Goal: Information Seeking & Learning: Learn about a topic

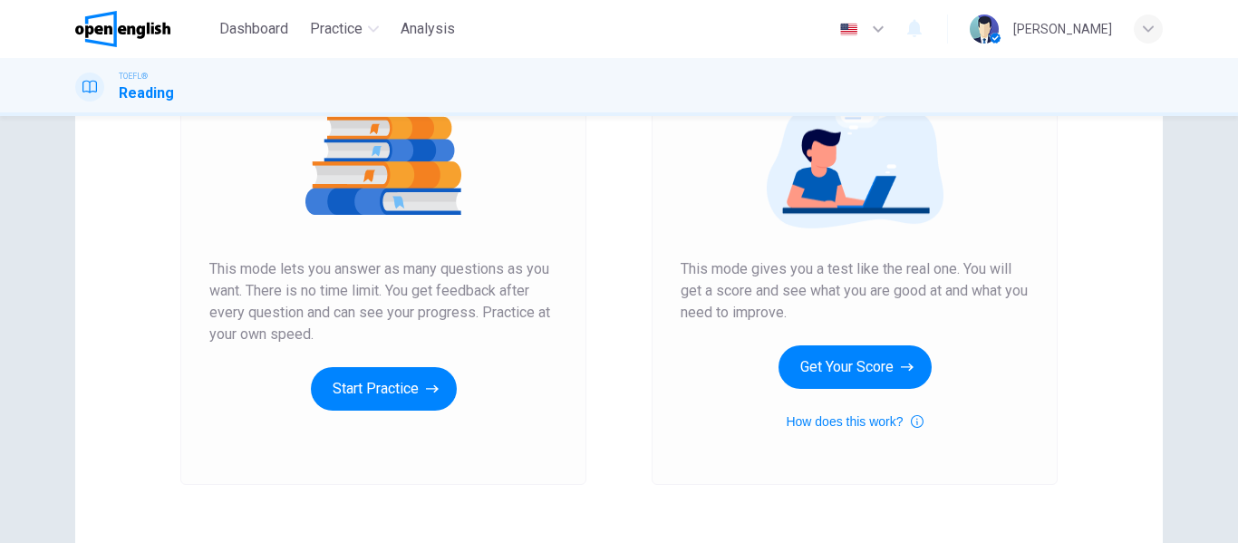
scroll to position [243, 0]
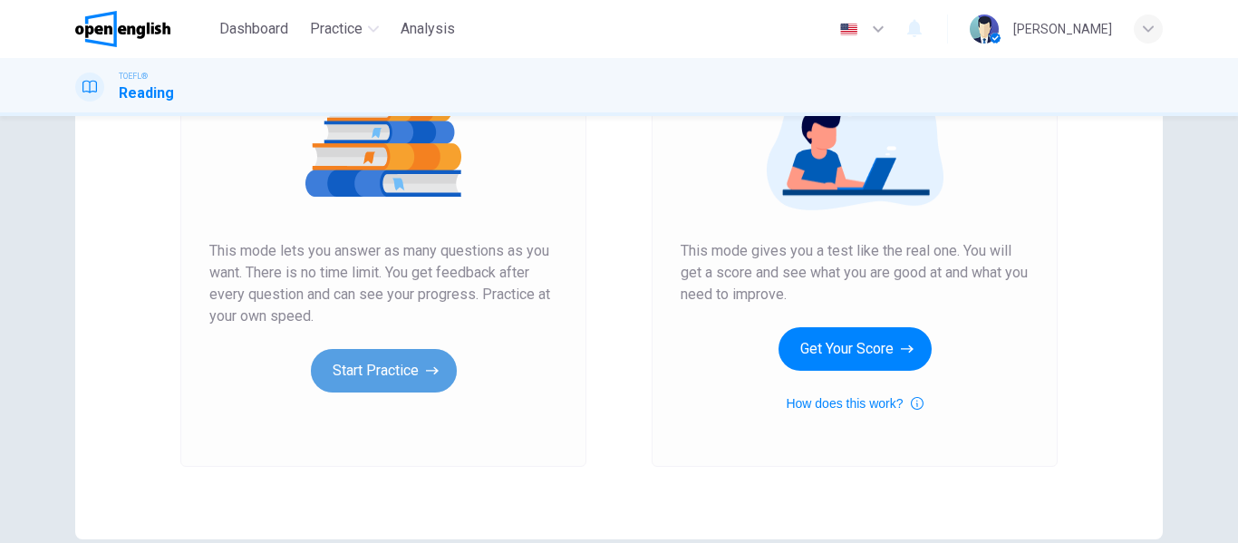
click at [360, 381] on button "Start Practice" at bounding box center [384, 370] width 146 height 43
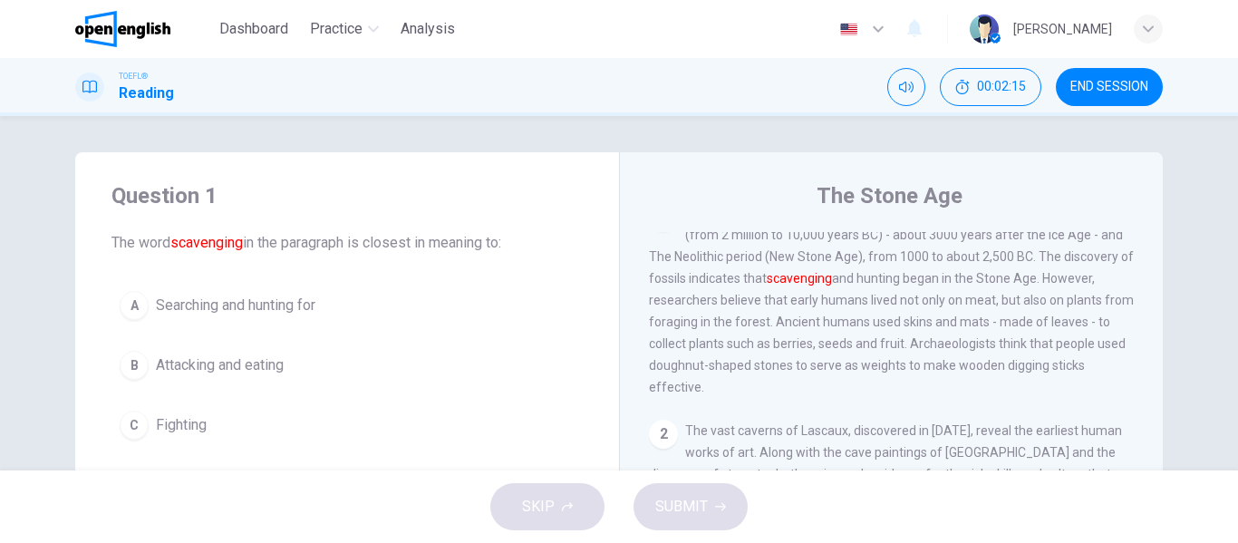
scroll to position [0, 0]
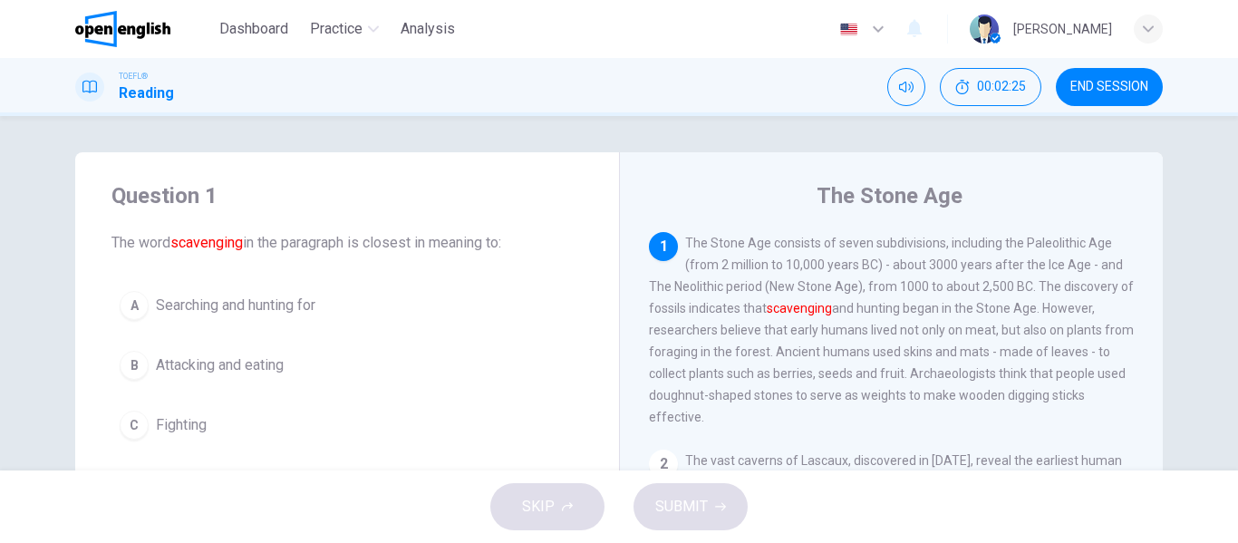
drag, startPoint x: 688, startPoint y: 266, endPoint x: 810, endPoint y: 266, distance: 122.3
click at [810, 266] on span "The Stone Age consists of seven subdivisions, including the Paleolithic Age (fr…" at bounding box center [891, 330] width 485 height 188
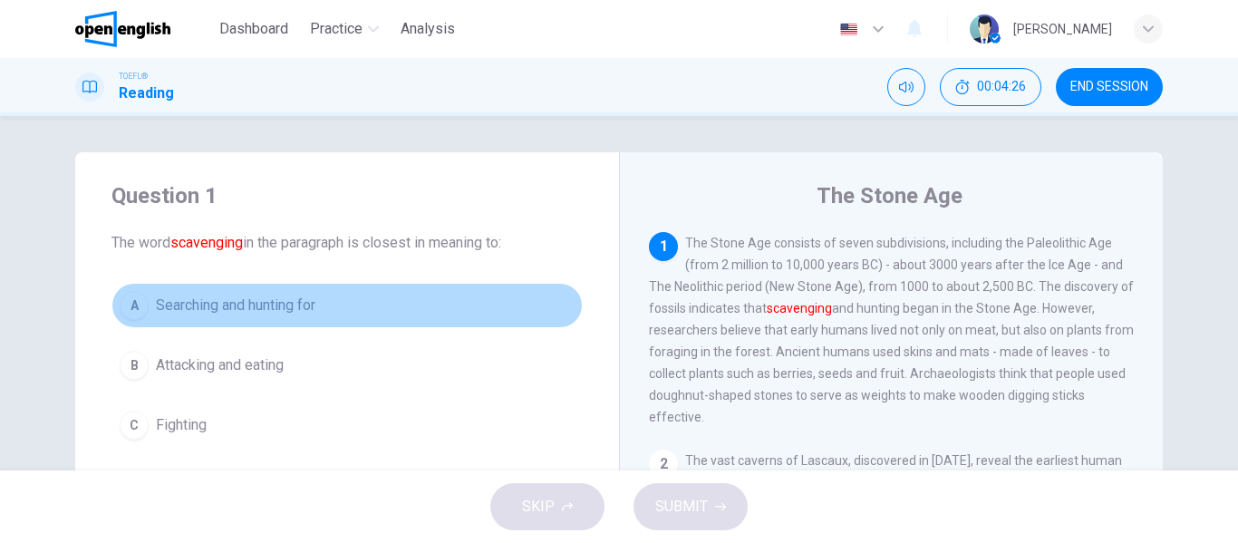
click at [139, 312] on div "A" at bounding box center [134, 305] width 29 height 29
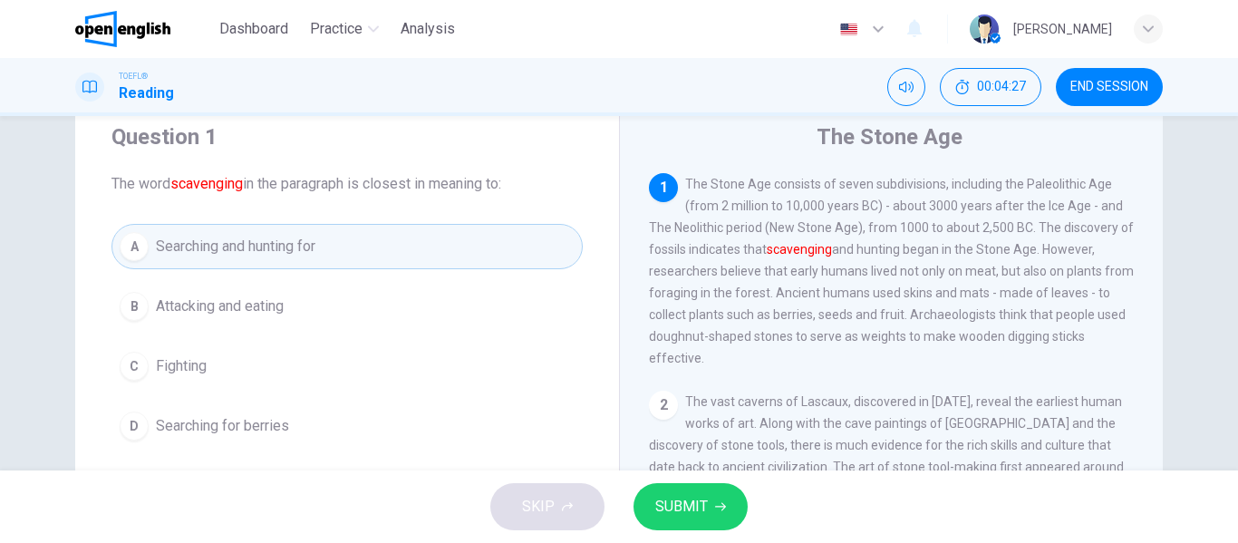
scroll to position [91, 0]
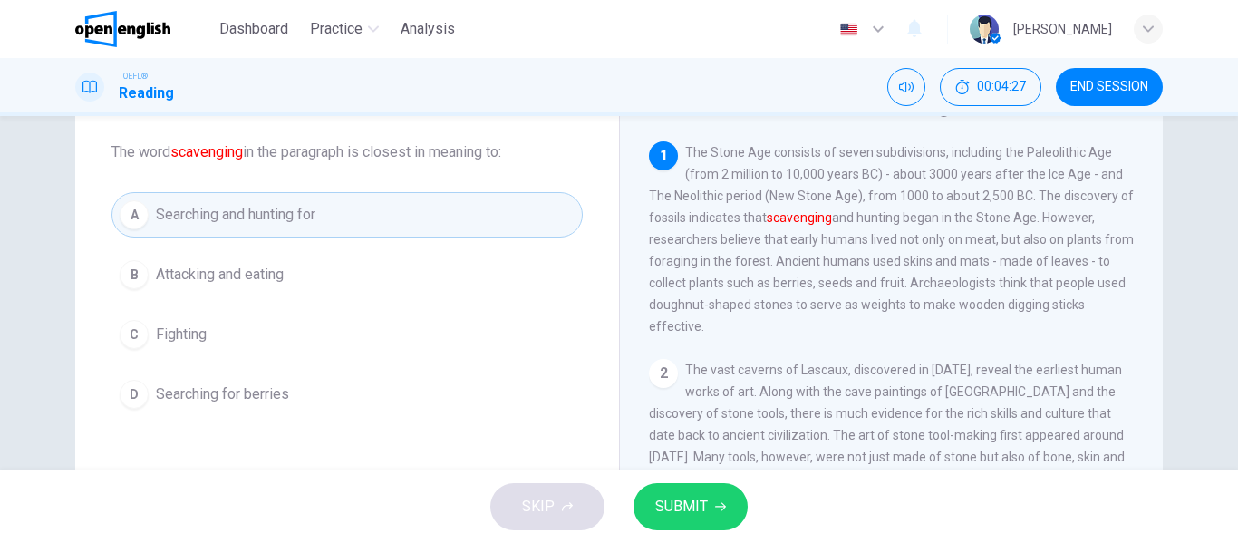
click at [702, 487] on button "SUBMIT" at bounding box center [690, 506] width 114 height 47
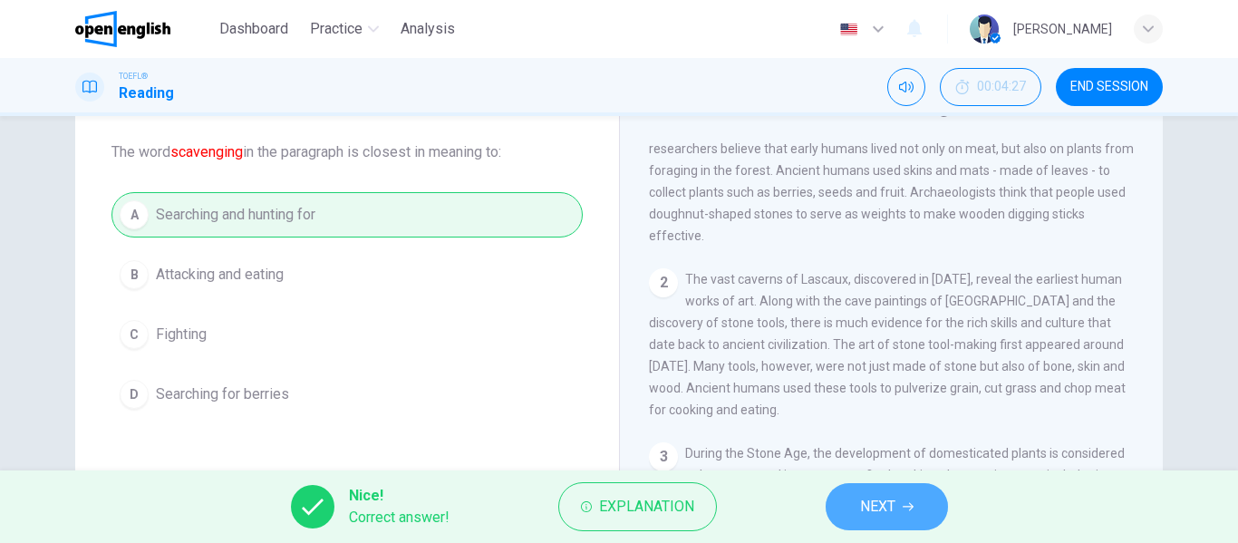
click at [897, 506] on button "NEXT" at bounding box center [886, 506] width 122 height 47
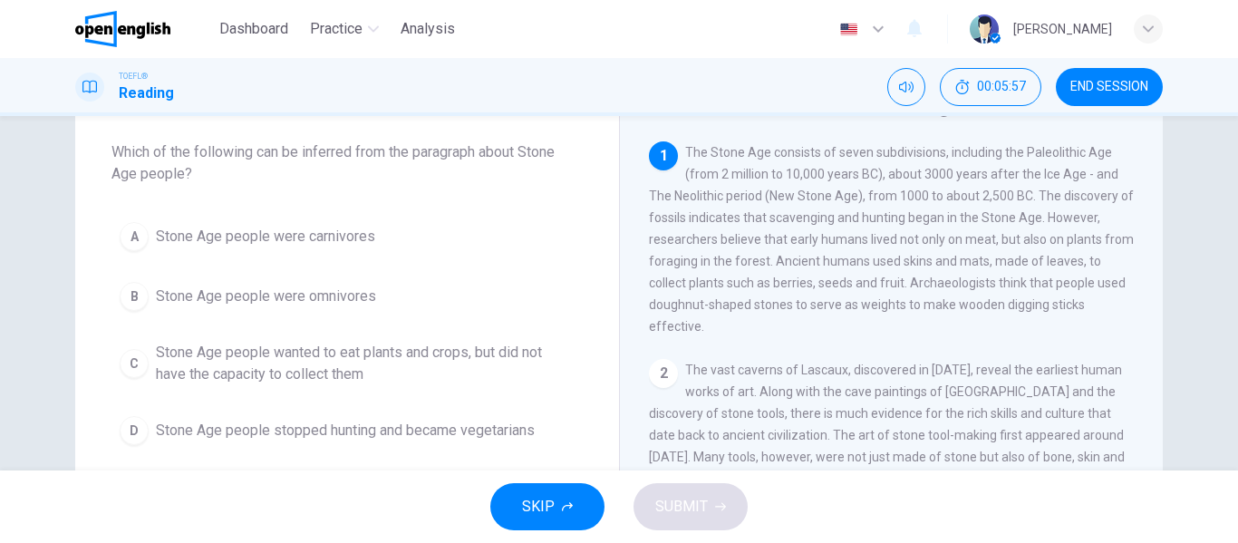
click at [165, 303] on span "Stone Age people were omnivores" at bounding box center [266, 296] width 220 height 22
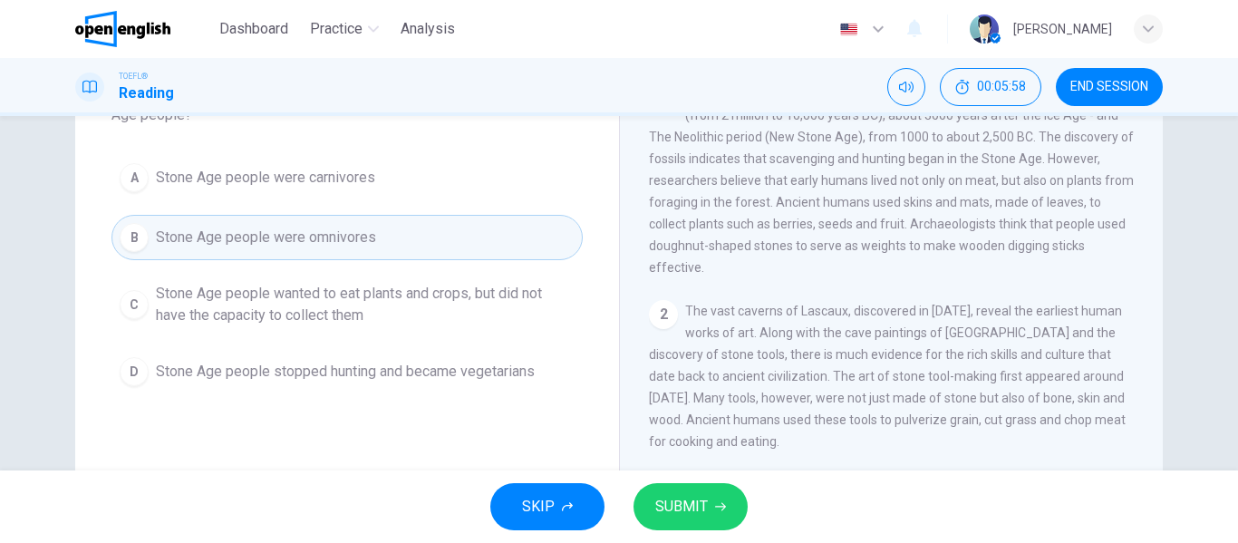
scroll to position [181, 0]
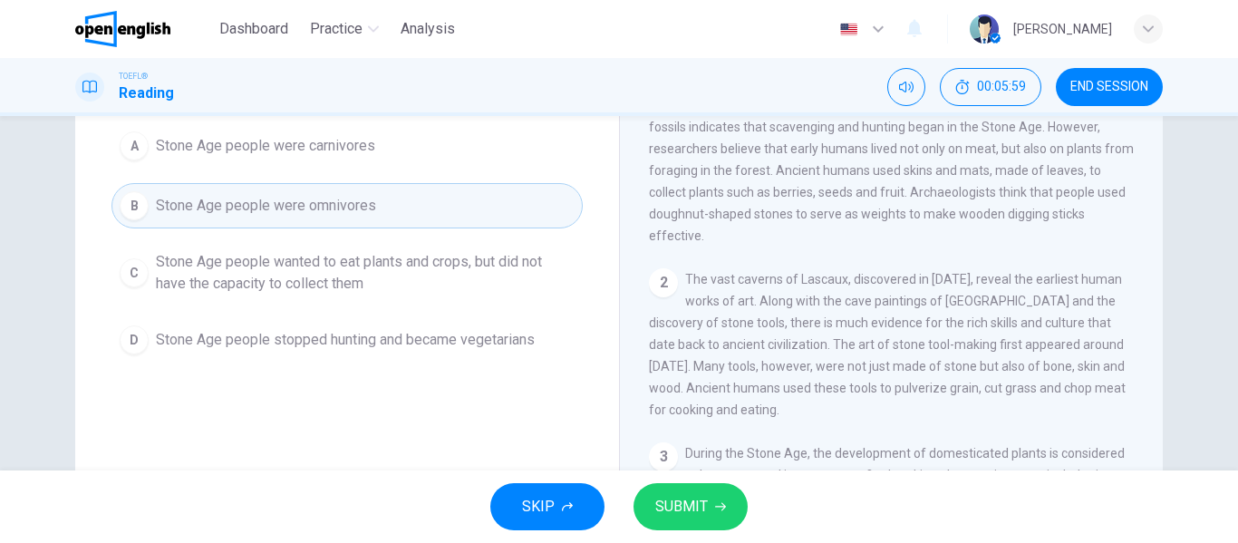
click at [732, 503] on button "SUBMIT" at bounding box center [690, 506] width 114 height 47
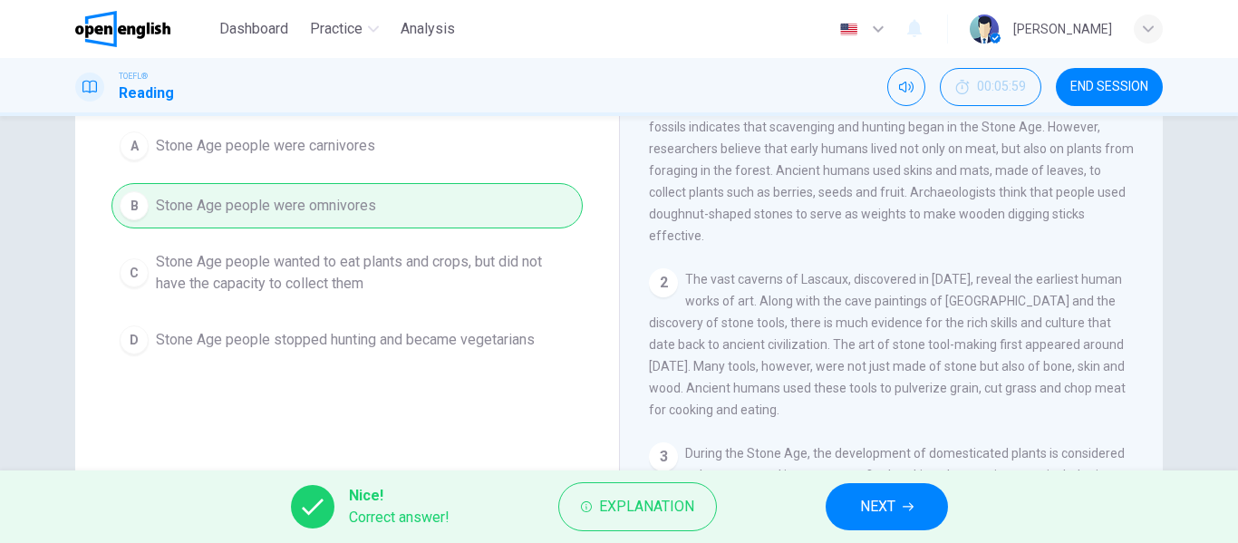
click at [860, 504] on span "NEXT" at bounding box center [877, 506] width 35 height 25
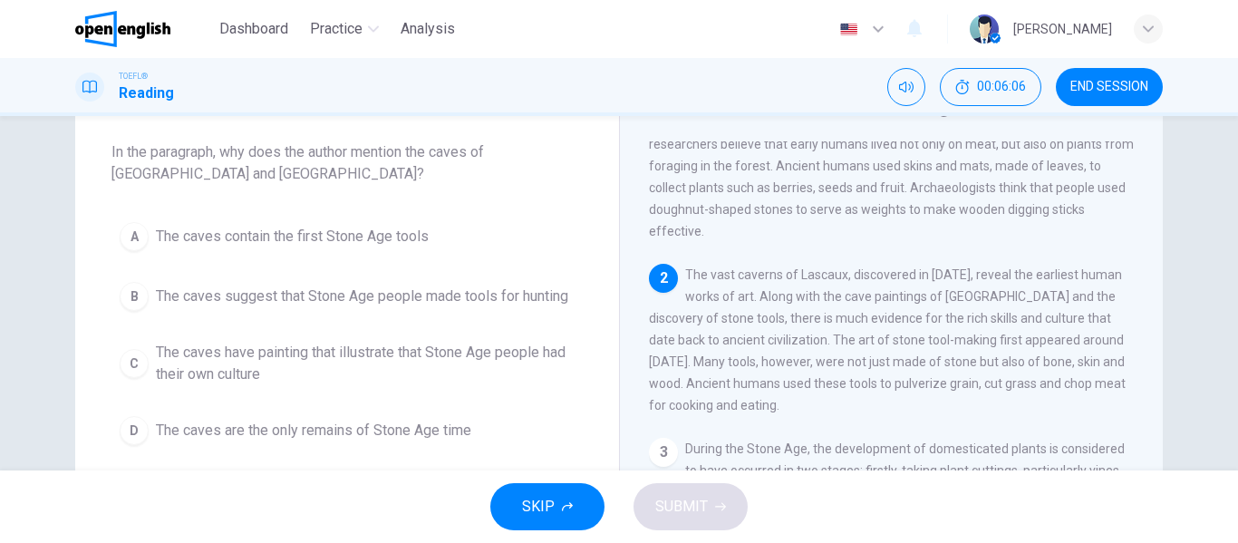
scroll to position [135, 0]
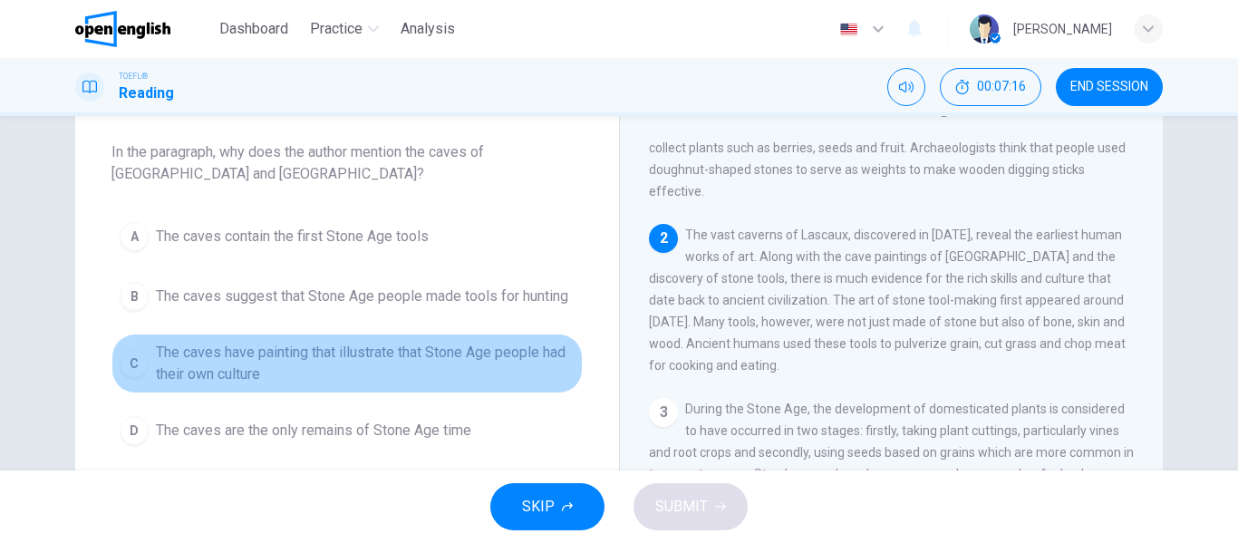
click at [125, 359] on div "C" at bounding box center [134, 363] width 29 height 29
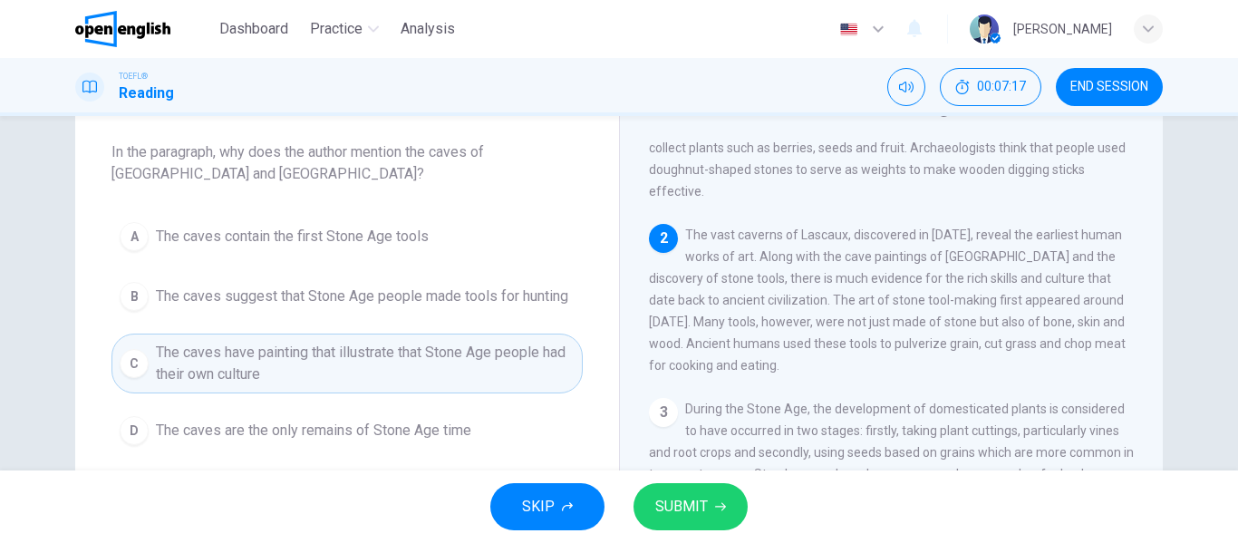
click at [715, 507] on icon "button" at bounding box center [720, 506] width 11 height 11
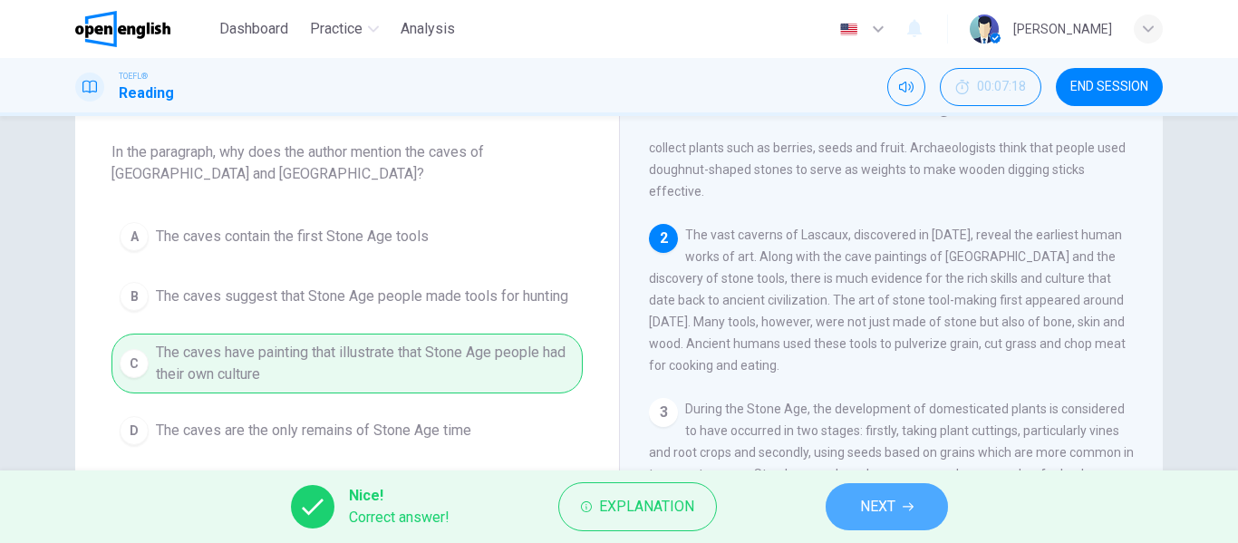
click at [871, 500] on span "NEXT" at bounding box center [877, 506] width 35 height 25
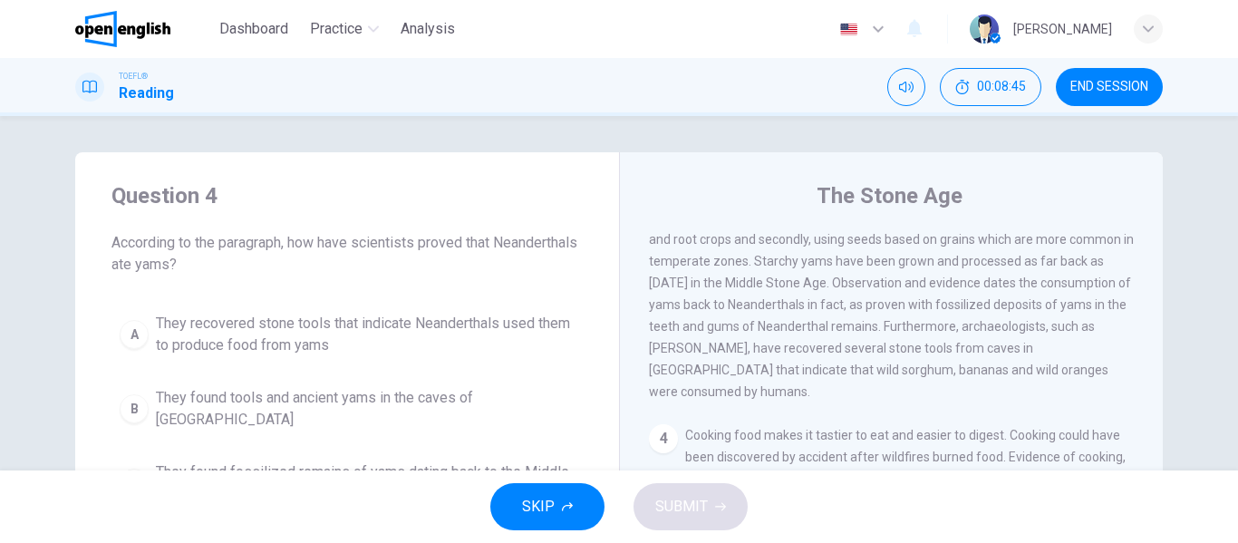
scroll to position [474, 0]
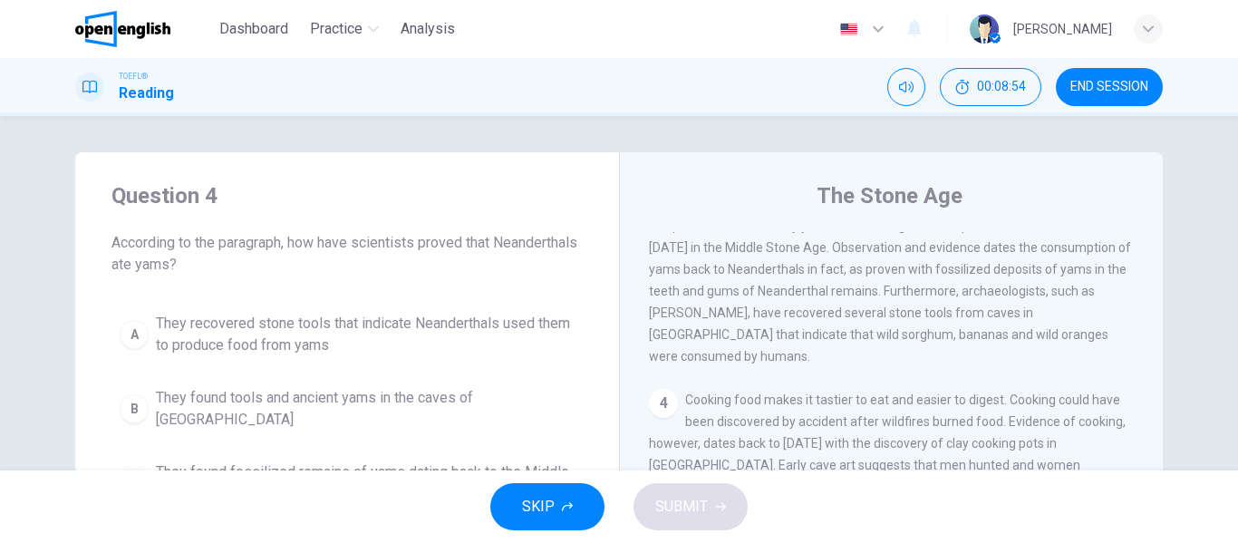
drag, startPoint x: 691, startPoint y: 312, endPoint x: 778, endPoint y: 312, distance: 87.0
click at [778, 312] on span "During the Stone Age, the development of domesticated plants is considered to h…" at bounding box center [891, 258] width 485 height 210
drag, startPoint x: 641, startPoint y: 313, endPoint x: 766, endPoint y: 323, distance: 125.4
click at [765, 323] on div "The Stone Age [DEMOGRAPHIC_DATA] The Stone Age consists of seven subdivisions, …" at bounding box center [891, 467] width 544 height 630
drag, startPoint x: 642, startPoint y: 358, endPoint x: 779, endPoint y: 362, distance: 136.9
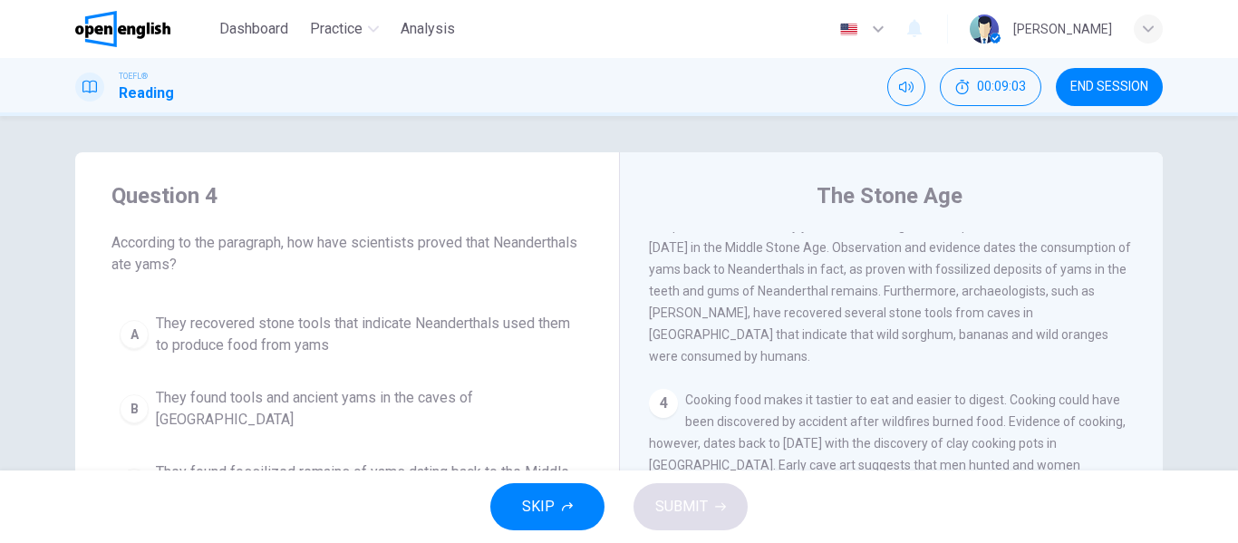
click at [762, 362] on div "The Stone Age [DEMOGRAPHIC_DATA] The Stone Age consists of seven subdivisions, …" at bounding box center [891, 467] width 544 height 630
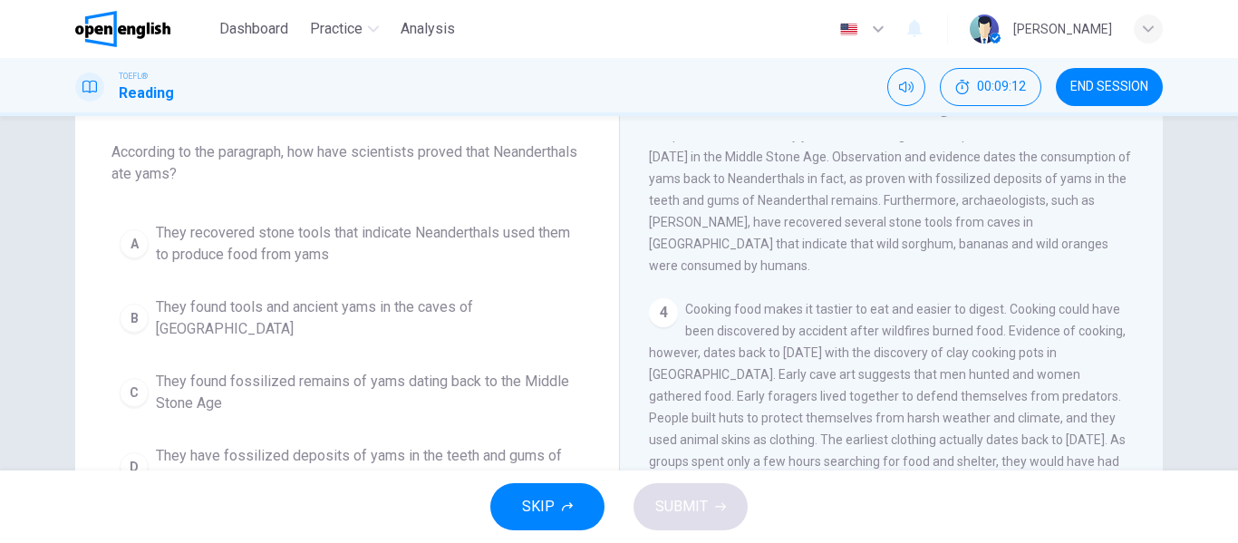
scroll to position [181, 0]
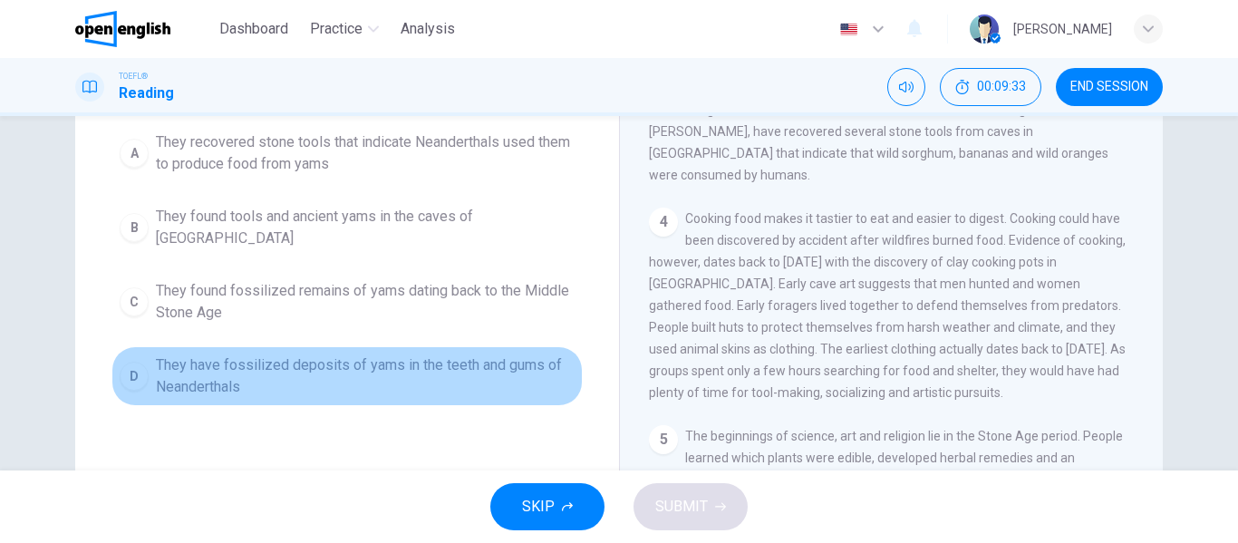
click at [237, 354] on span "They have fossilized deposits of yams in the teeth and gums of Neanderthals" at bounding box center [365, 375] width 419 height 43
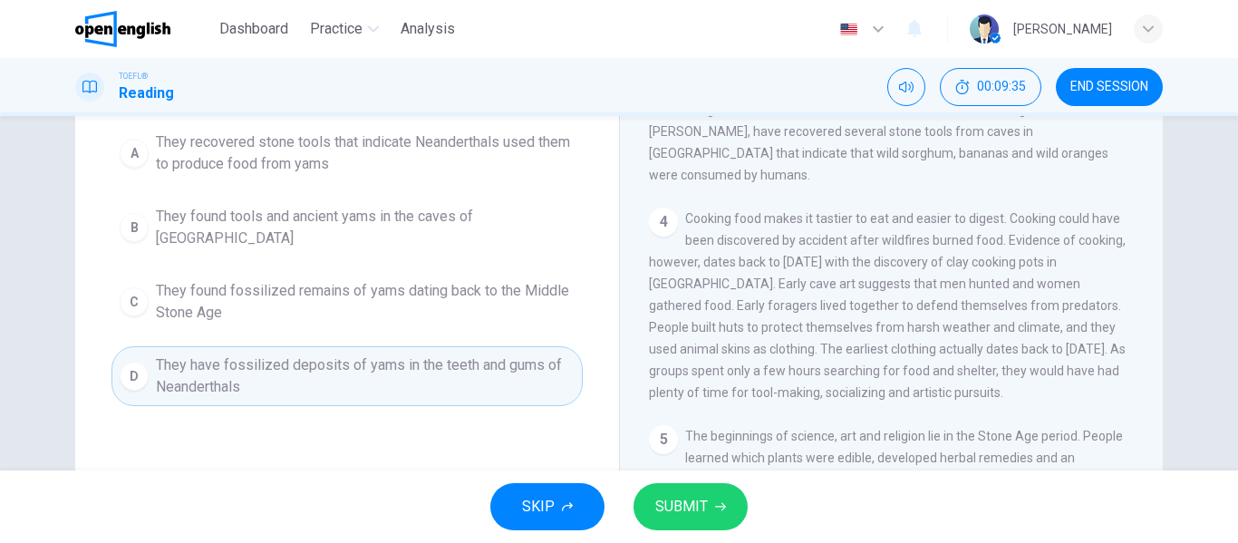
click at [682, 516] on span "SUBMIT" at bounding box center [681, 506] width 53 height 25
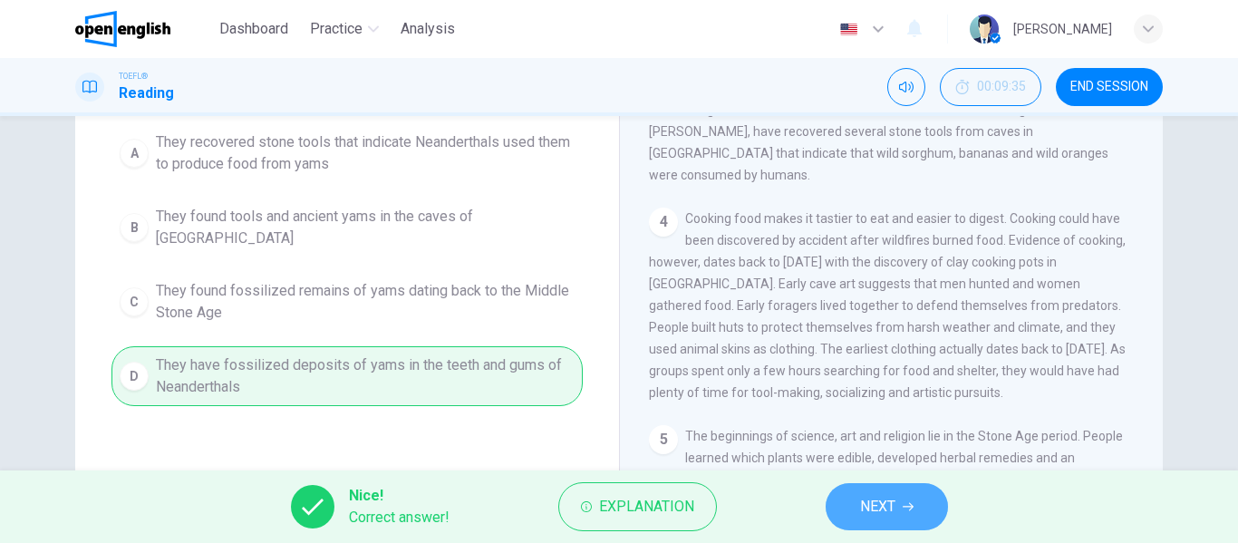
click at [902, 503] on button "NEXT" at bounding box center [886, 506] width 122 height 47
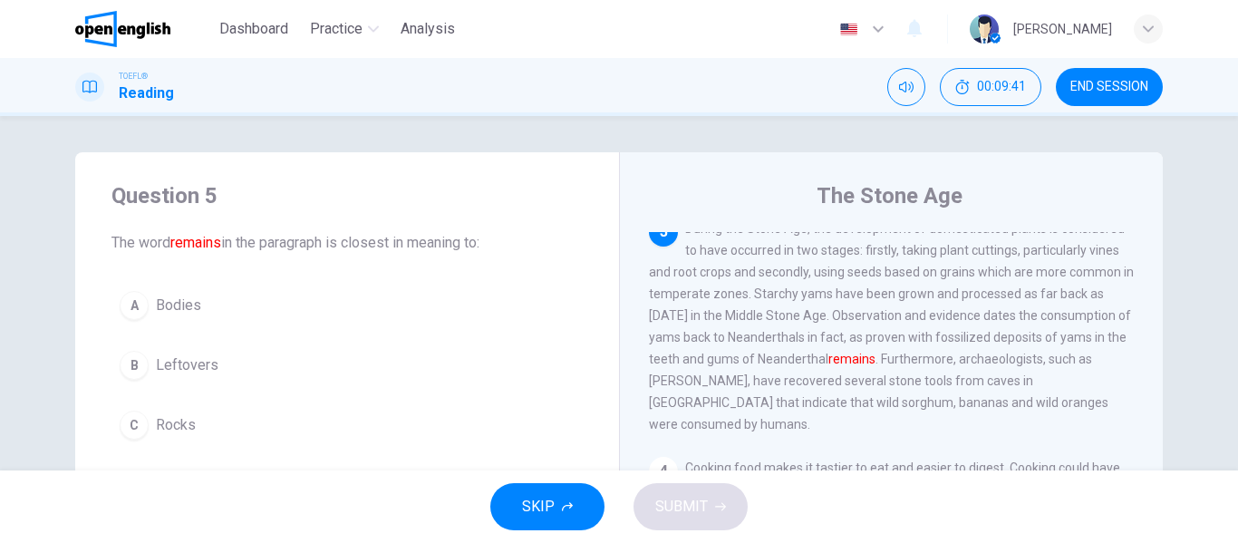
scroll to position [91, 0]
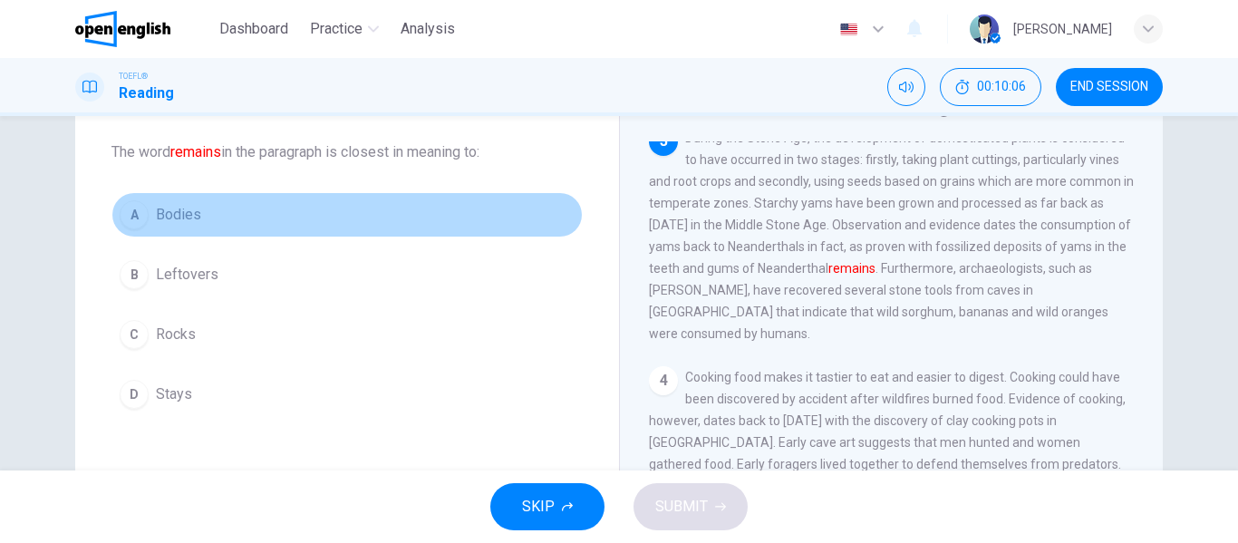
drag, startPoint x: 172, startPoint y: 216, endPoint x: 229, endPoint y: 265, distance: 75.2
click at [172, 217] on span "Bodies" at bounding box center [178, 215] width 45 height 22
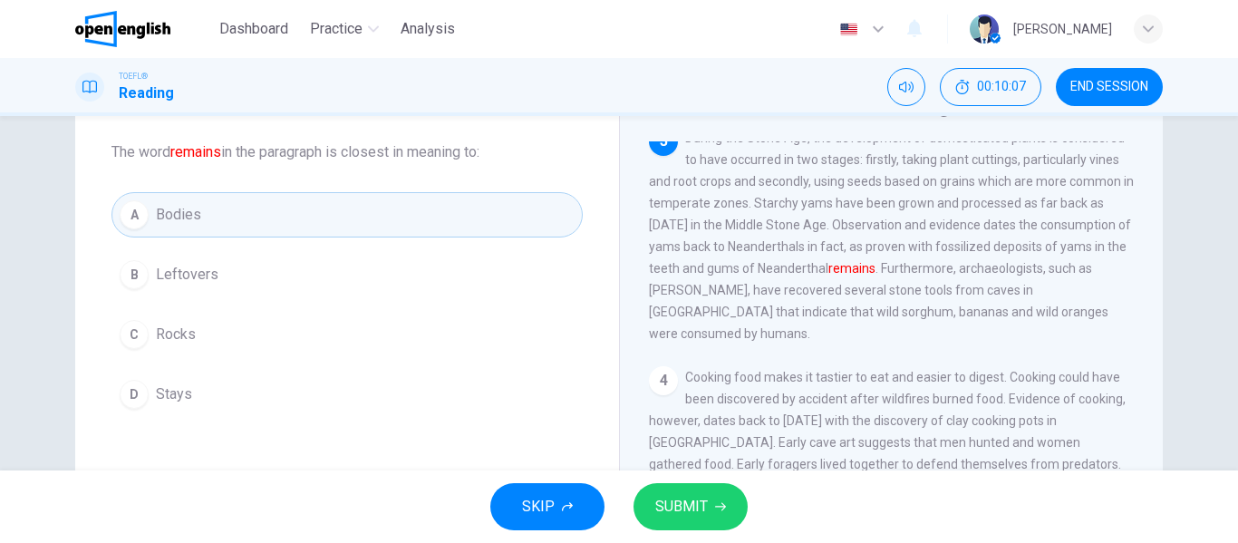
click at [691, 516] on span "SUBMIT" at bounding box center [681, 506] width 53 height 25
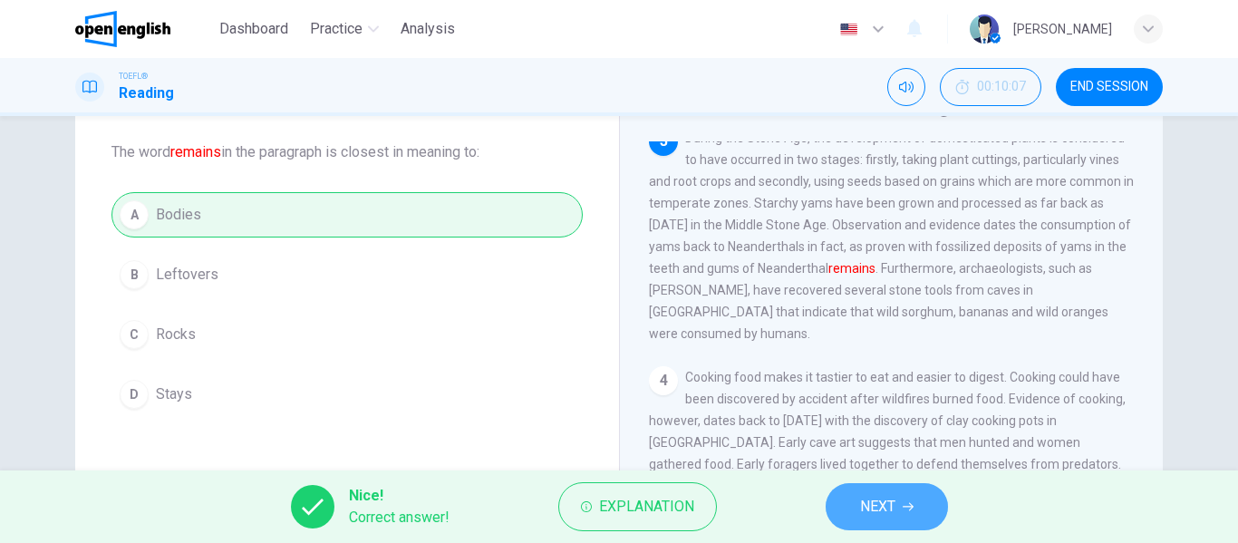
click at [870, 509] on span "NEXT" at bounding box center [877, 506] width 35 height 25
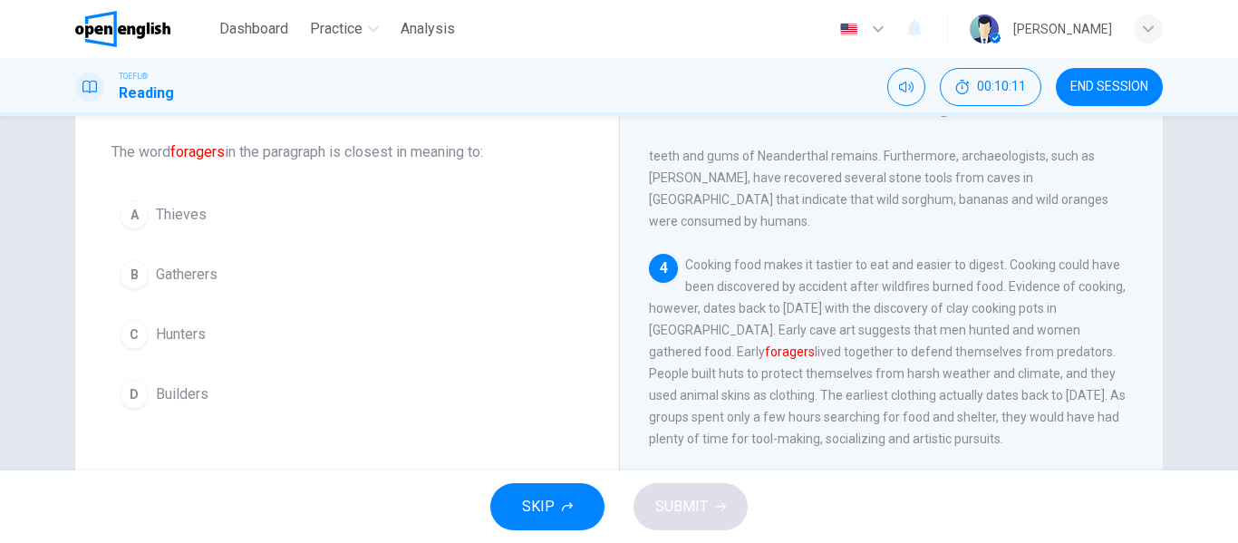
scroll to position [609, 0]
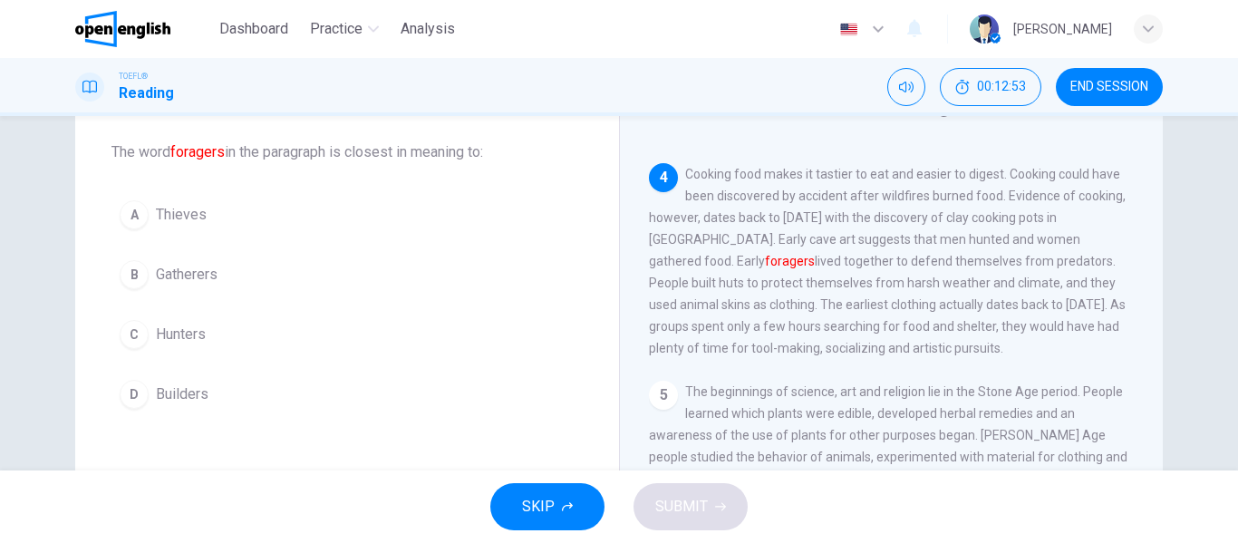
drag, startPoint x: 150, startPoint y: 217, endPoint x: 113, endPoint y: 289, distance: 80.6
click at [125, 291] on div "A Thieves B Gatherers C Hunters D Builders" at bounding box center [346, 304] width 471 height 225
click at [188, 285] on button "B Gatherers" at bounding box center [346, 274] width 471 height 45
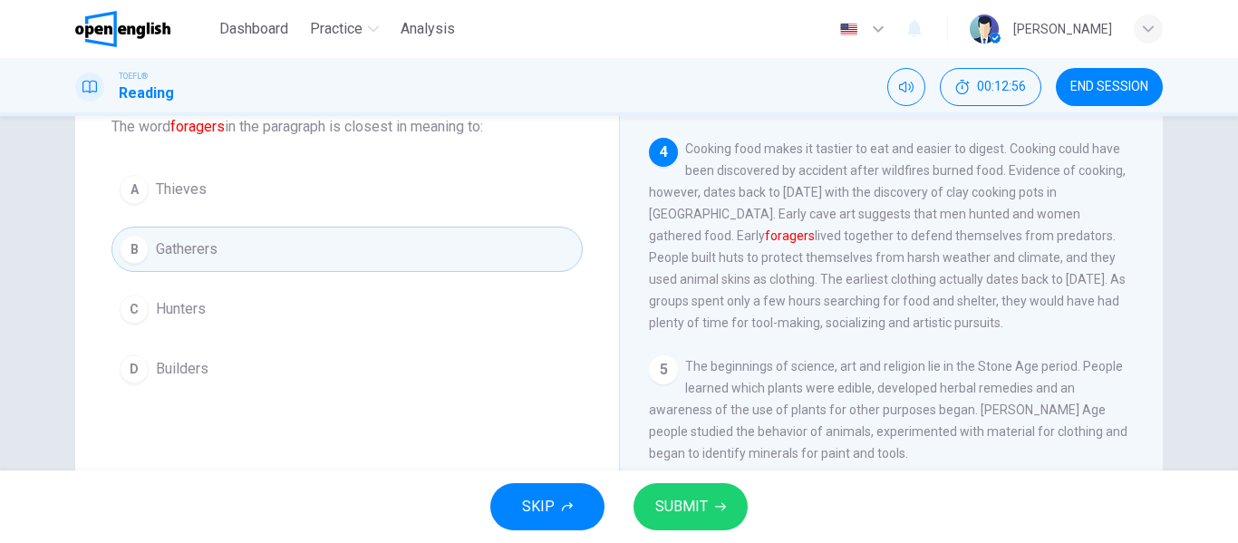
scroll to position [91, 0]
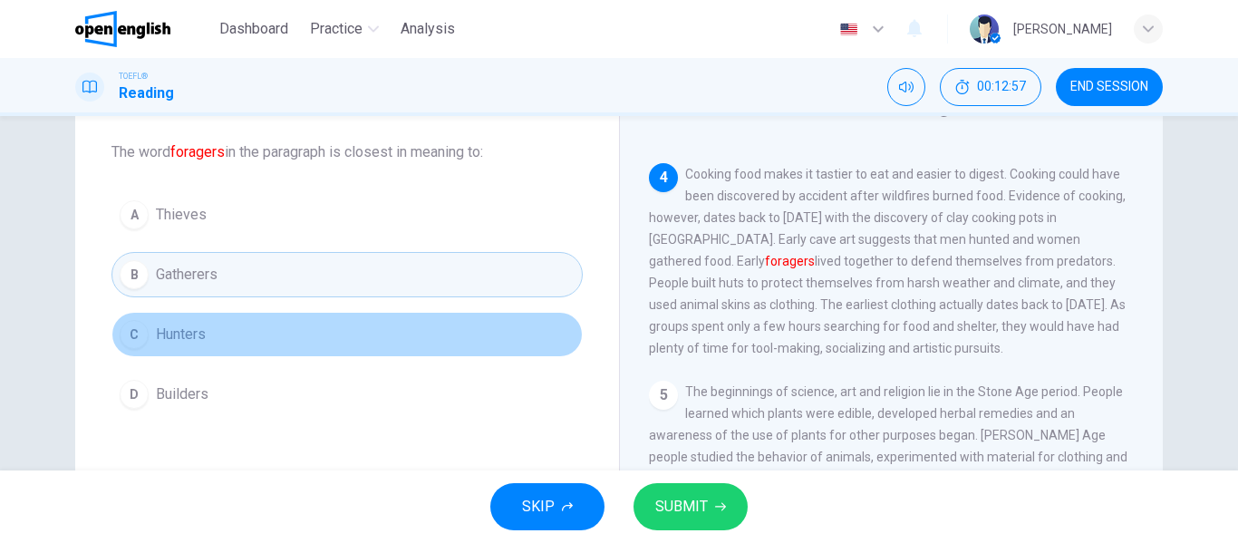
click at [180, 323] on button "C Hunters" at bounding box center [346, 334] width 471 height 45
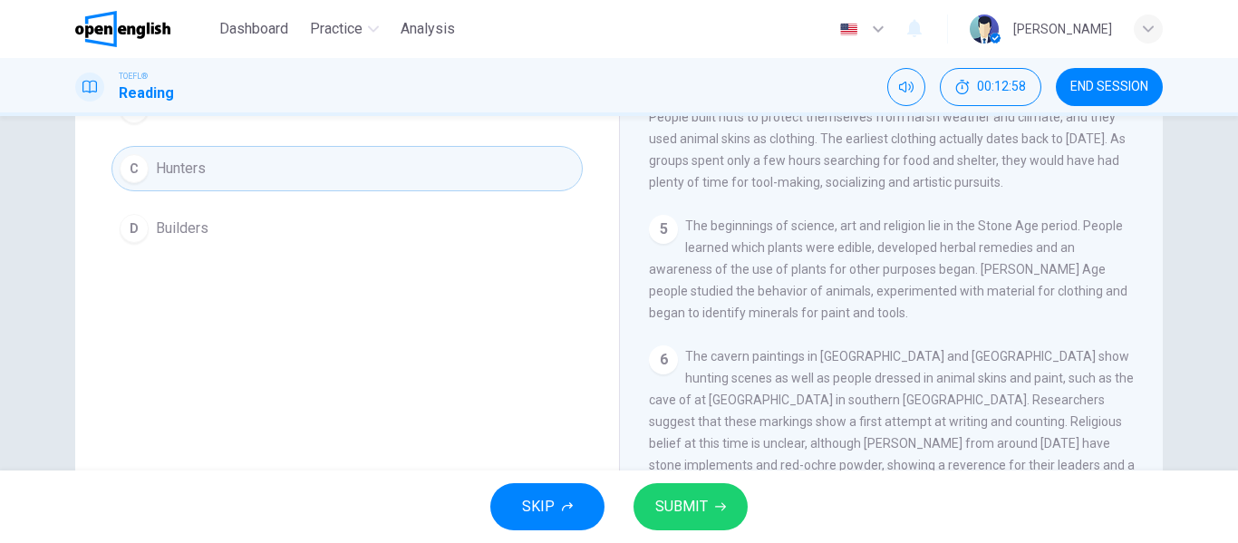
scroll to position [272, 0]
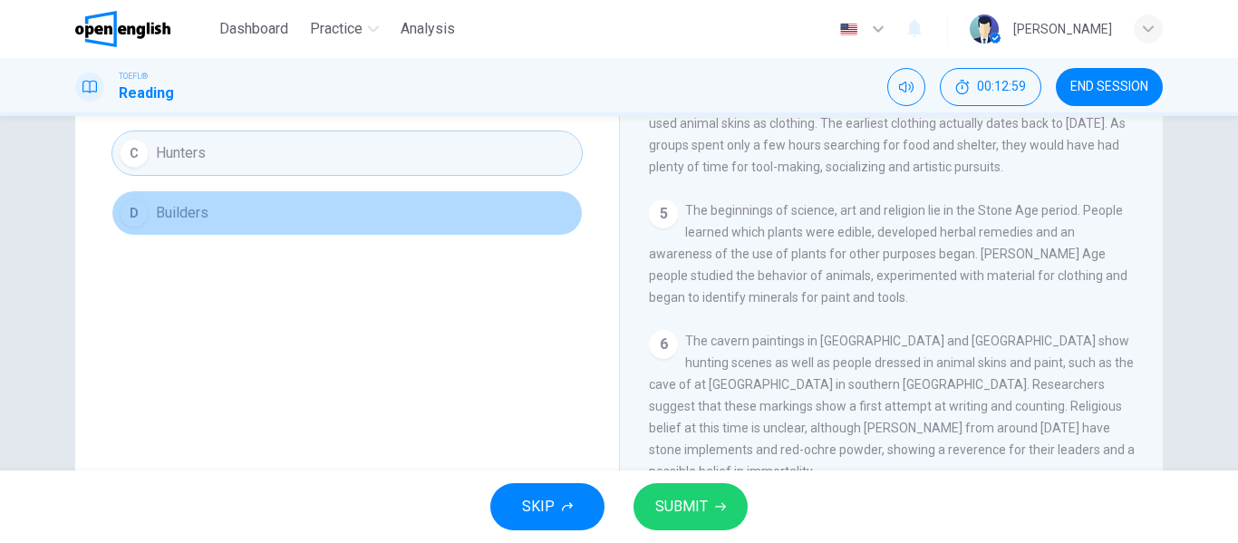
click at [200, 229] on button "D Builders" at bounding box center [346, 212] width 471 height 45
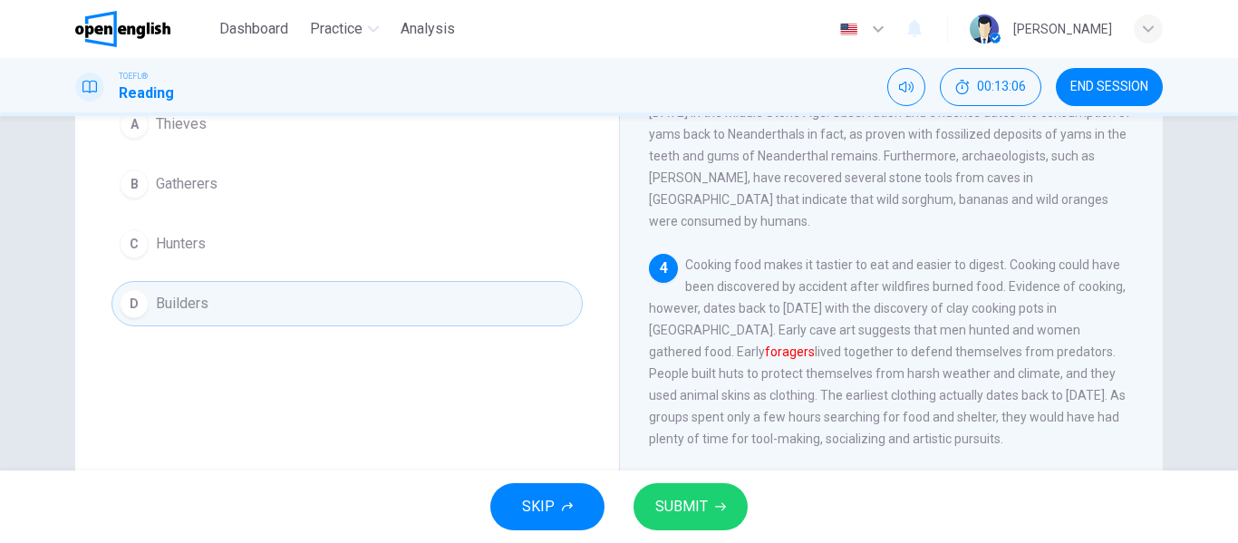
scroll to position [91, 0]
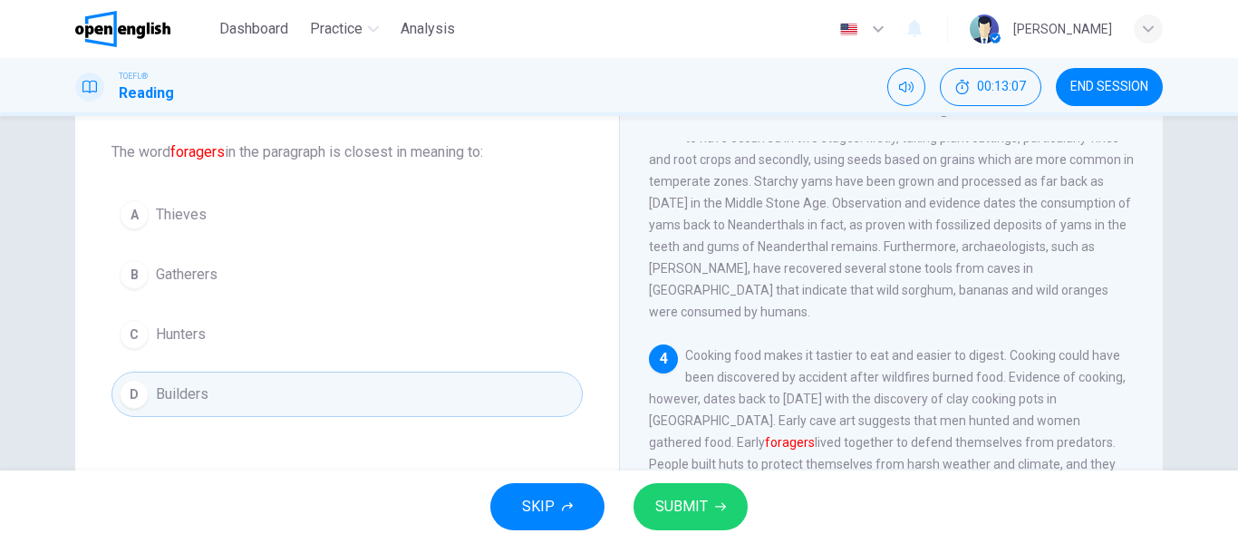
click at [258, 227] on button "A Thieves" at bounding box center [346, 214] width 471 height 45
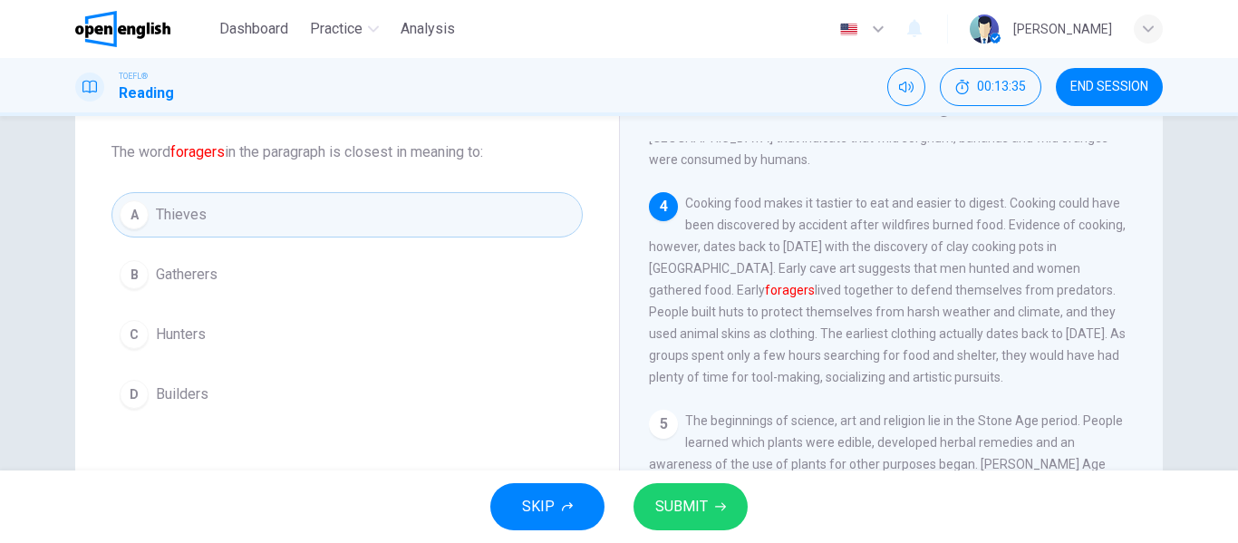
scroll to position [609, 0]
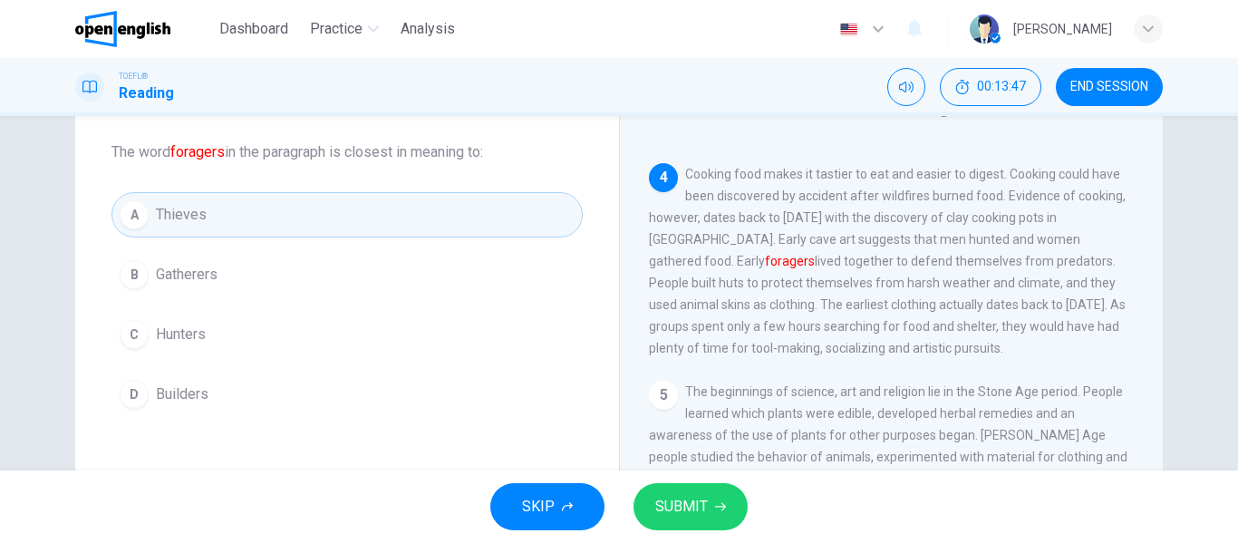
click at [195, 282] on span "Gatherers" at bounding box center [187, 275] width 62 height 22
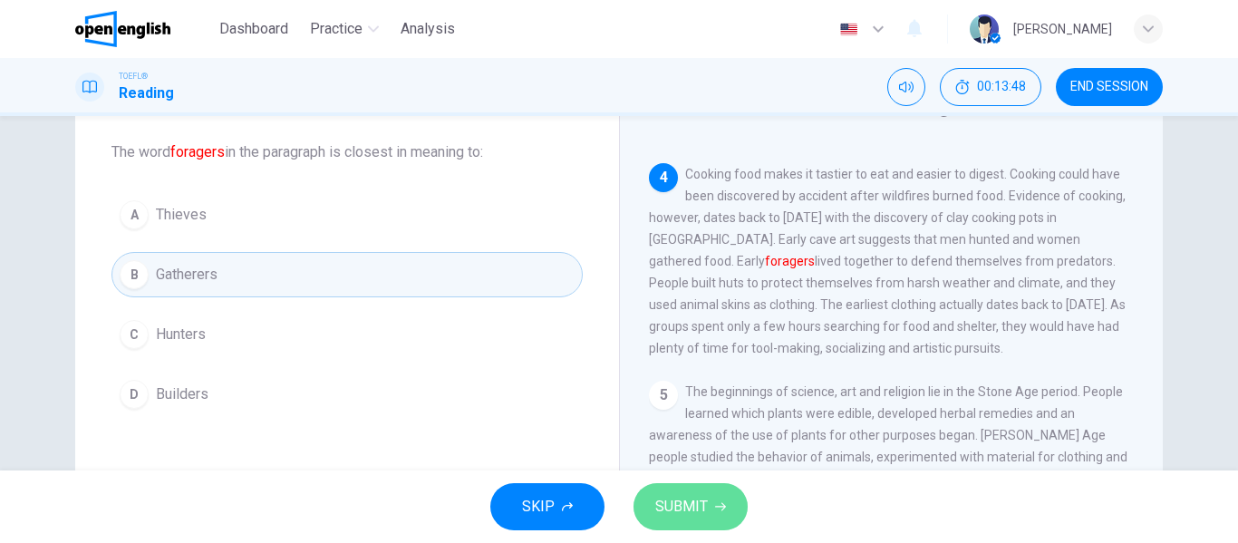
click at [714, 519] on button "SUBMIT" at bounding box center [690, 506] width 114 height 47
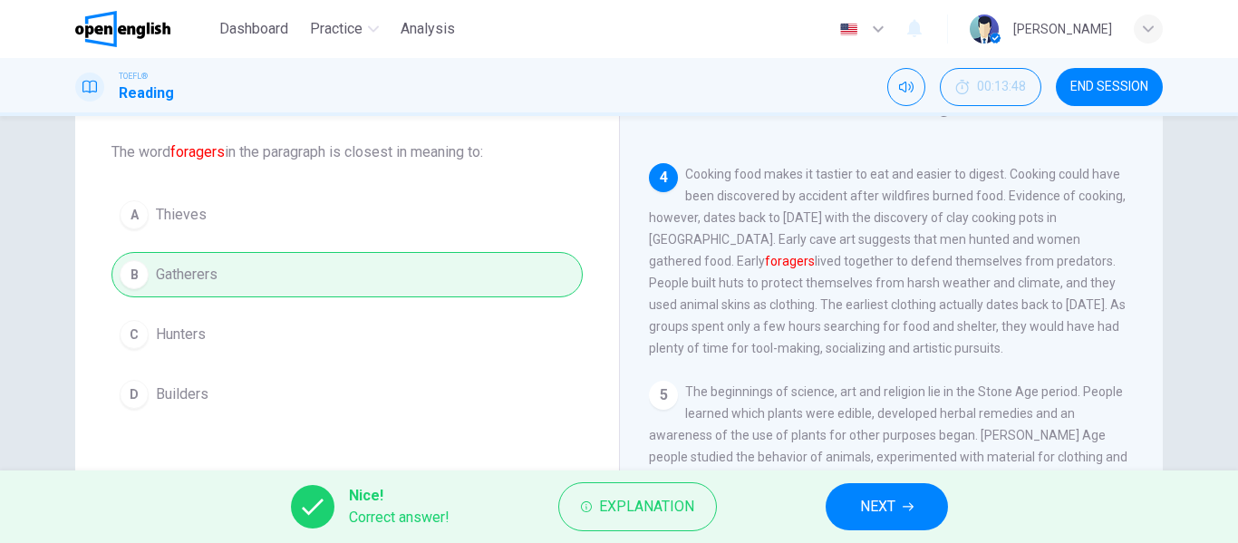
scroll to position [181, 0]
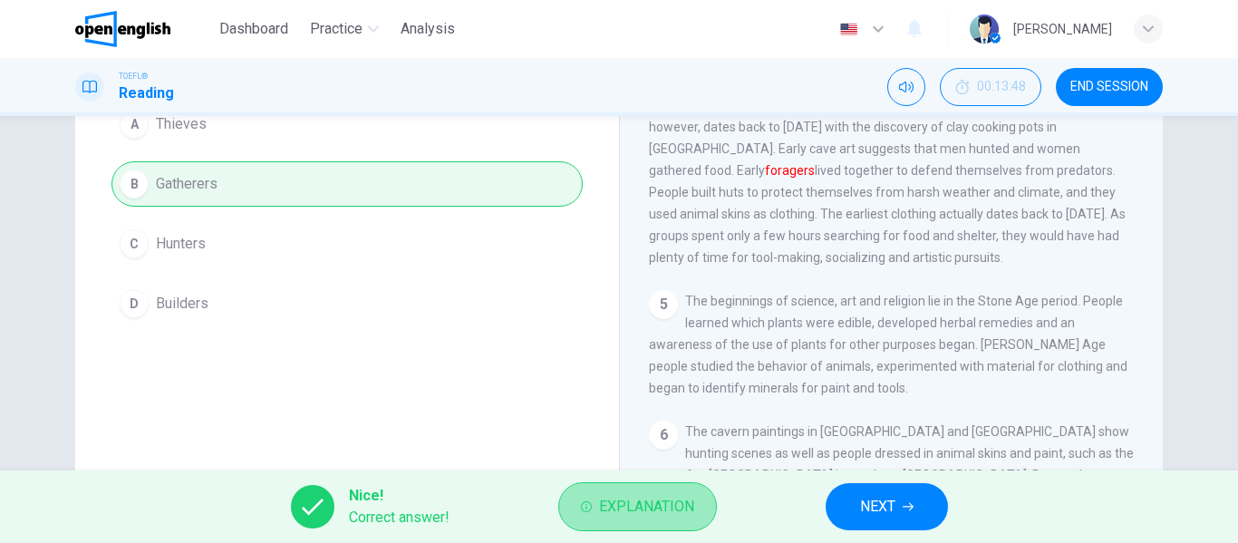
click at [610, 508] on span "Explanation" at bounding box center [646, 506] width 95 height 25
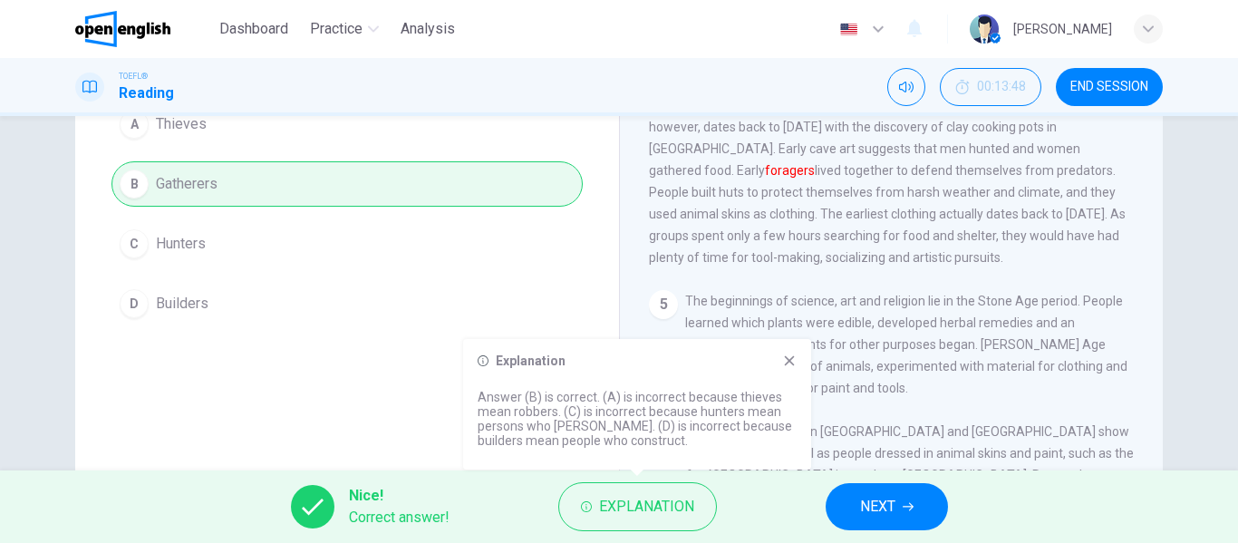
click at [298, 407] on div "Question 6 The word foragers in the paragraph is closest in meaning to: A Thiev…" at bounding box center [347, 286] width 544 height 630
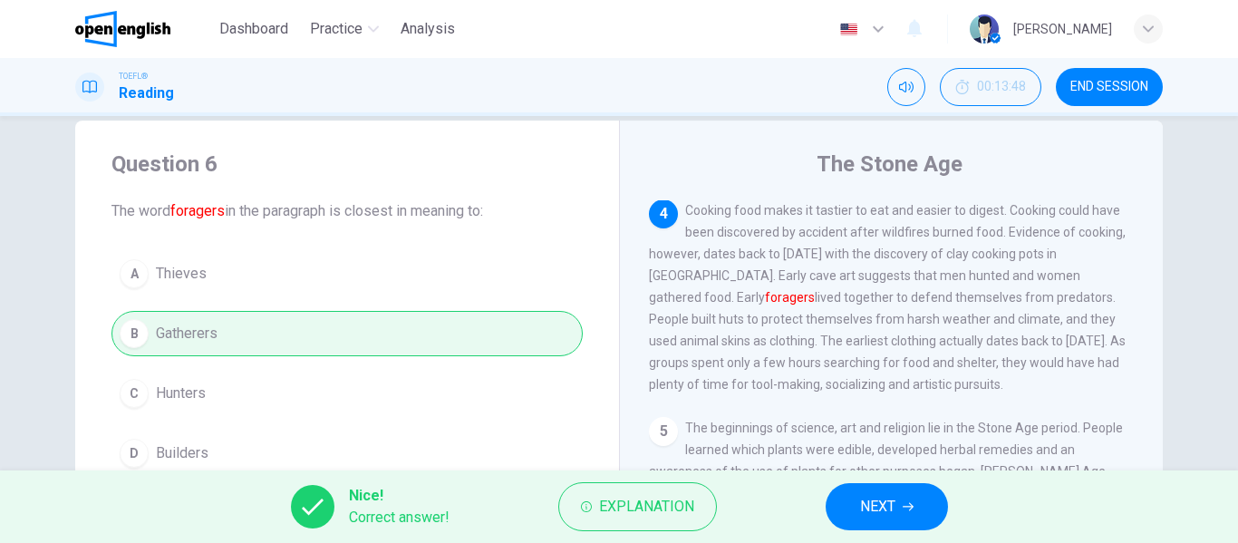
scroll to position [0, 0]
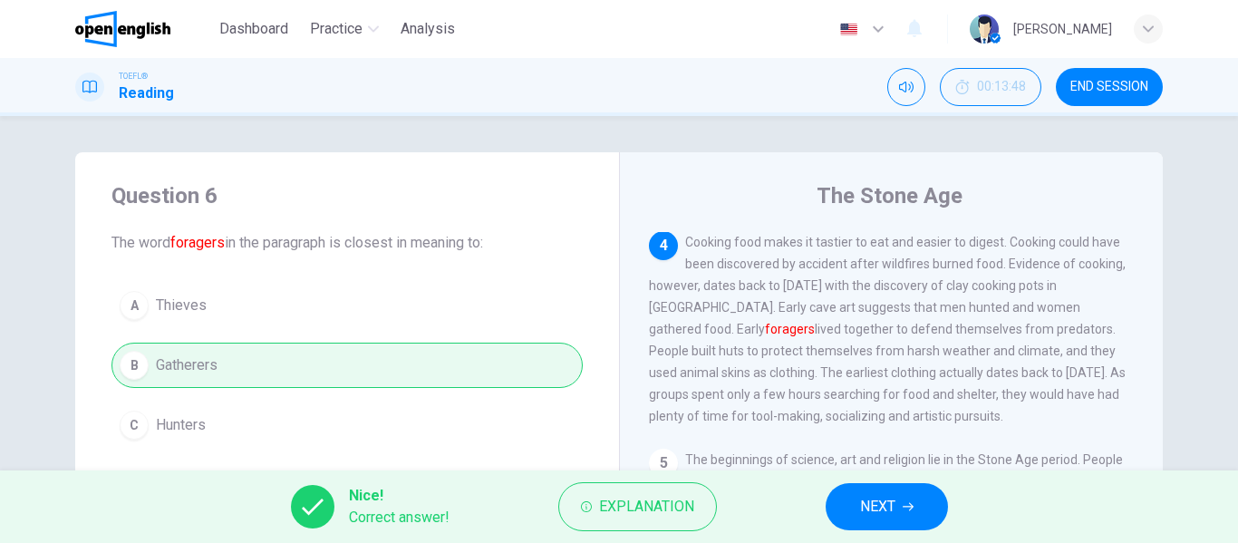
click at [915, 516] on button "NEXT" at bounding box center [886, 506] width 122 height 47
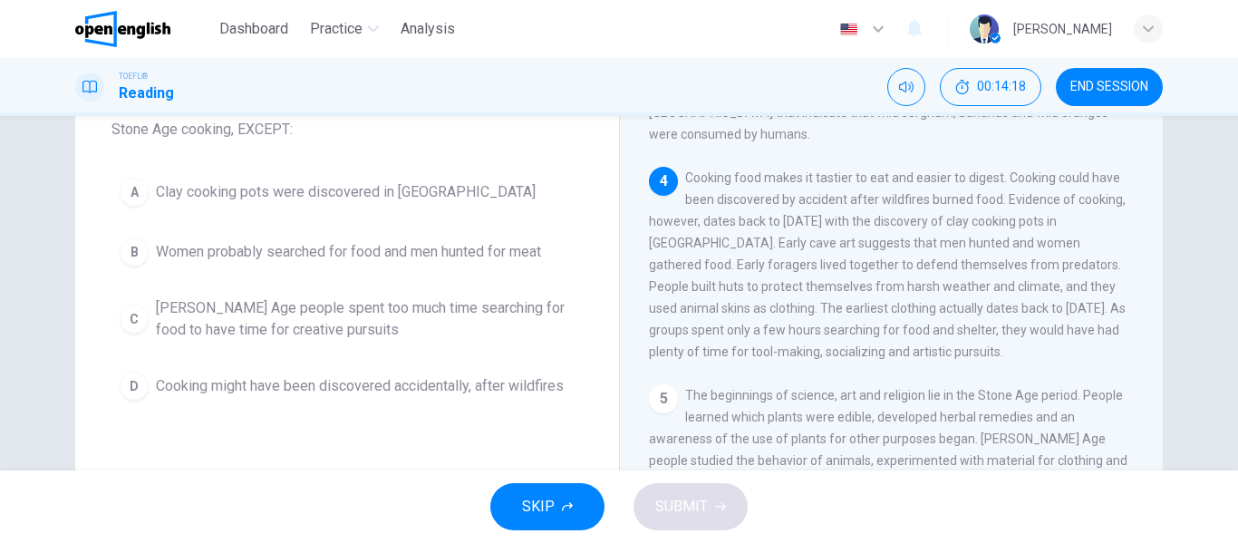
scroll to position [167, 0]
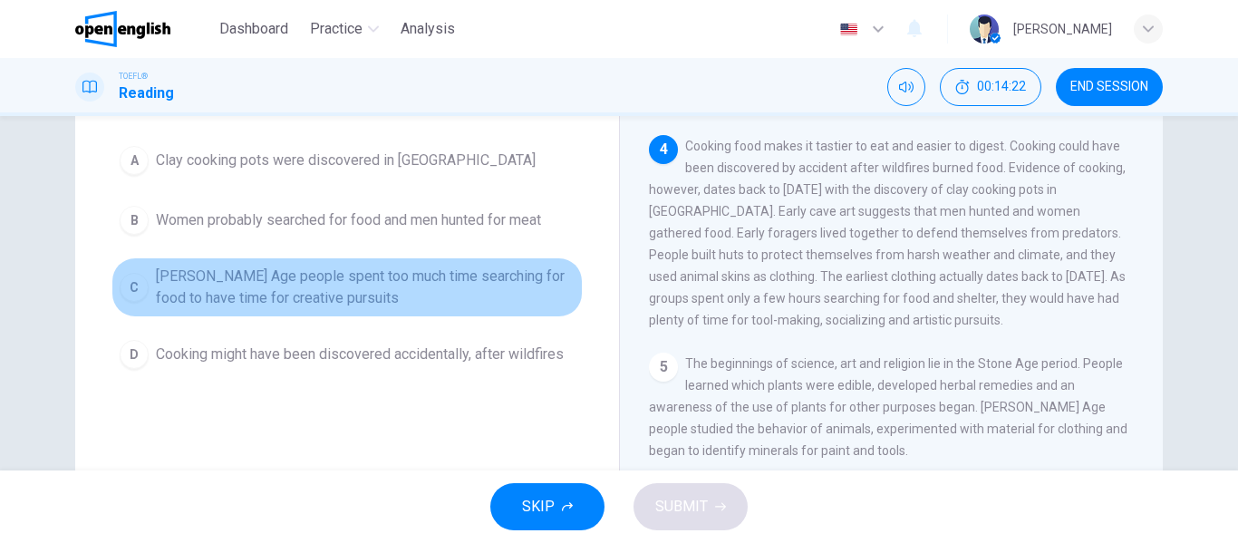
click at [199, 292] on span "[PERSON_NAME] Age people spent too much time searching for food to have time fo…" at bounding box center [365, 286] width 419 height 43
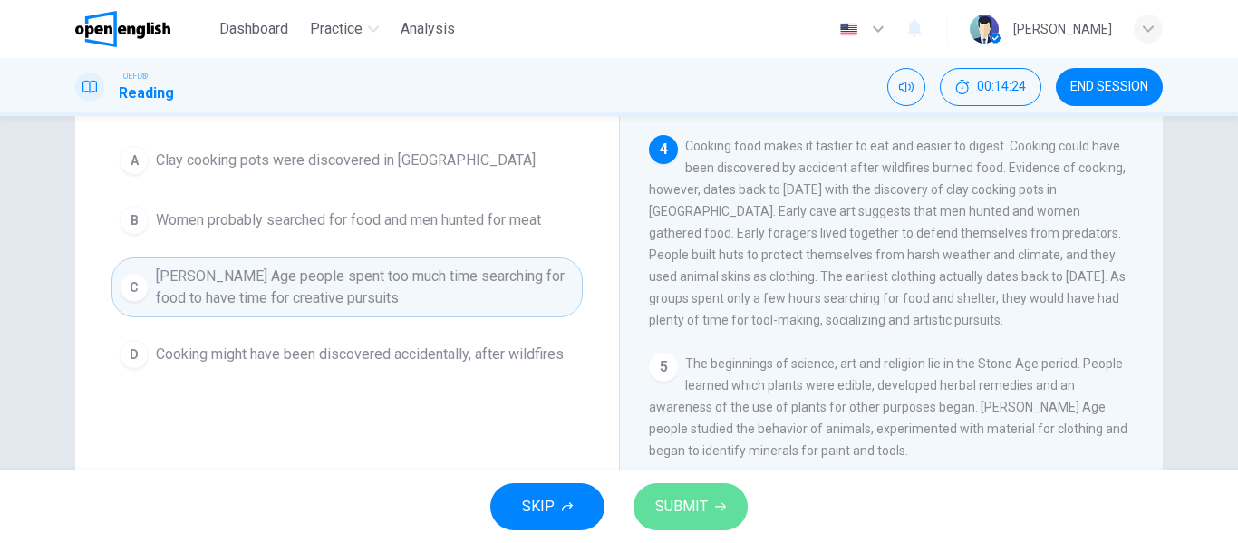
click at [675, 515] on span "SUBMIT" at bounding box center [681, 506] width 53 height 25
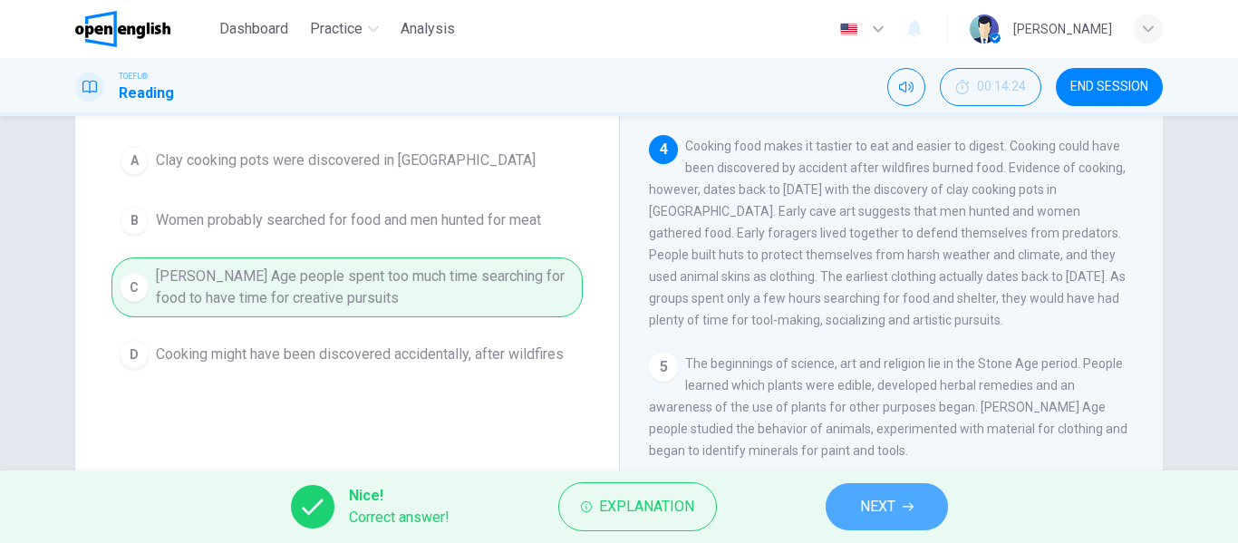
click at [890, 489] on button "NEXT" at bounding box center [886, 506] width 122 height 47
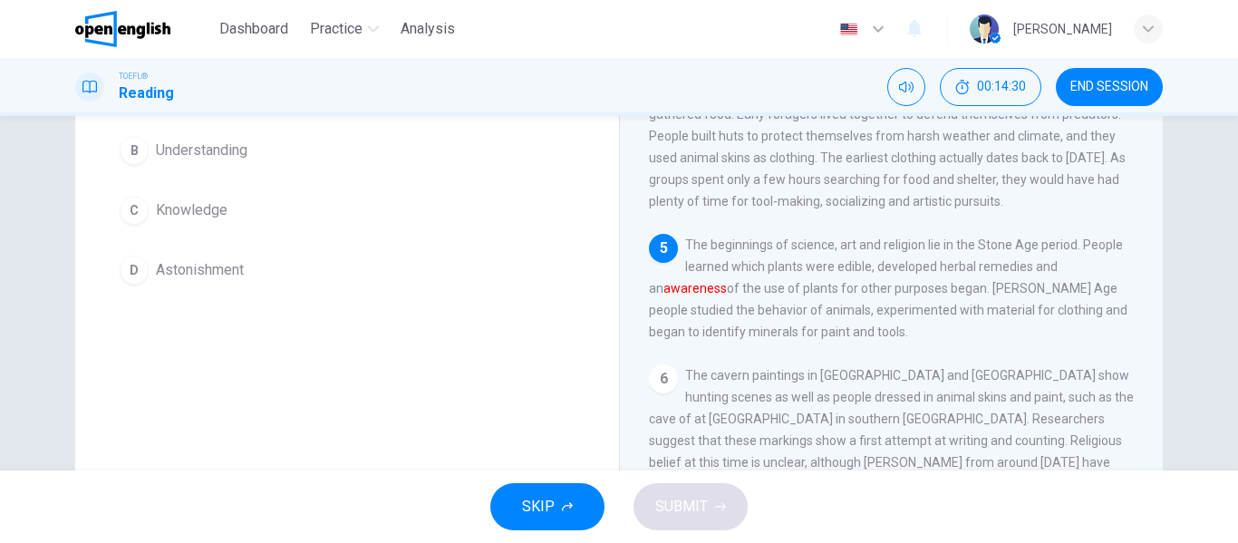
scroll to position [272, 0]
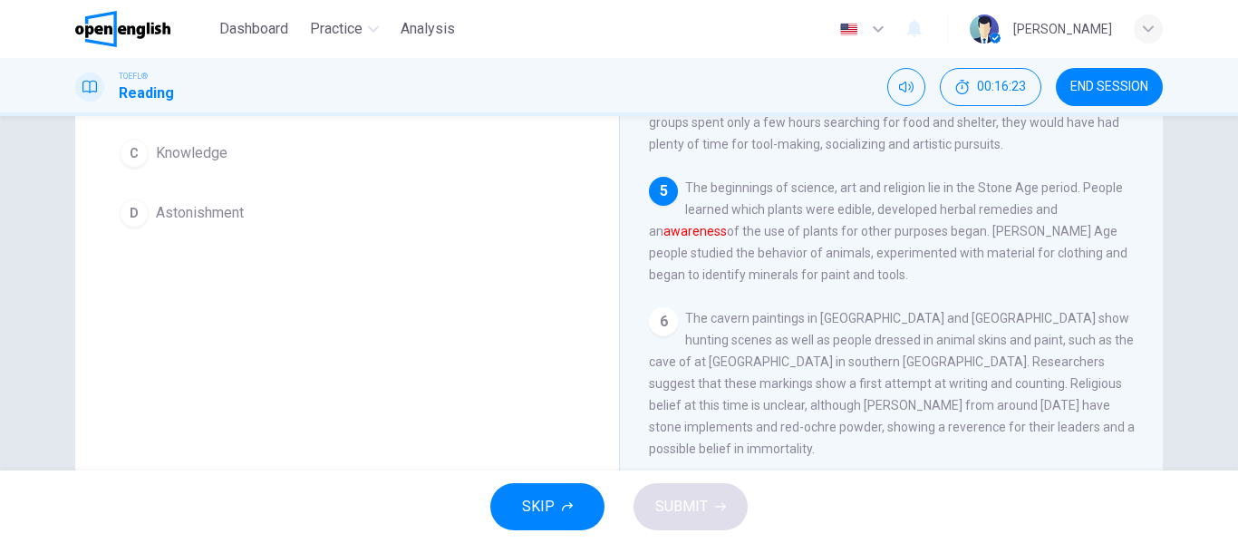
drag, startPoint x: 644, startPoint y: 272, endPoint x: 851, endPoint y: 271, distance: 206.6
click at [818, 271] on span "The beginnings of science, art and religion lie in the Stone Age period. People…" at bounding box center [888, 230] width 478 height 101
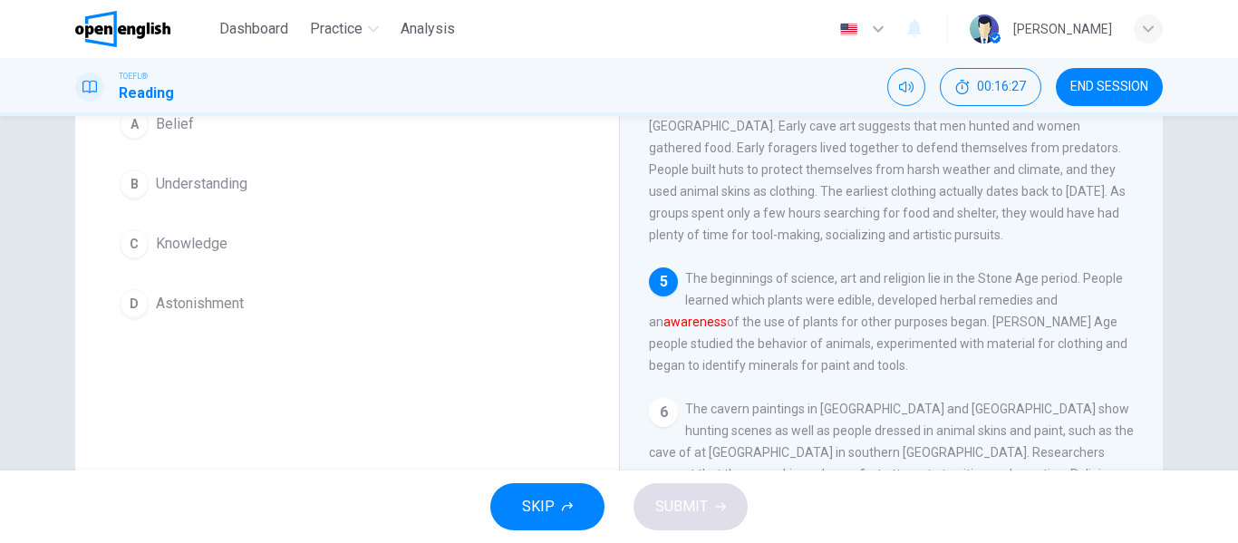
scroll to position [91, 0]
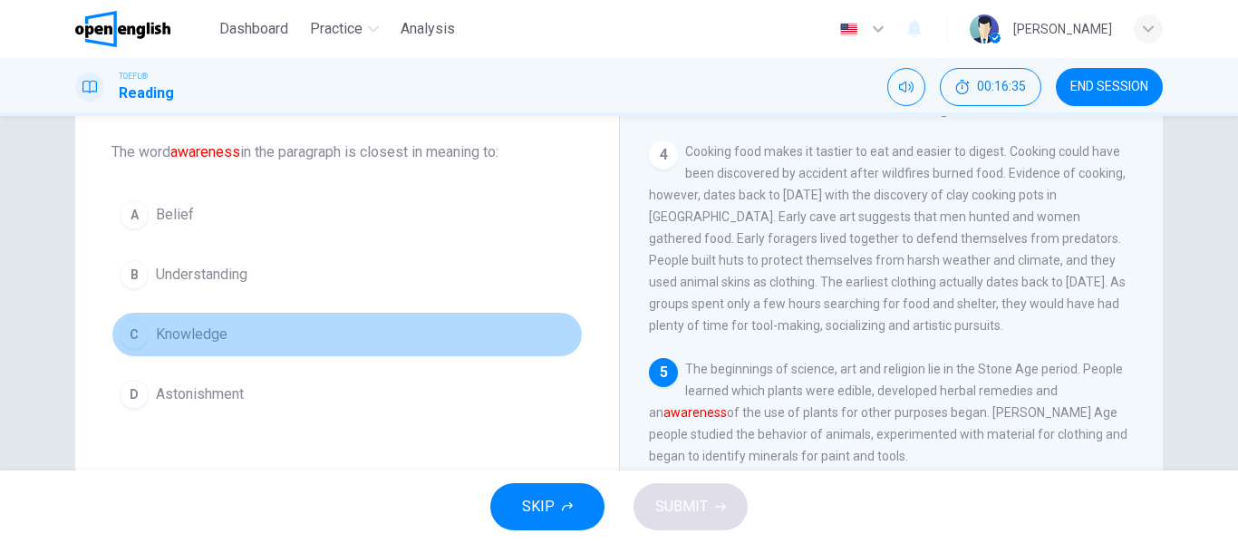
click at [198, 339] on span "Knowledge" at bounding box center [192, 334] width 72 height 22
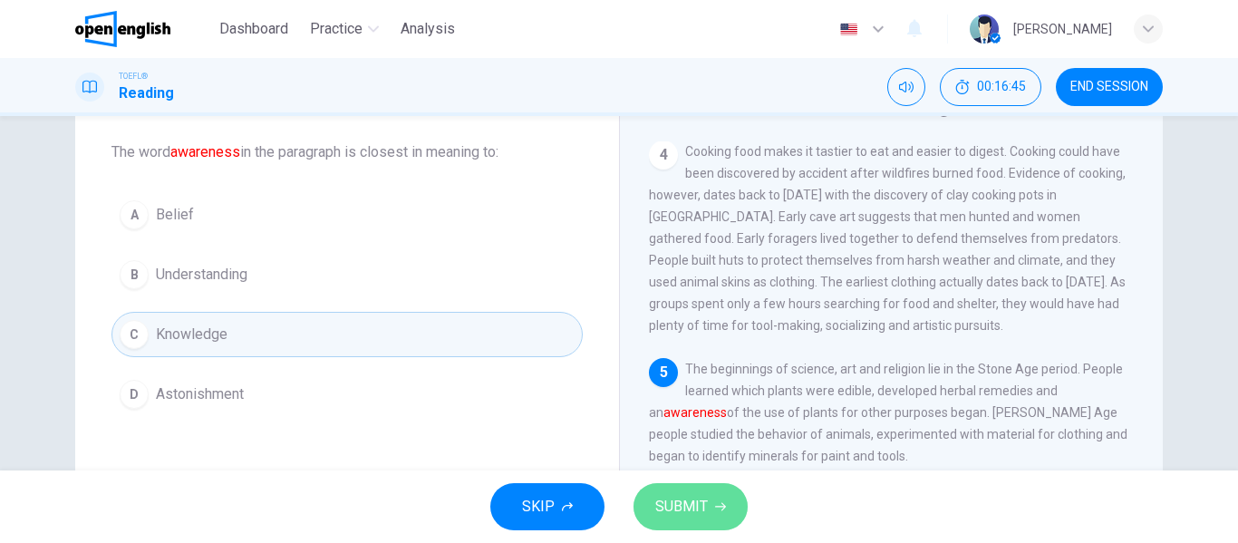
click at [675, 508] on span "SUBMIT" at bounding box center [681, 506] width 53 height 25
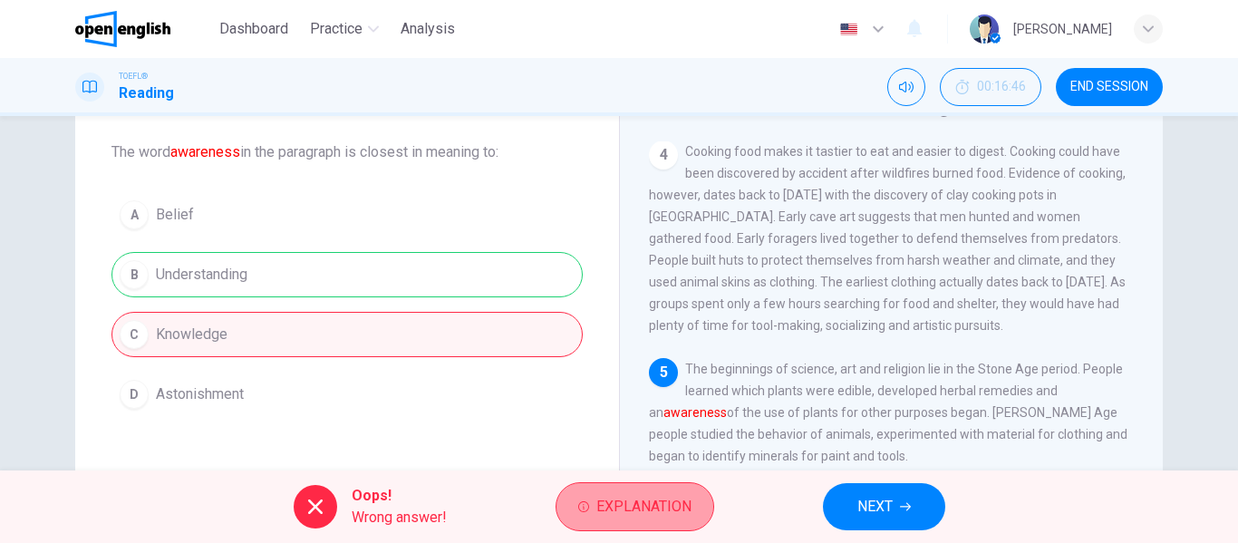
click at [651, 500] on span "Explanation" at bounding box center [643, 506] width 95 height 25
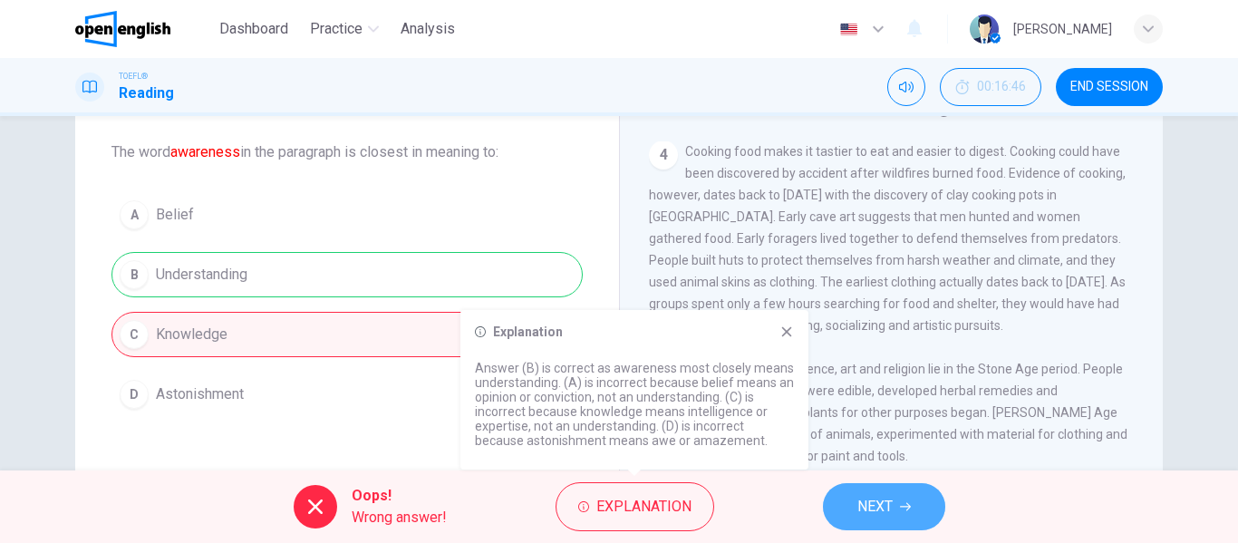
click at [888, 512] on span "NEXT" at bounding box center [874, 506] width 35 height 25
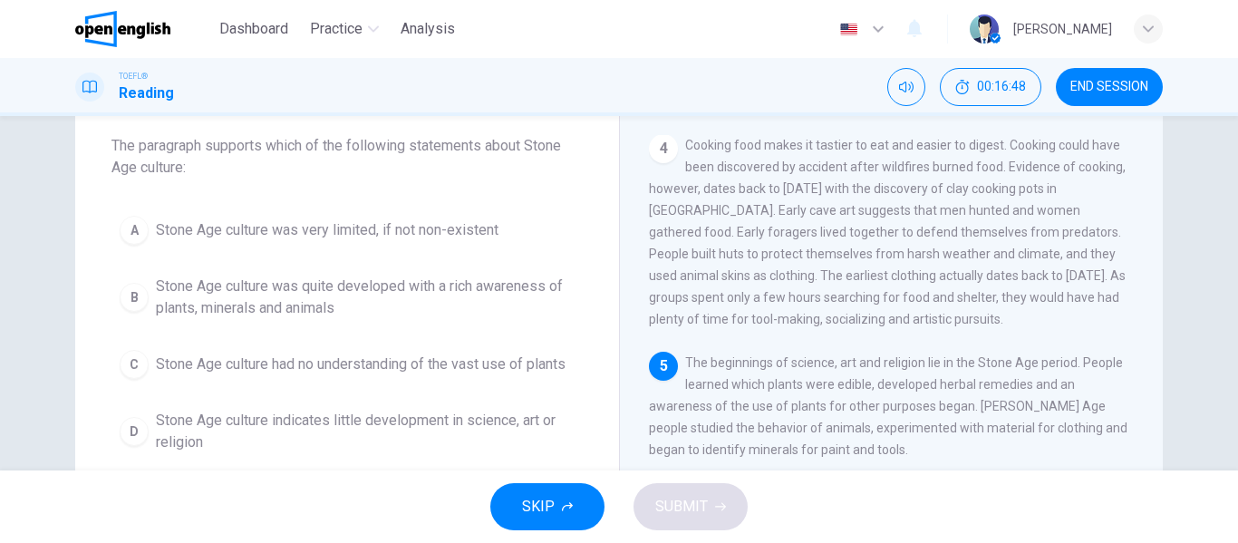
scroll to position [76, 0]
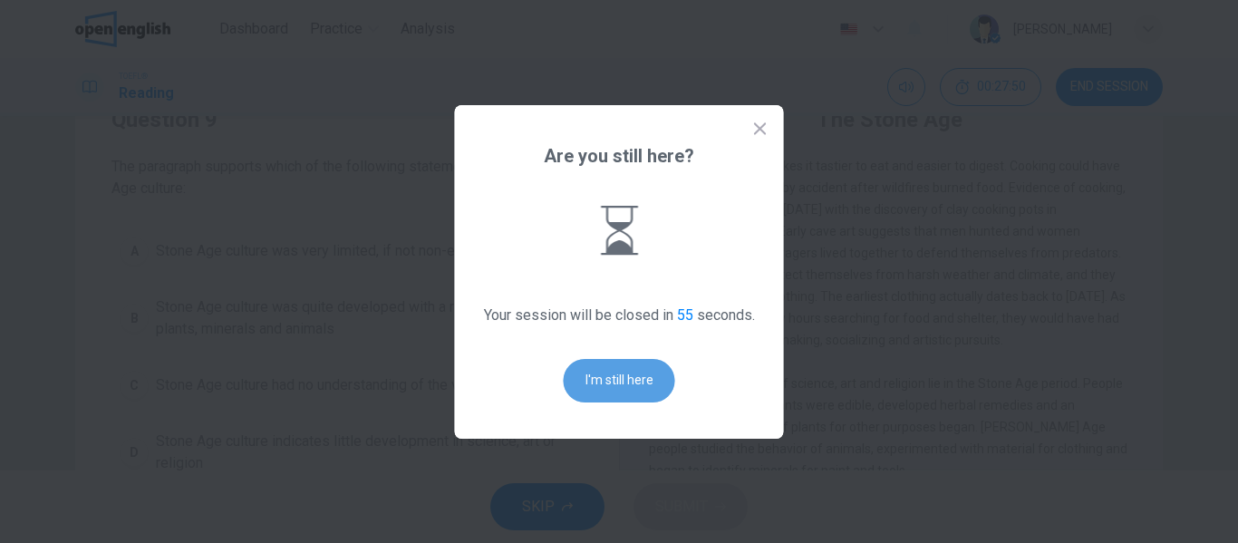
click at [614, 384] on button "I'm still here" at bounding box center [619, 380] width 111 height 43
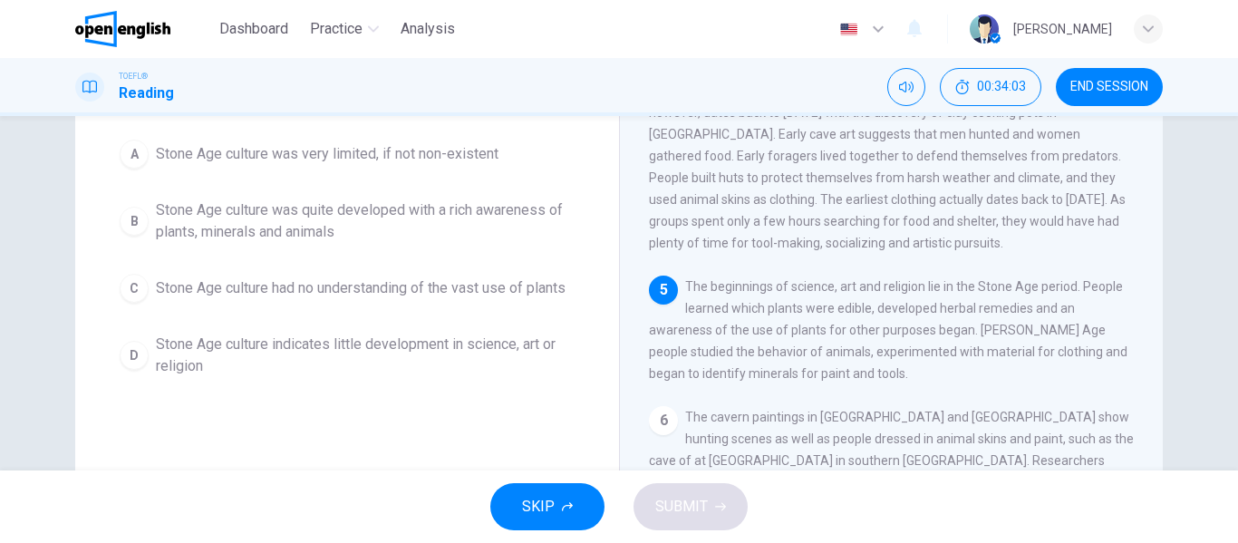
scroll to position [174, 0]
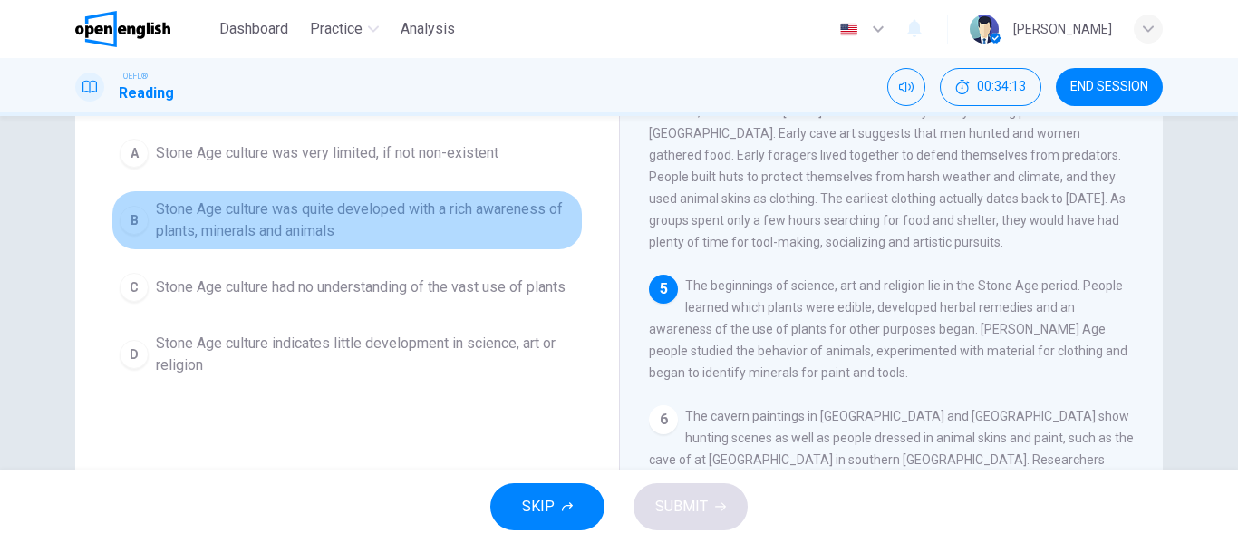
click at [148, 217] on button "B Stone Age culture was quite developed with a rich awareness of plants, minera…" at bounding box center [346, 220] width 471 height 60
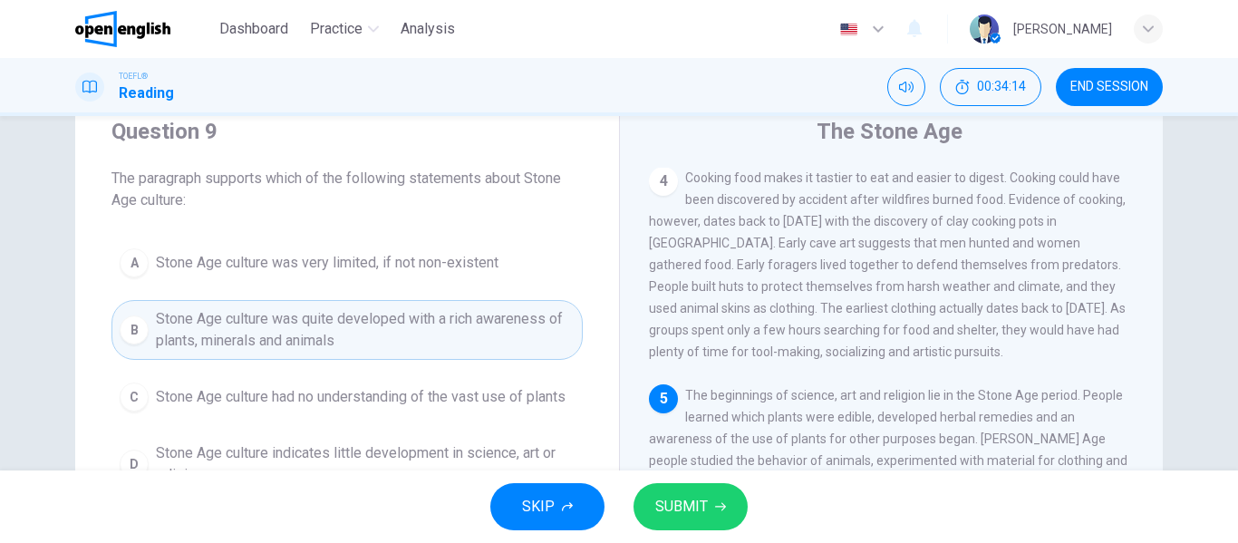
scroll to position [57, 0]
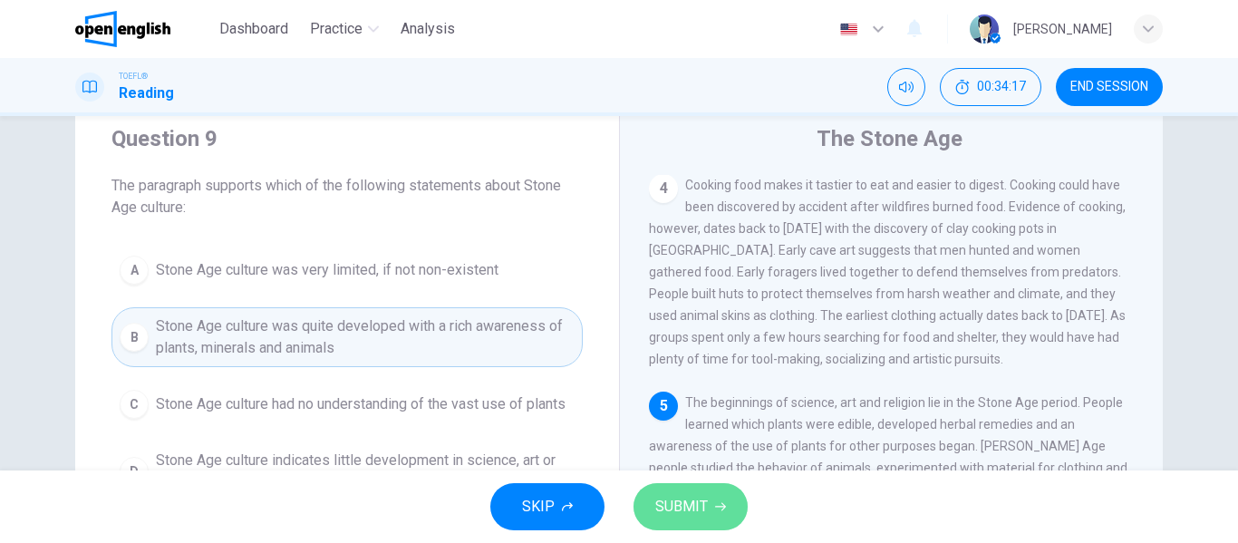
click at [715, 497] on button "SUBMIT" at bounding box center [690, 506] width 114 height 47
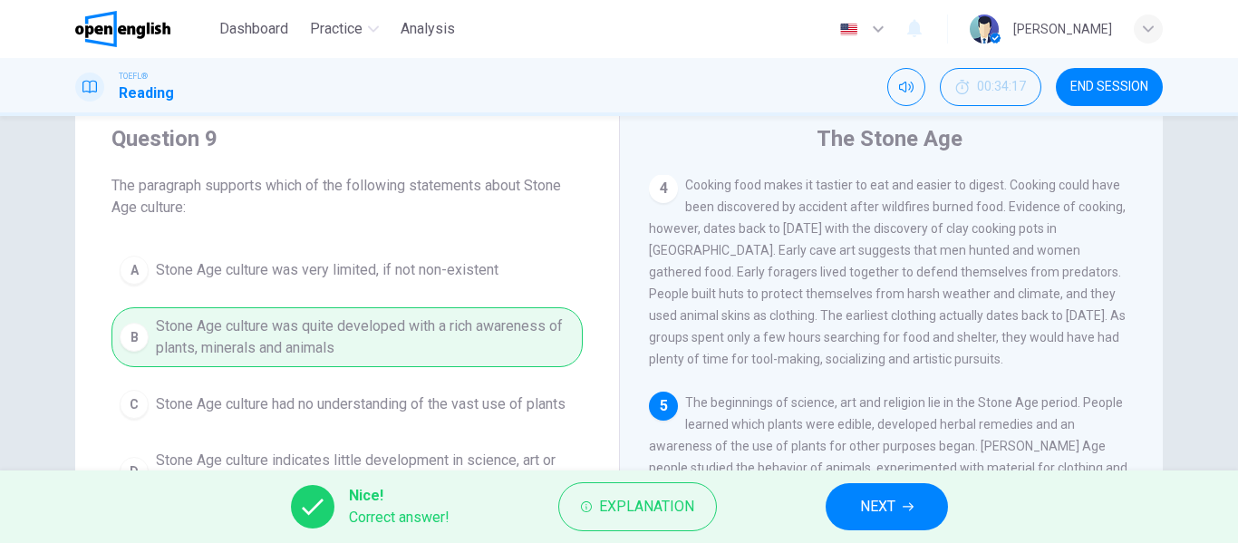
click at [943, 489] on div "Nice! Correct answer! Explanation NEXT" at bounding box center [619, 506] width 1238 height 72
click at [904, 506] on icon "button" at bounding box center [907, 506] width 11 height 11
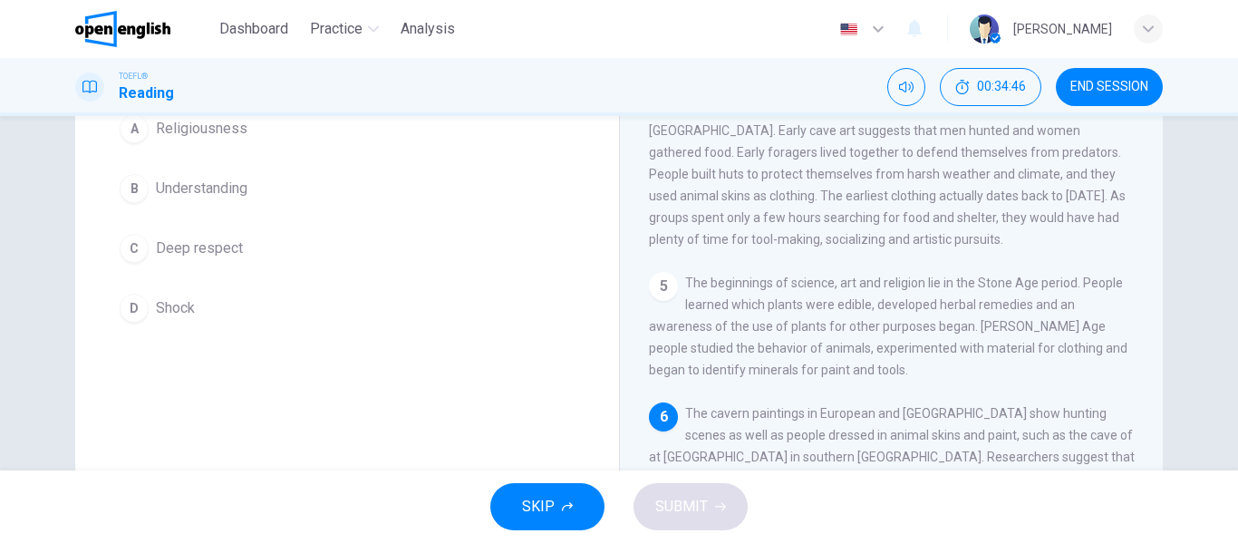
scroll to position [92, 0]
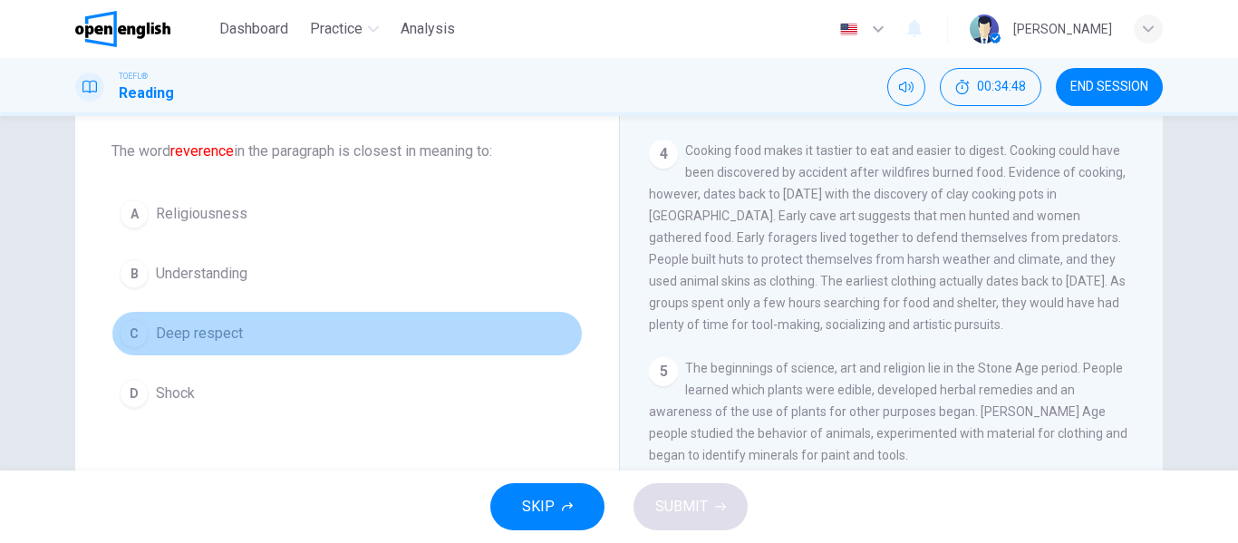
click at [203, 337] on span "Deep respect" at bounding box center [199, 334] width 87 height 22
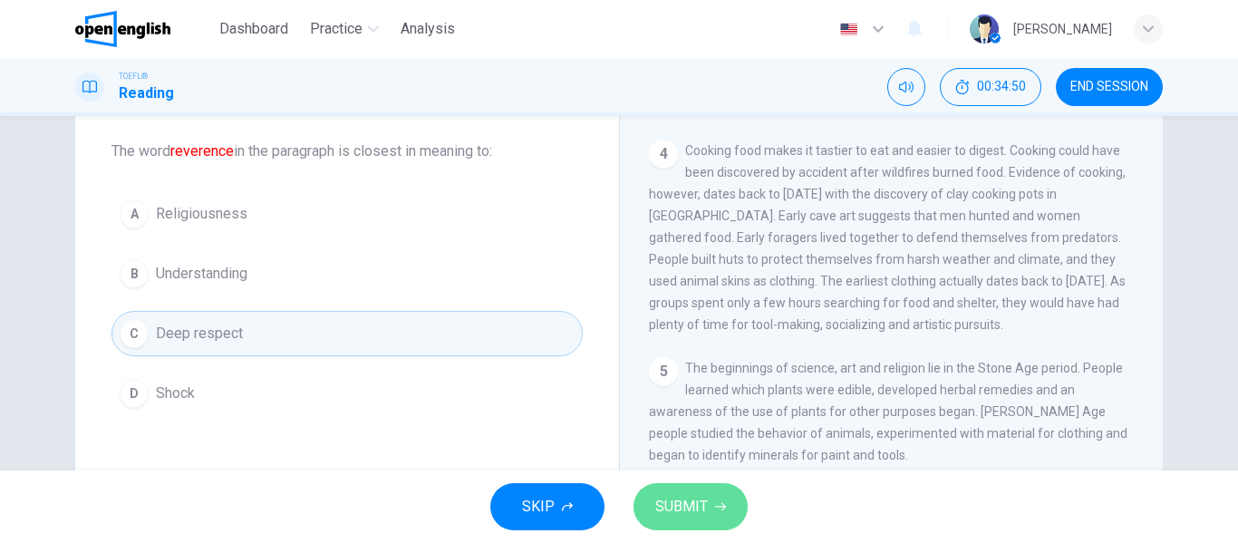
click at [688, 500] on span "SUBMIT" at bounding box center [681, 506] width 53 height 25
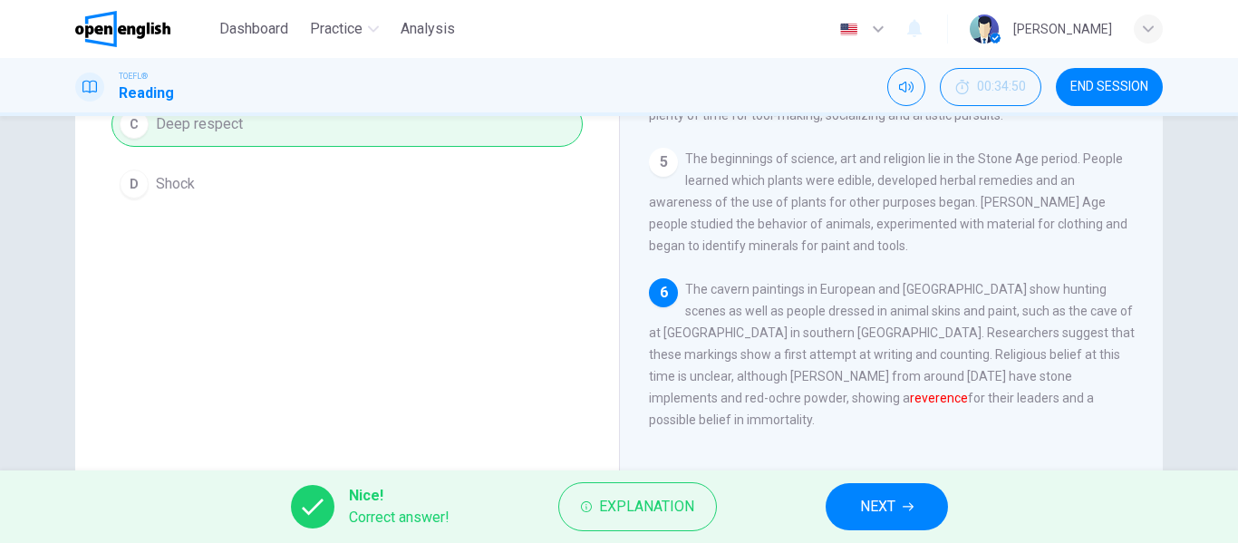
scroll to position [348, 0]
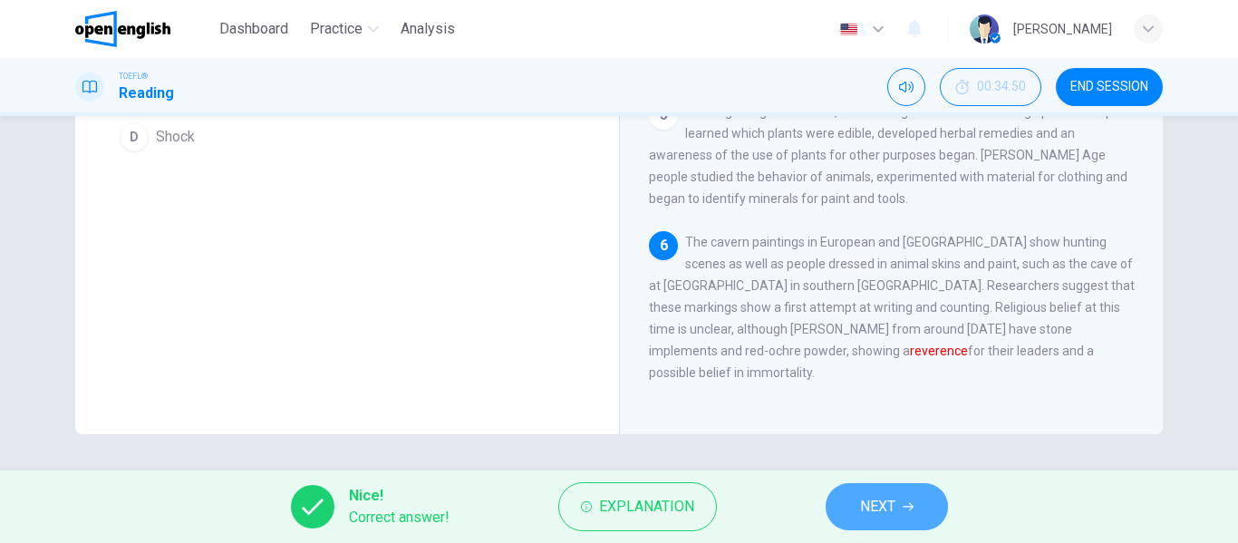
click at [880, 500] on span "NEXT" at bounding box center [877, 506] width 35 height 25
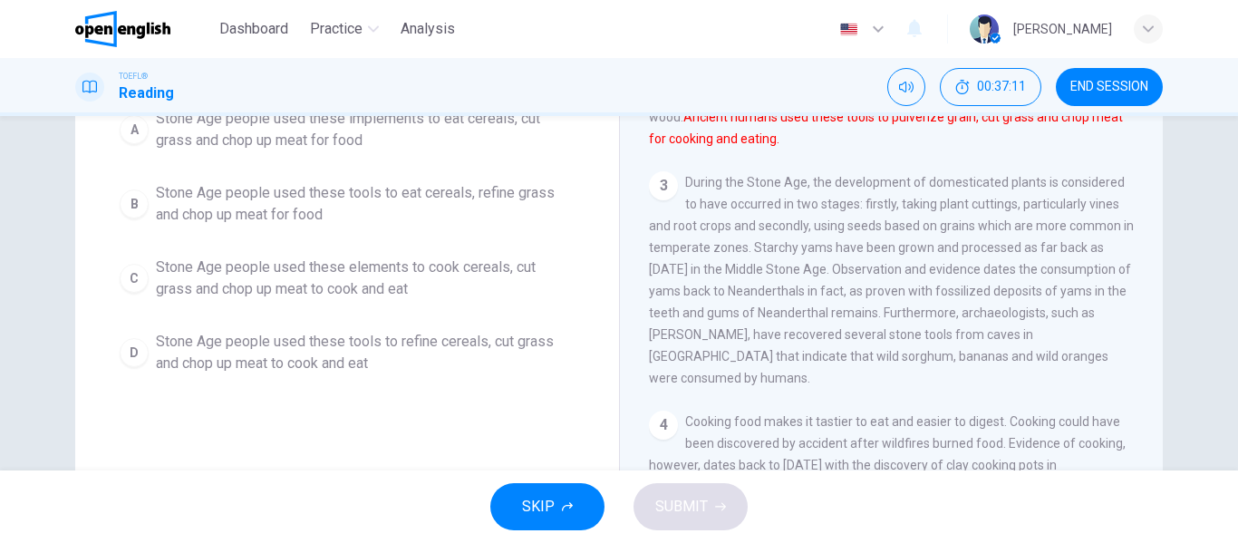
scroll to position [256, 0]
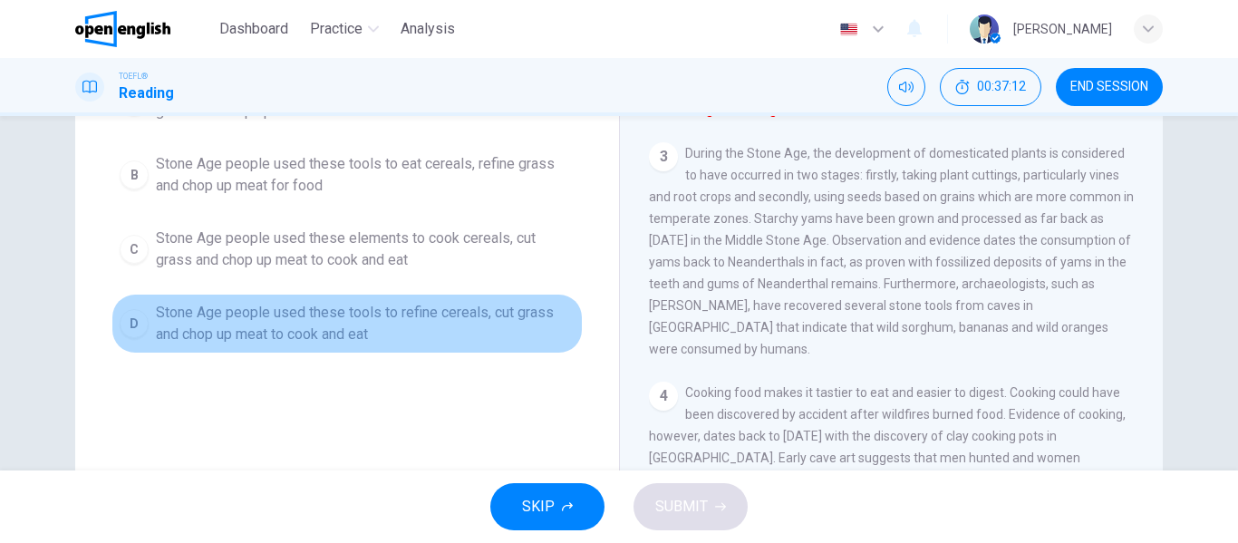
click at [145, 323] on button "D Stone Age people used these tools to refine cereals, cut grass and chop up me…" at bounding box center [346, 324] width 471 height 60
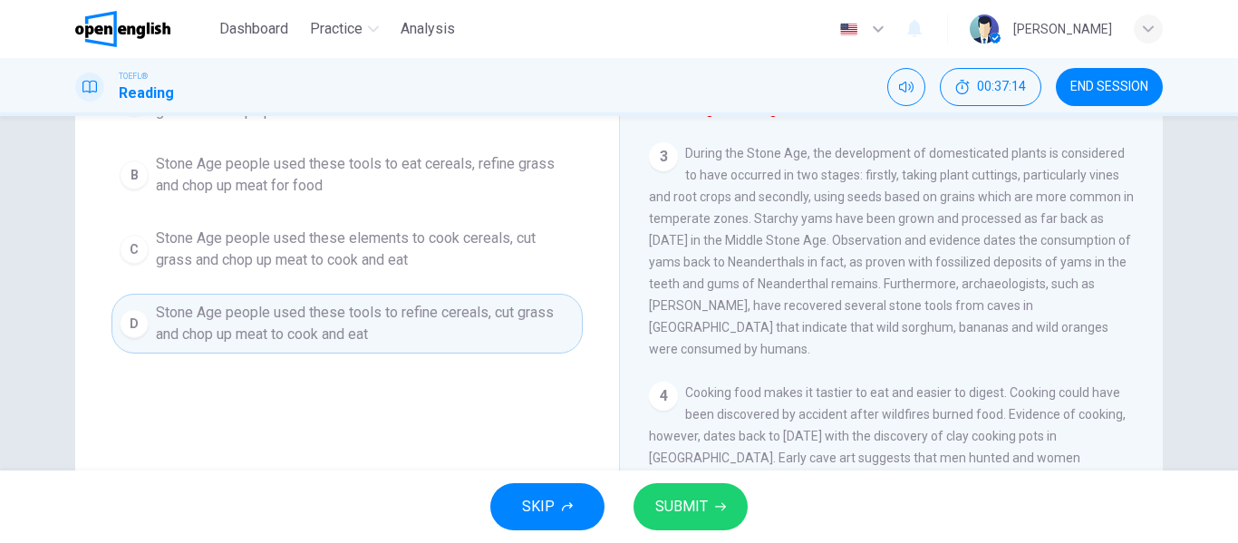
click at [702, 508] on span "SUBMIT" at bounding box center [681, 506] width 53 height 25
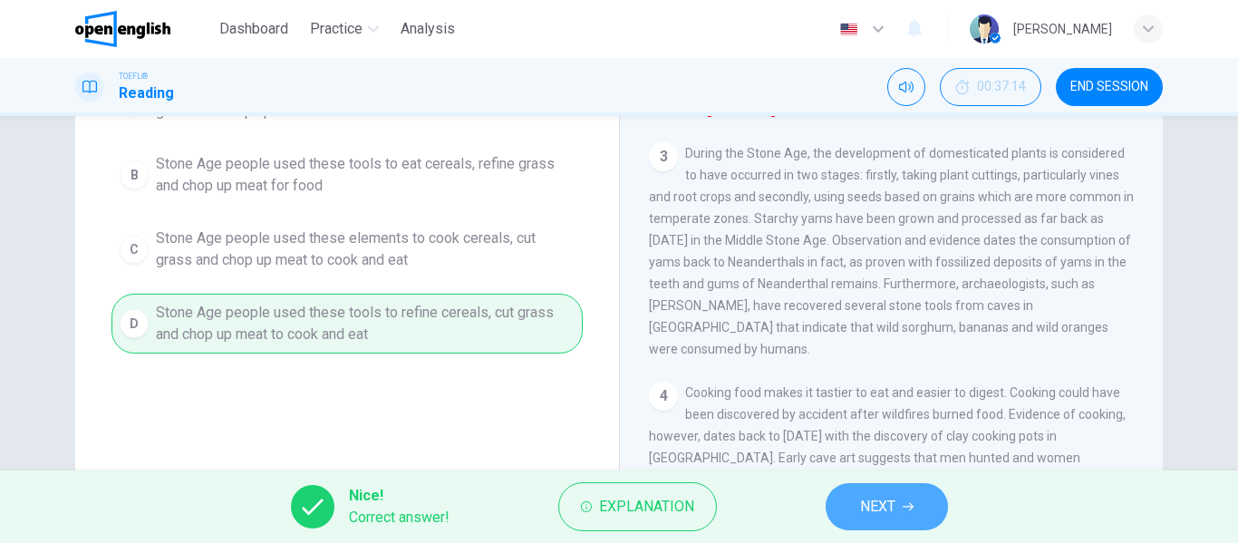
click at [890, 521] on button "NEXT" at bounding box center [886, 506] width 122 height 47
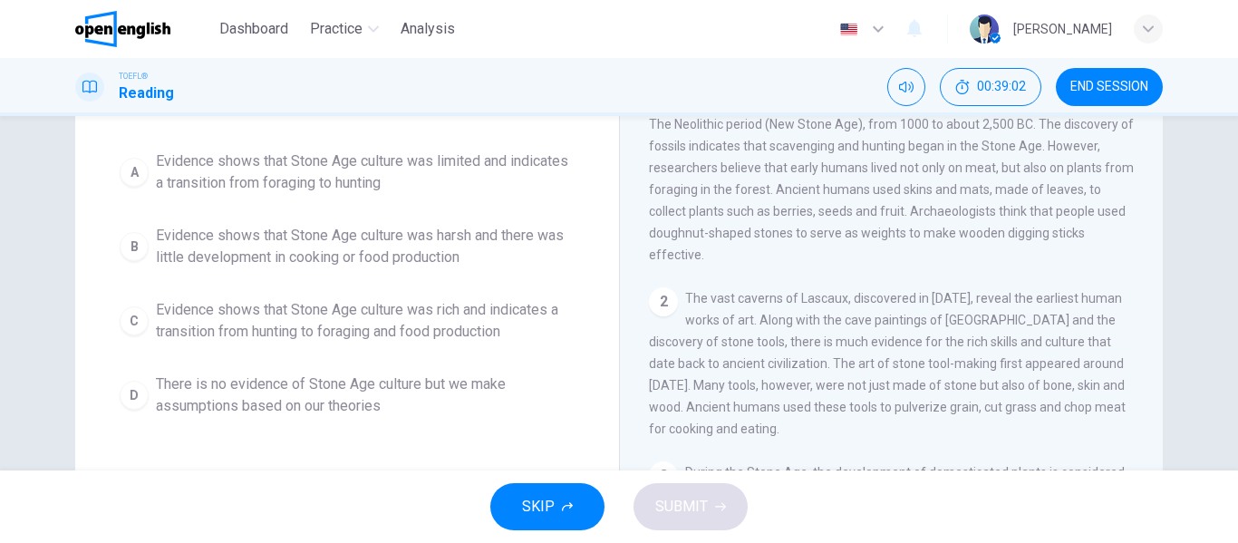
scroll to position [164, 0]
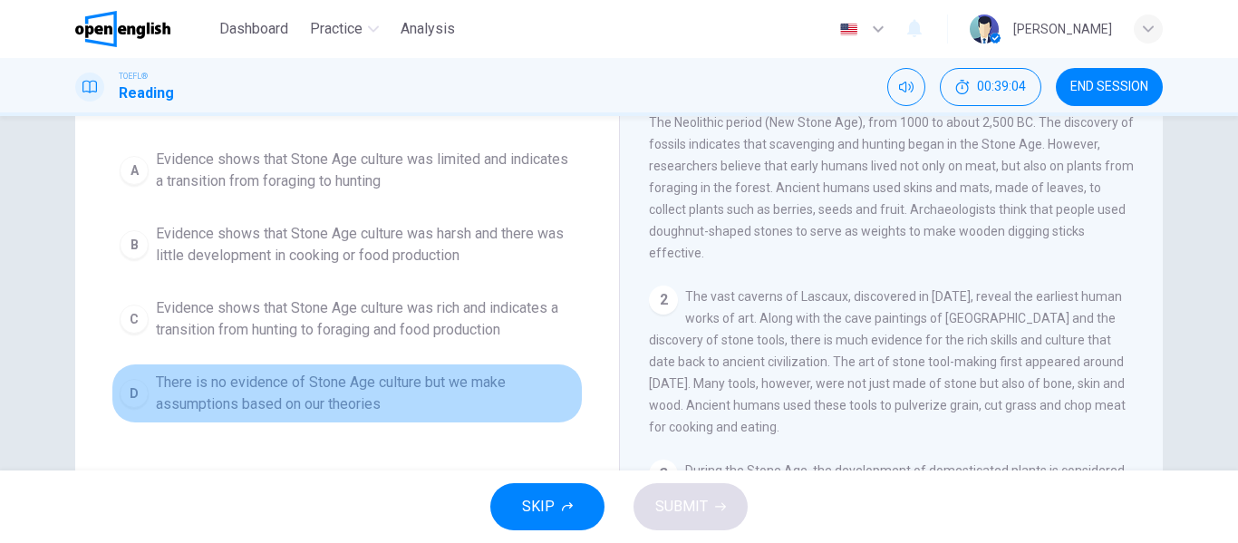
click at [429, 412] on span "There is no evidence of Stone Age culture but we make assumptions based on our …" at bounding box center [365, 392] width 419 height 43
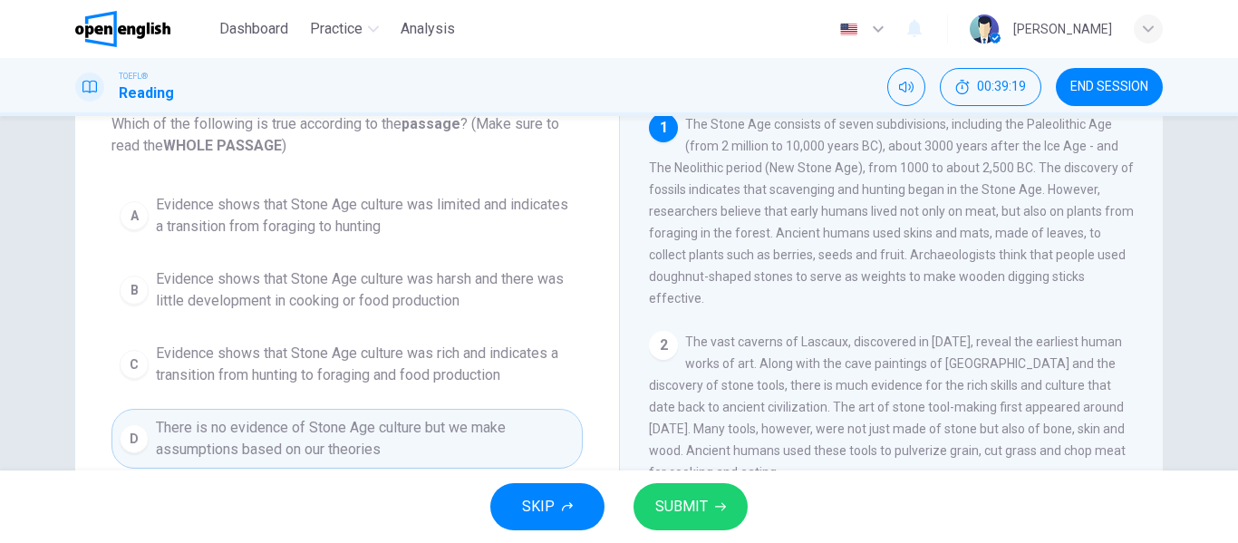
scroll to position [120, 0]
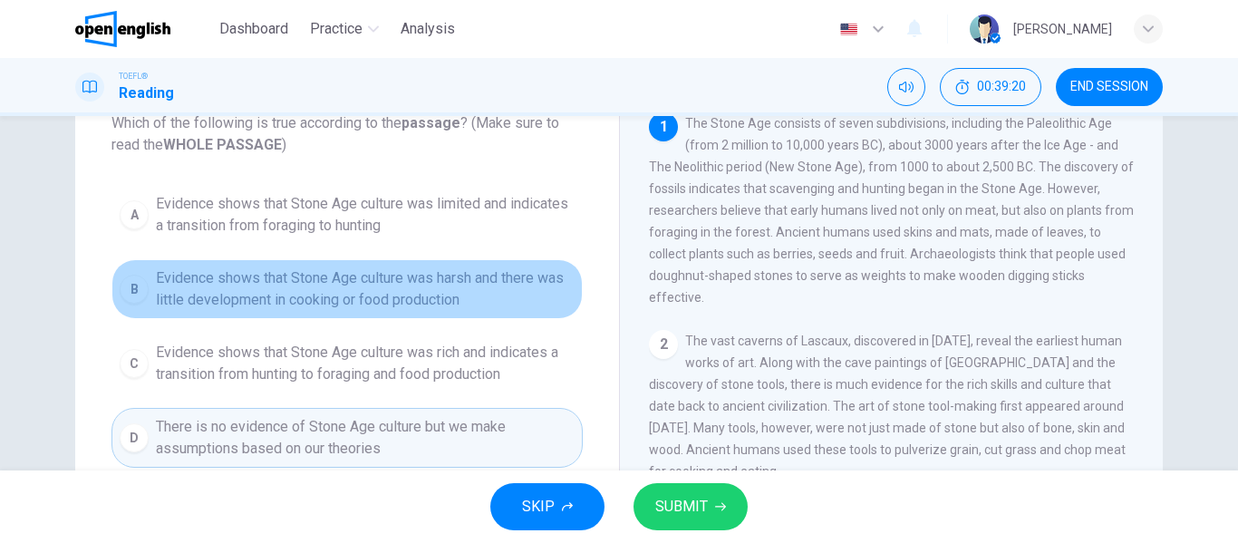
click at [389, 287] on span "Evidence shows that Stone Age culture was harsh and there was little developmen…" at bounding box center [365, 288] width 419 height 43
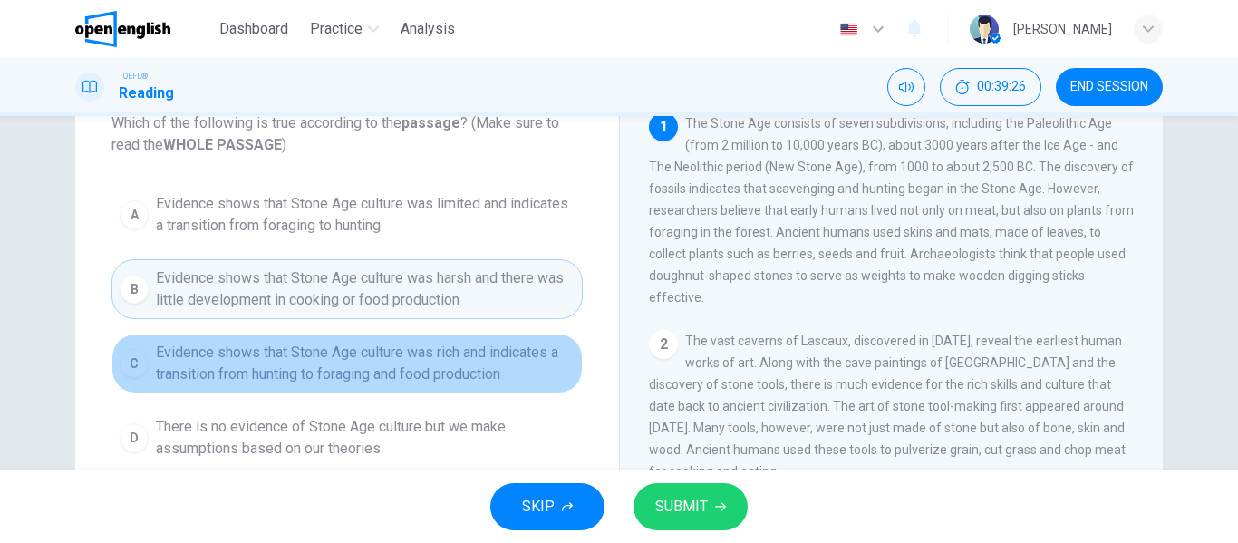
click at [382, 362] on span "Evidence shows that Stone Age culture was rich and indicates a transition from …" at bounding box center [365, 363] width 419 height 43
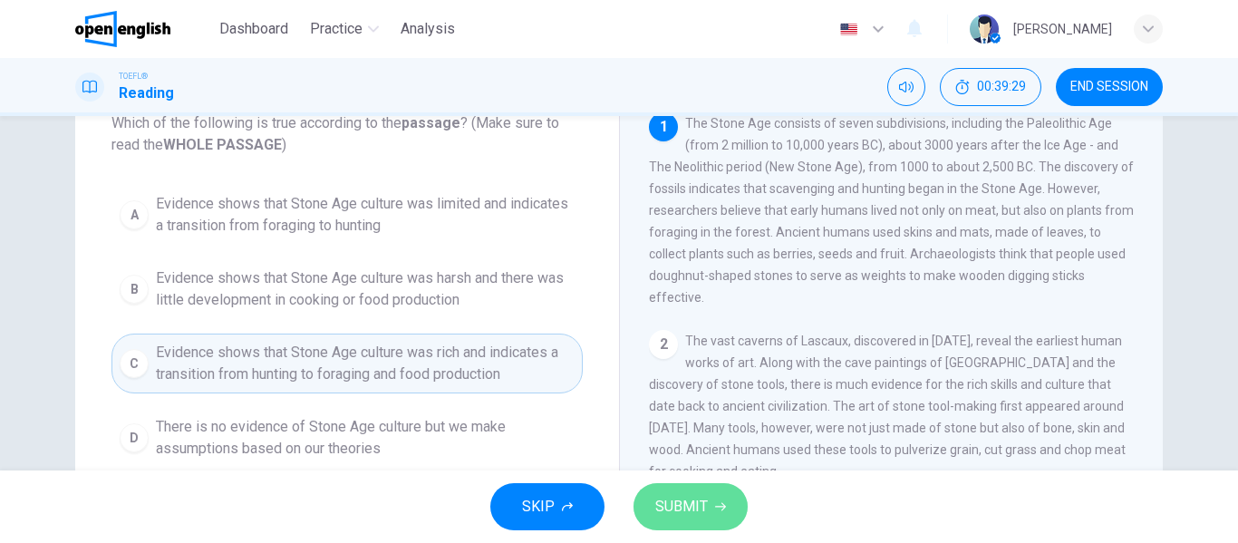
click at [689, 494] on span "SUBMIT" at bounding box center [681, 506] width 53 height 25
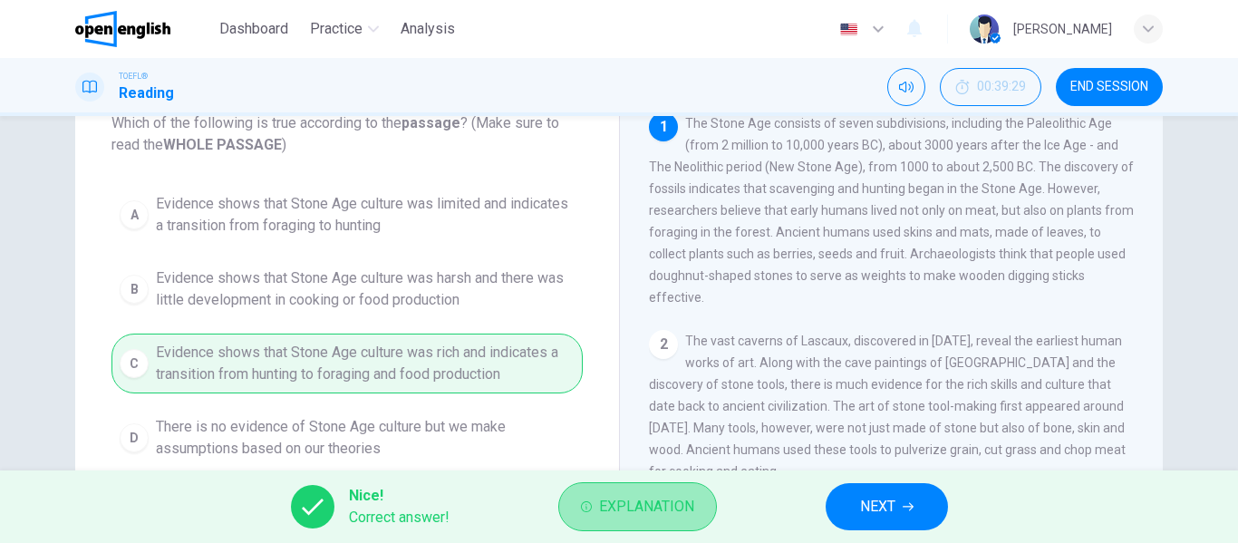
click at [611, 501] on span "Explanation" at bounding box center [646, 506] width 95 height 25
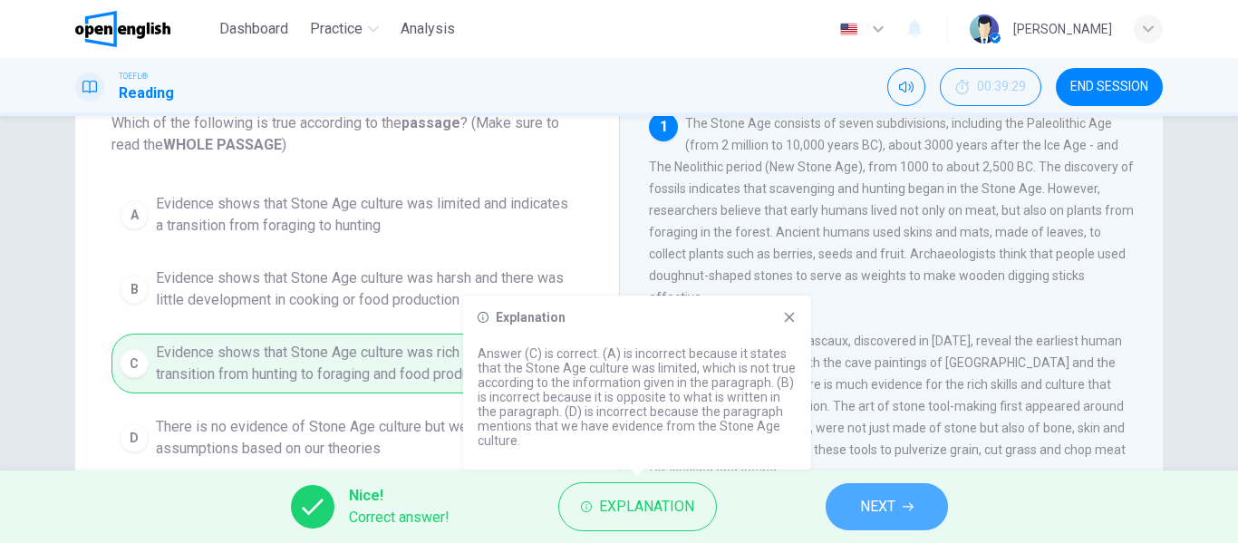
click at [873, 497] on span "NEXT" at bounding box center [877, 506] width 35 height 25
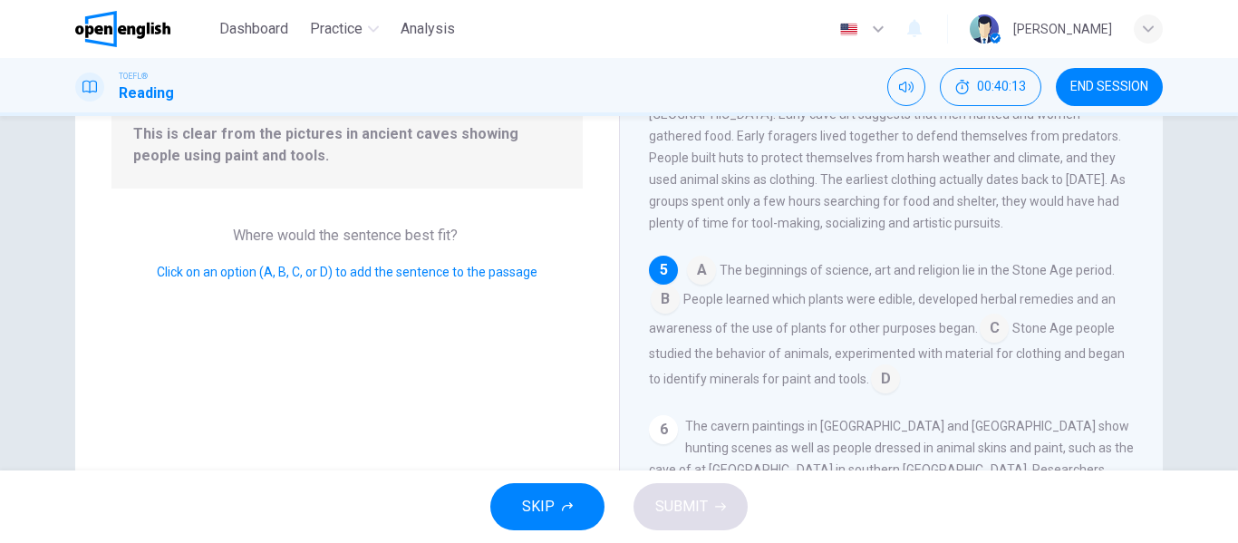
scroll to position [201, 0]
click at [667, 314] on input at bounding box center [665, 299] width 29 height 29
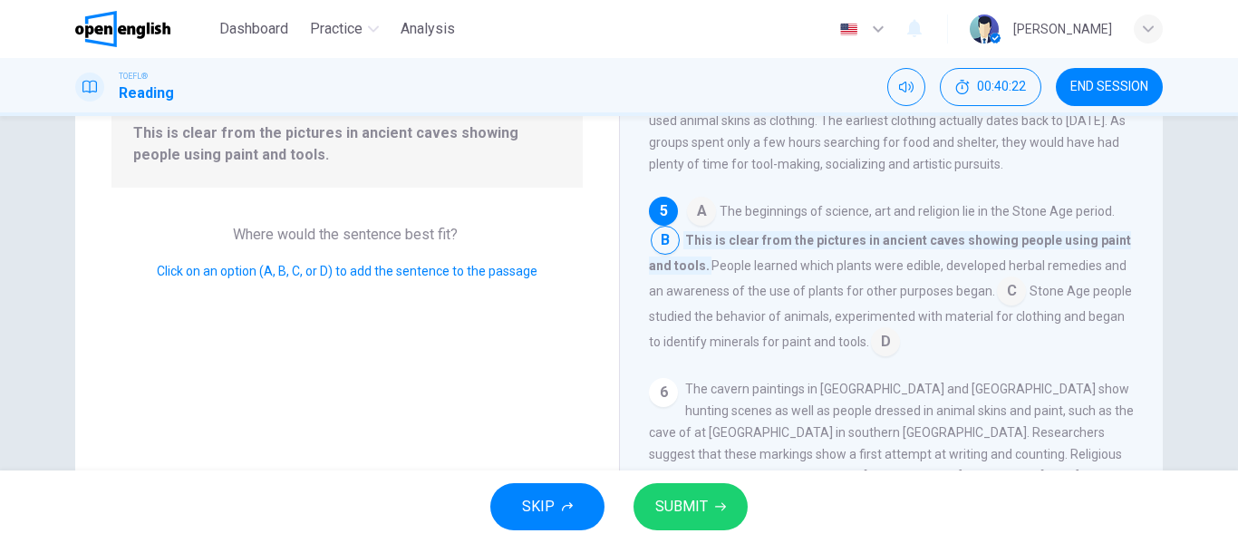
scroll to position [698, 0]
click at [696, 497] on span "SUBMIT" at bounding box center [681, 506] width 53 height 25
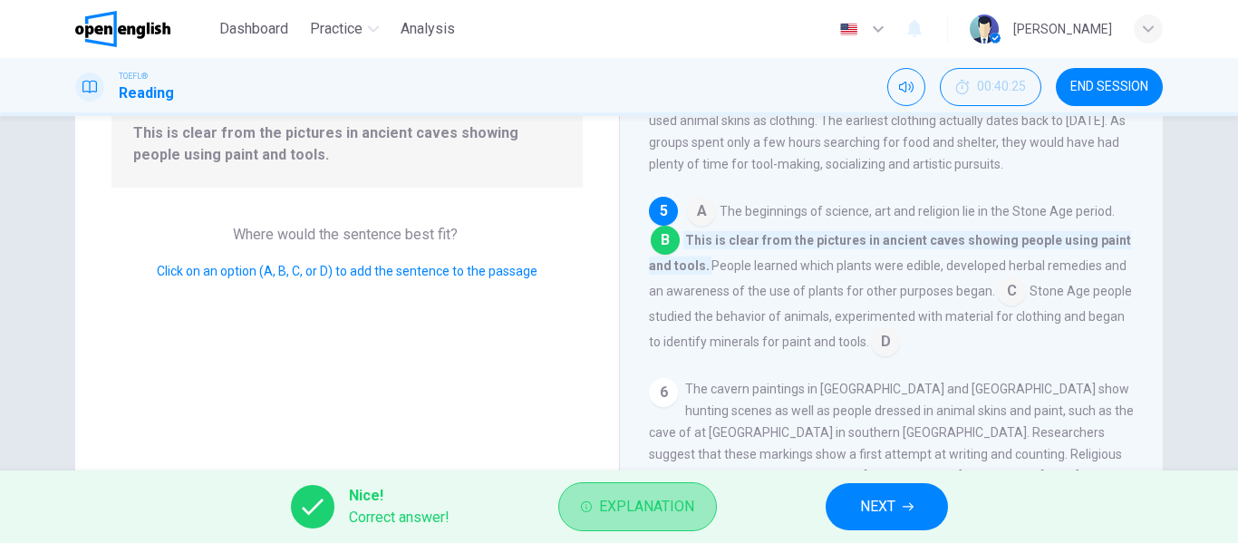
click at [640, 489] on button "Explanation" at bounding box center [637, 506] width 159 height 49
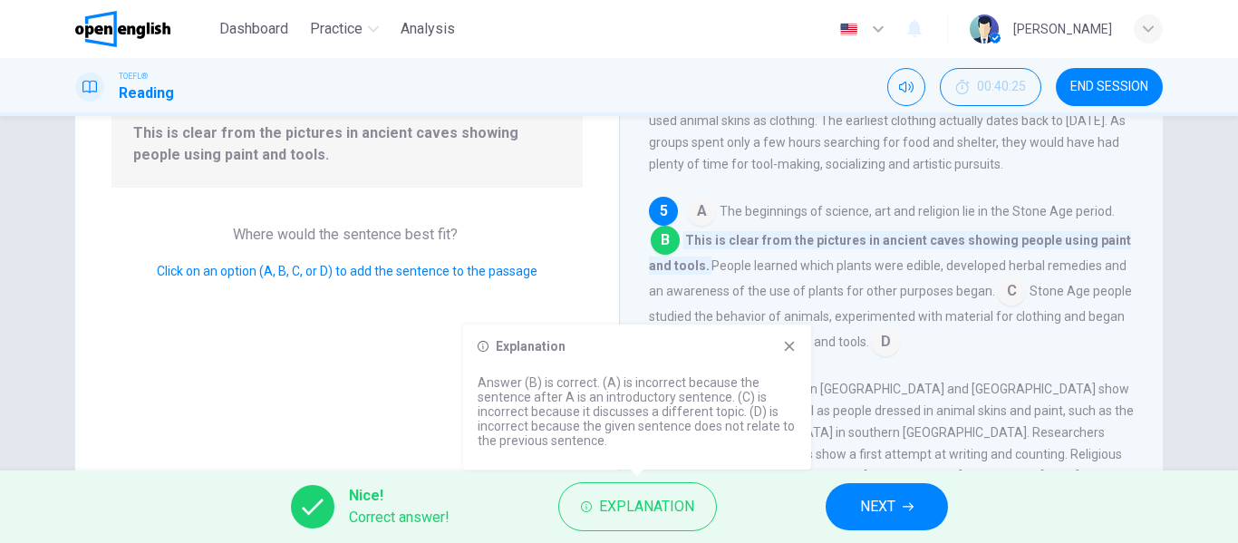
click at [785, 343] on icon at bounding box center [789, 346] width 14 height 14
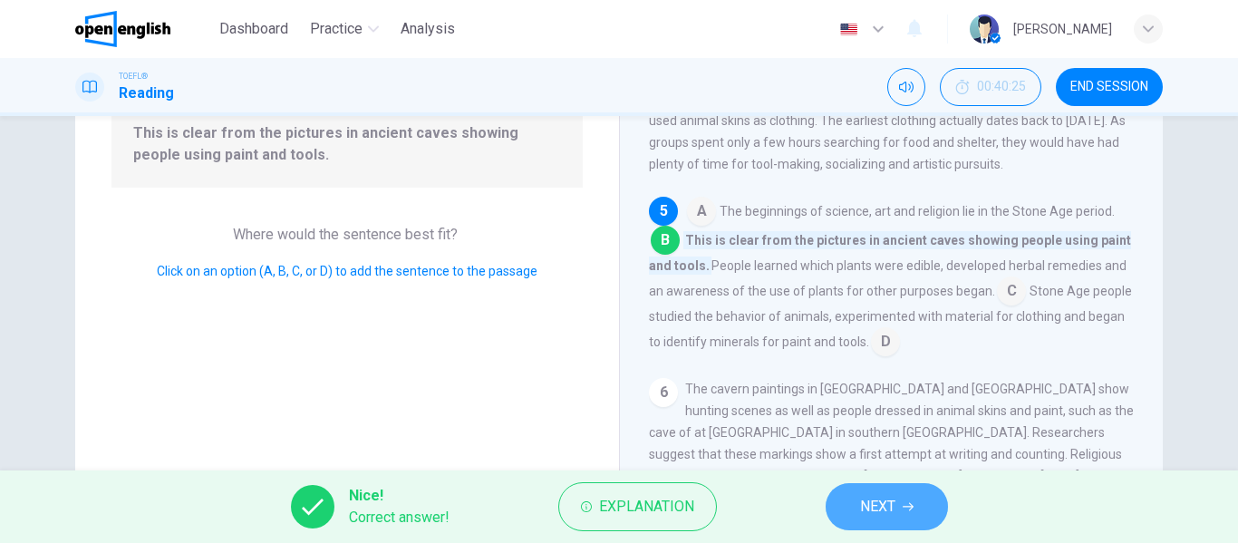
click at [854, 505] on button "NEXT" at bounding box center [886, 506] width 122 height 47
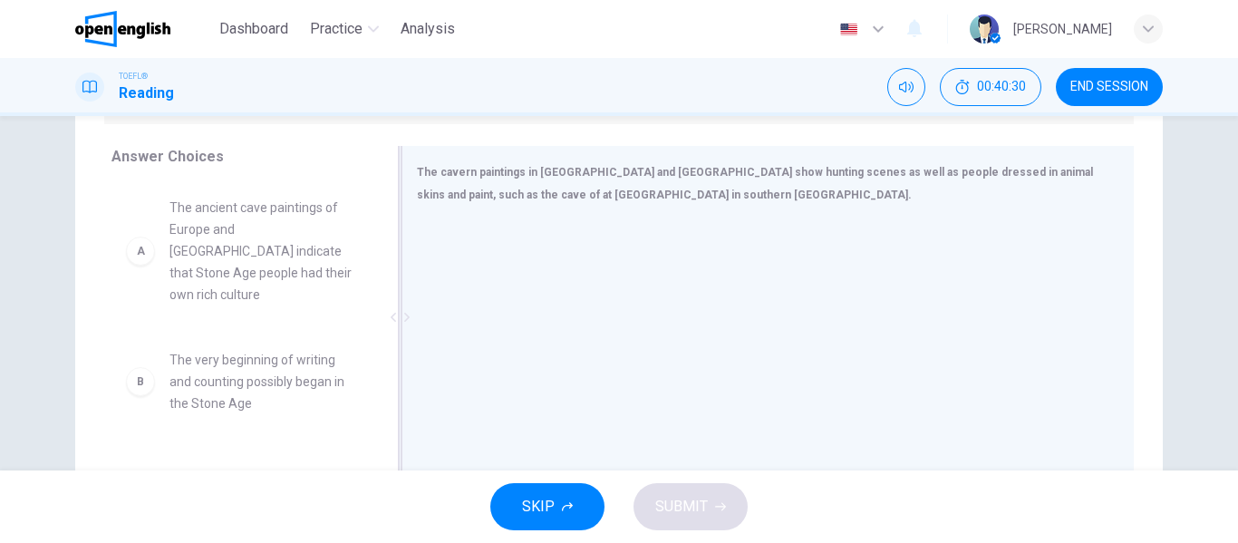
scroll to position [282, 0]
click at [222, 229] on span "The ancient cave paintings of Europe and [GEOGRAPHIC_DATA] indicate that Stone …" at bounding box center [263, 252] width 188 height 109
click at [228, 350] on span "The very beginning of writing and counting possibly began in the Stone Age" at bounding box center [263, 382] width 188 height 65
click at [140, 368] on div "B" at bounding box center [140, 382] width 29 height 29
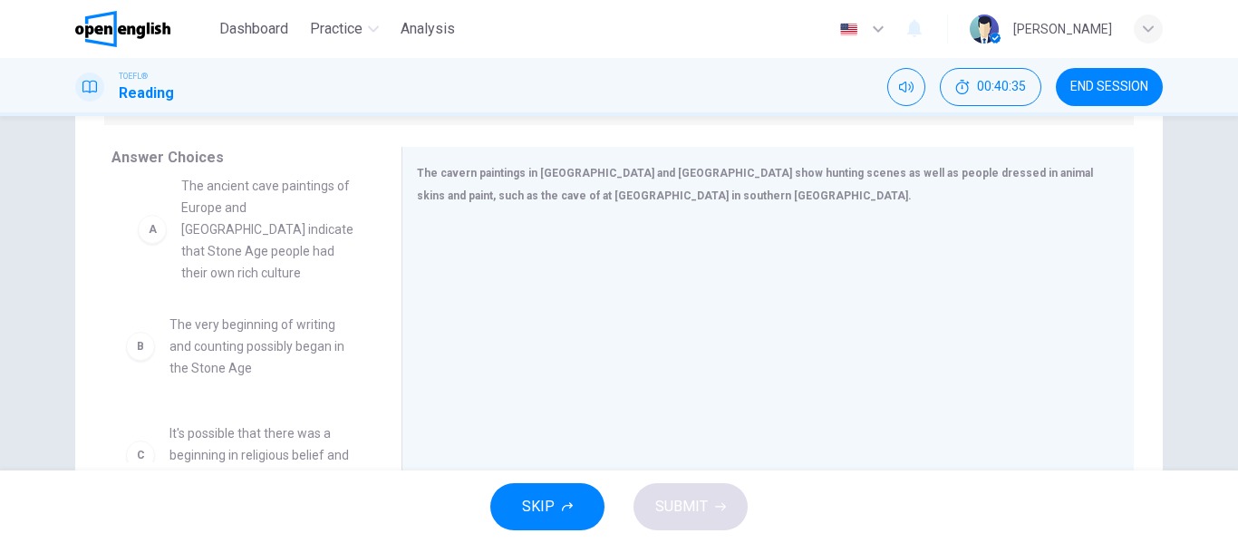
drag, startPoint x: 148, startPoint y: 278, endPoint x: 139, endPoint y: 256, distance: 24.4
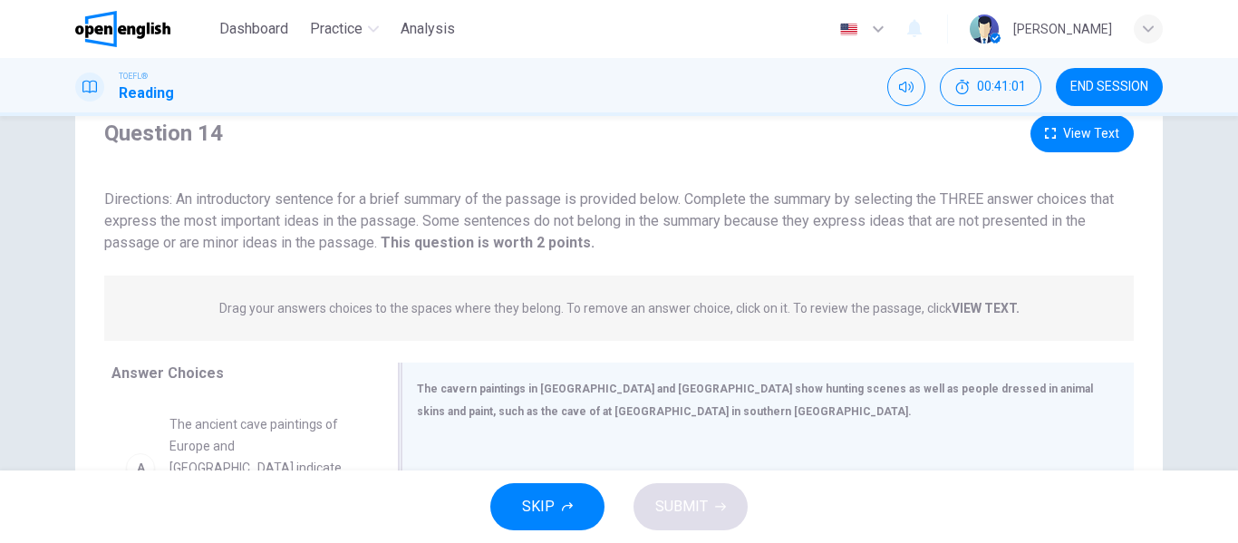
scroll to position [142, 0]
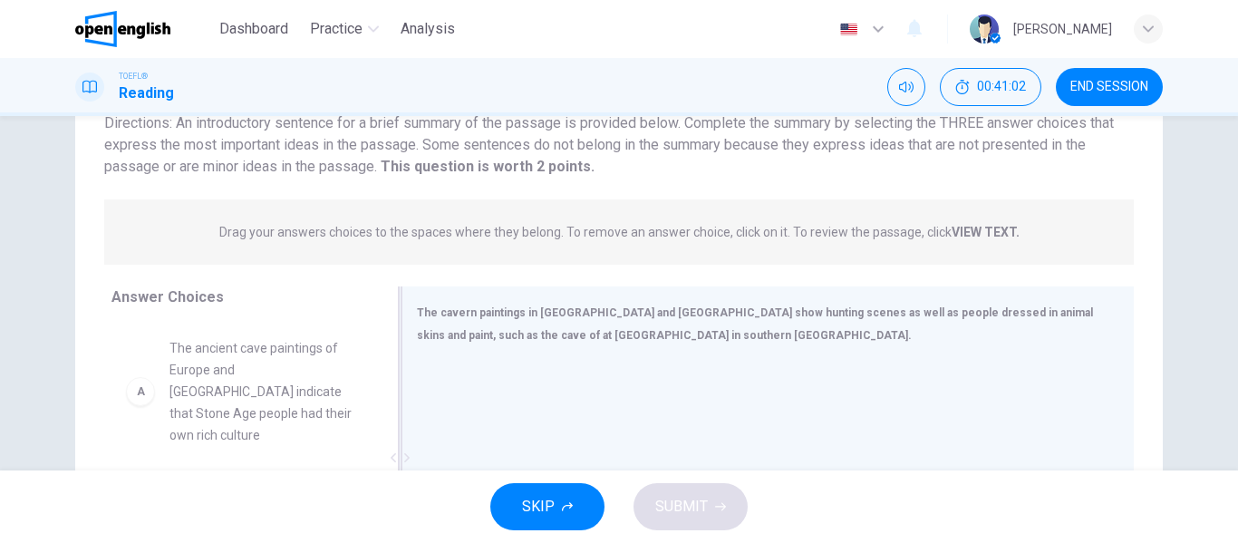
click at [571, 298] on div "The cavern paintings in [GEOGRAPHIC_DATA] and [GEOGRAPHIC_DATA] show hunting sc…" at bounding box center [767, 457] width 732 height 342
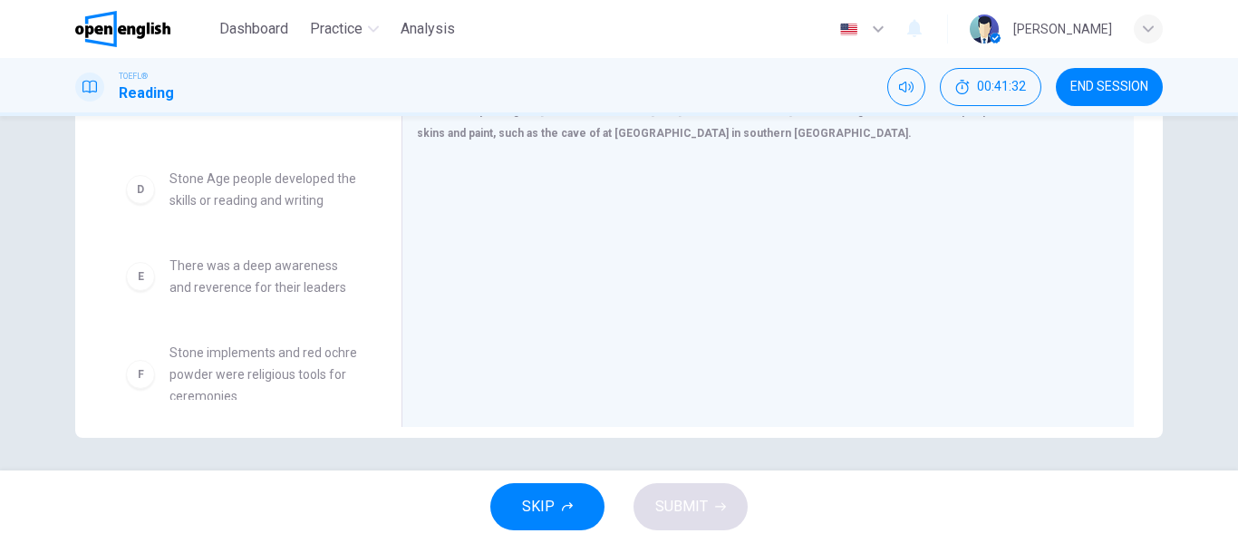
scroll to position [348, 0]
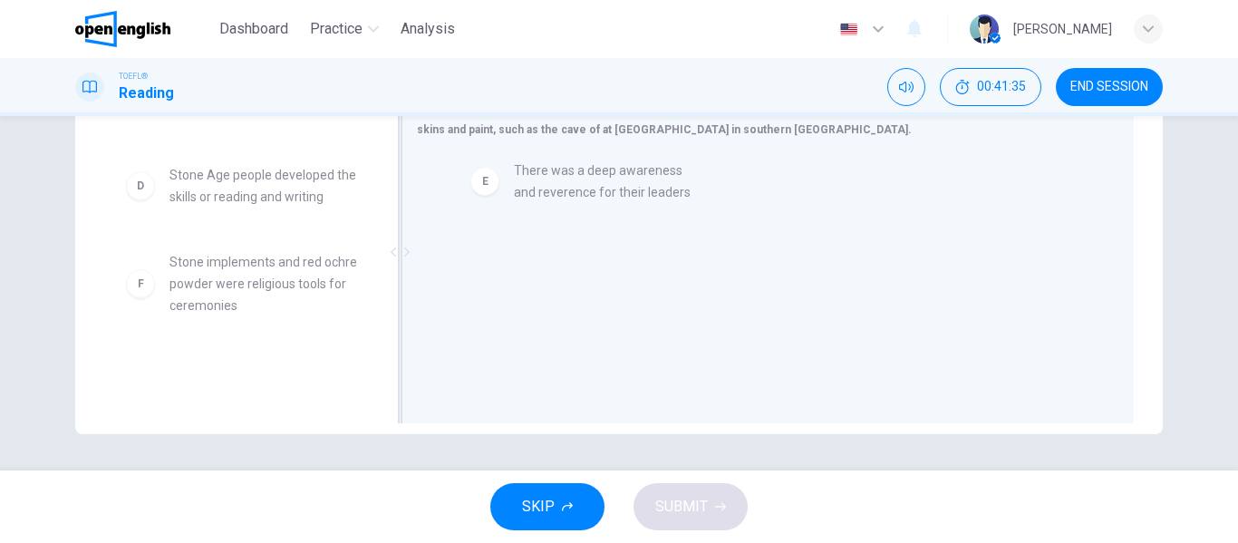
drag, startPoint x: 229, startPoint y: 258, endPoint x: 586, endPoint y: 187, distance: 364.1
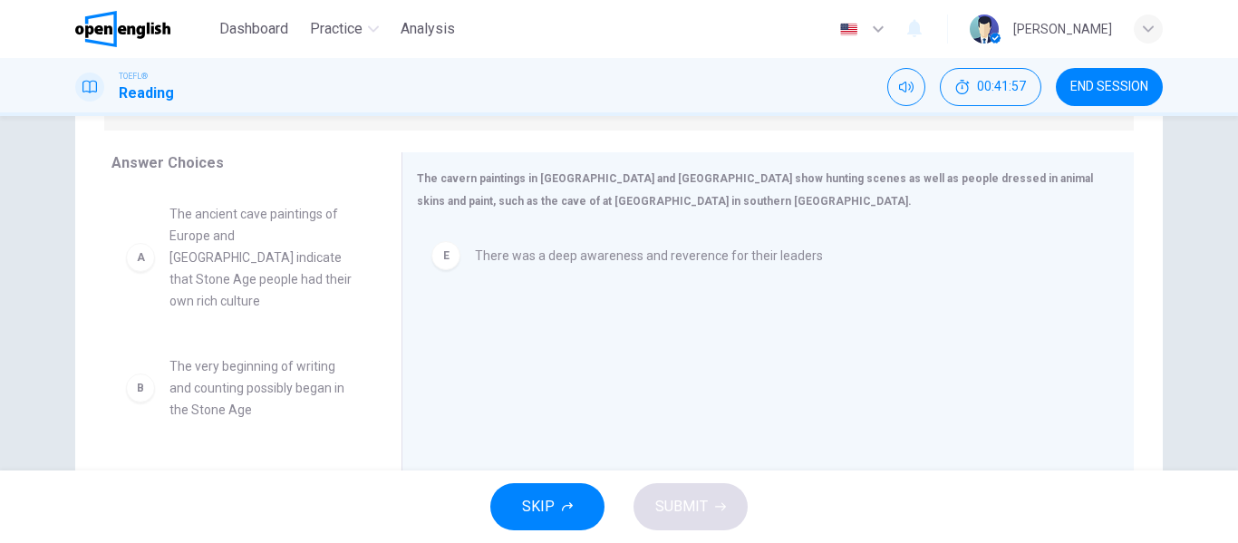
scroll to position [277, 0]
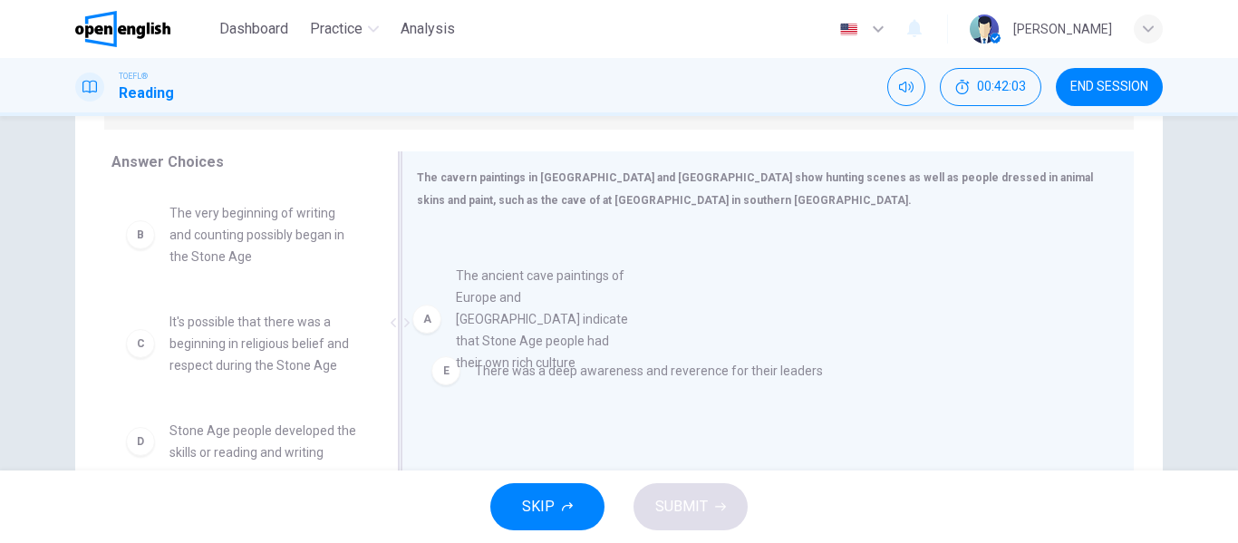
drag, startPoint x: 234, startPoint y: 248, endPoint x: 543, endPoint y: 304, distance: 314.0
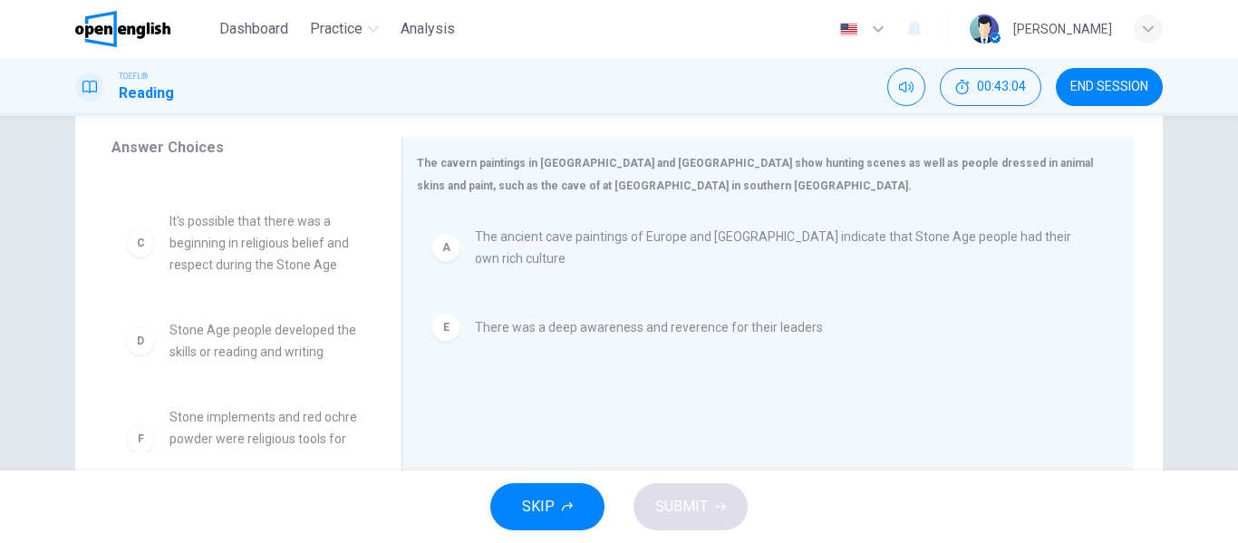
scroll to position [0, 0]
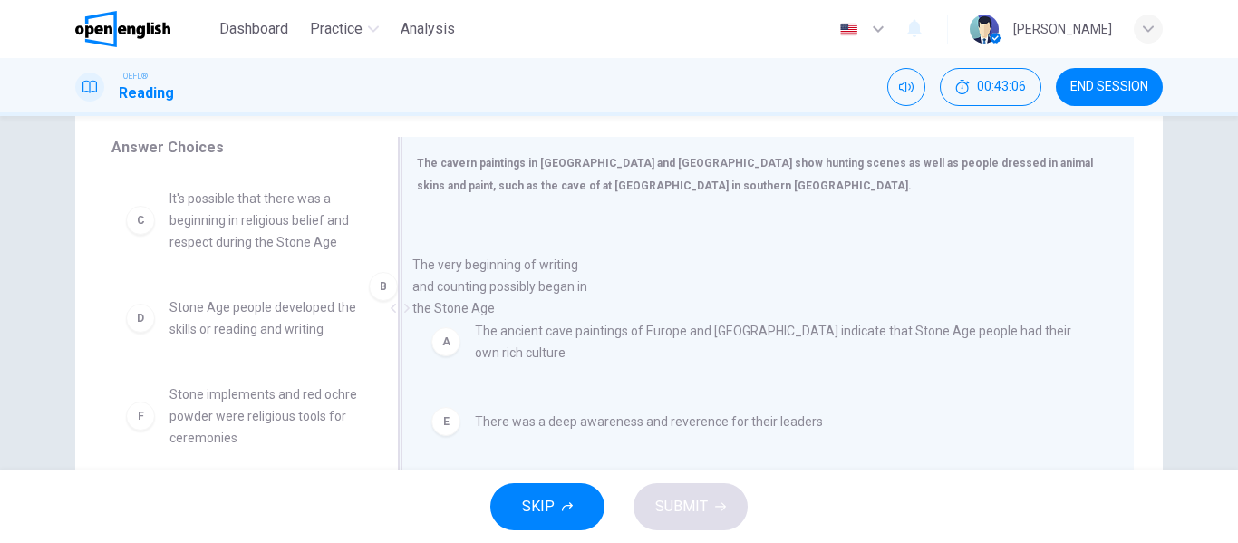
drag, startPoint x: 219, startPoint y: 235, endPoint x: 487, endPoint y: 311, distance: 278.8
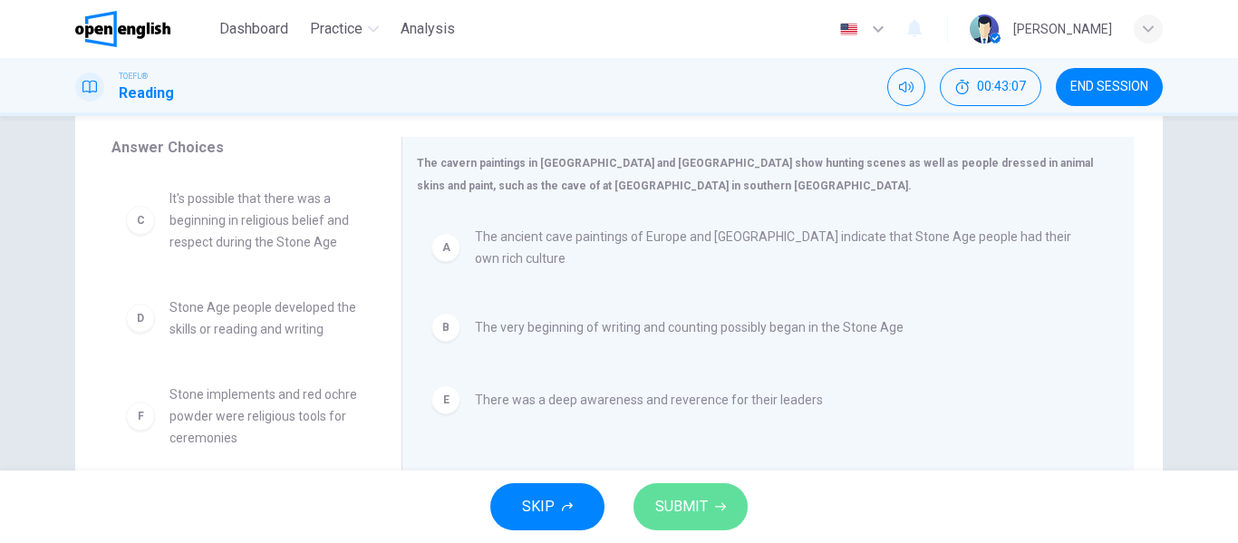
click at [710, 513] on button "SUBMIT" at bounding box center [690, 506] width 114 height 47
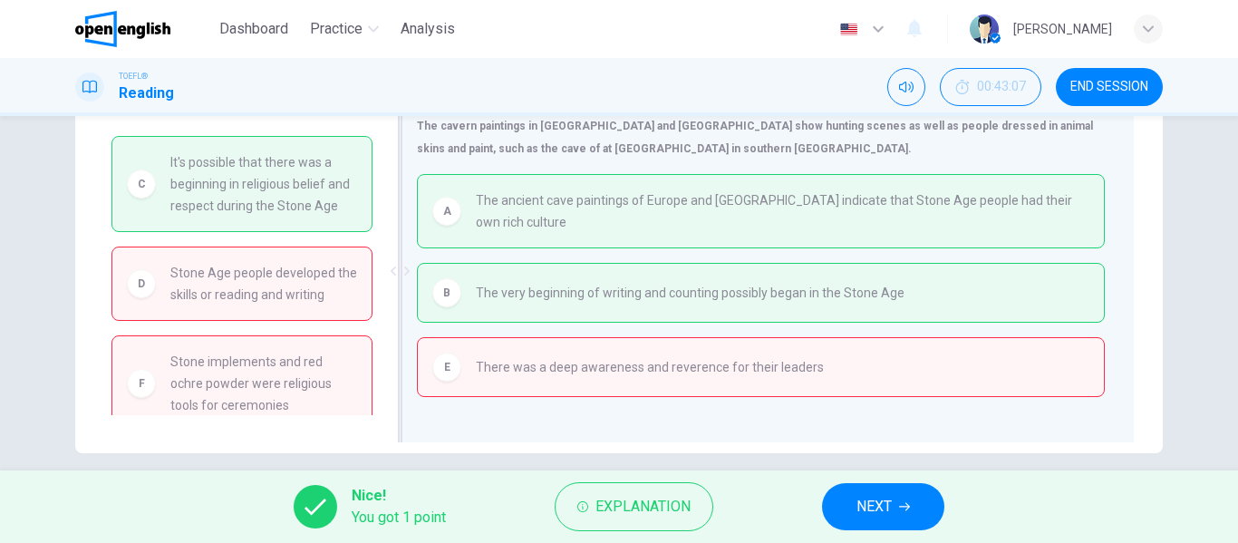
scroll to position [330, 0]
click at [613, 490] on button "Explanation" at bounding box center [633, 506] width 159 height 49
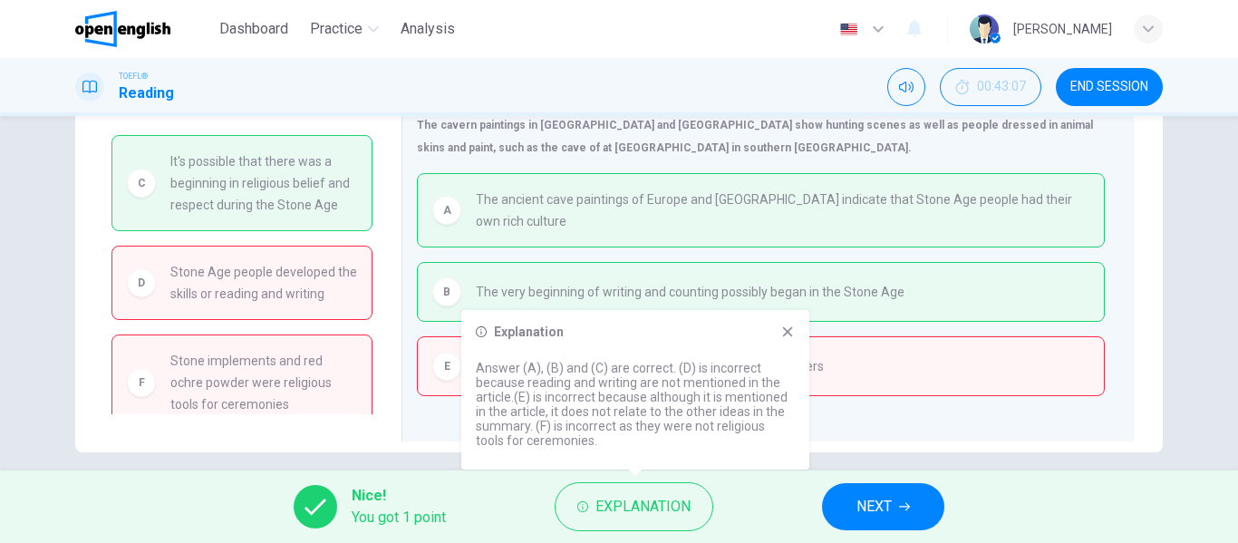
click at [789, 334] on icon at bounding box center [788, 332] width 10 height 10
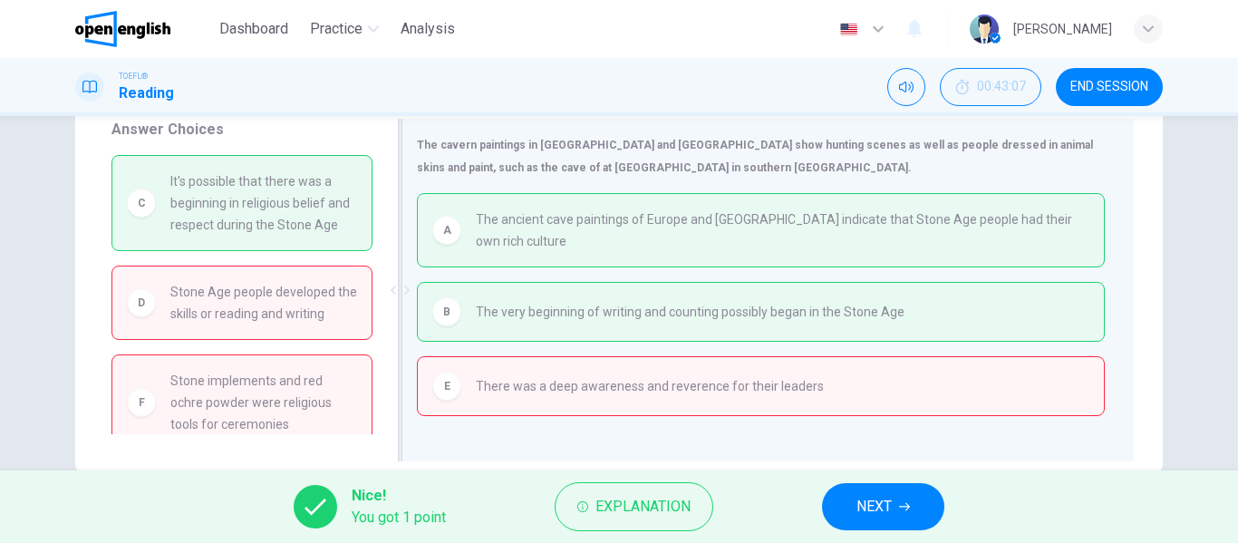
scroll to position [333, 0]
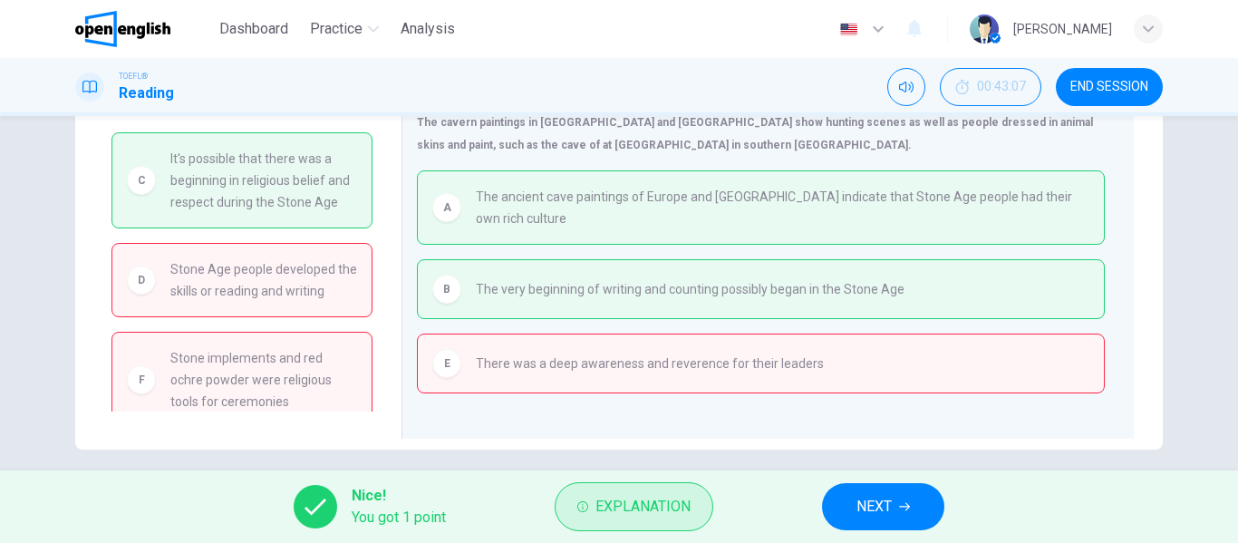
click at [602, 499] on span "Explanation" at bounding box center [642, 506] width 95 height 25
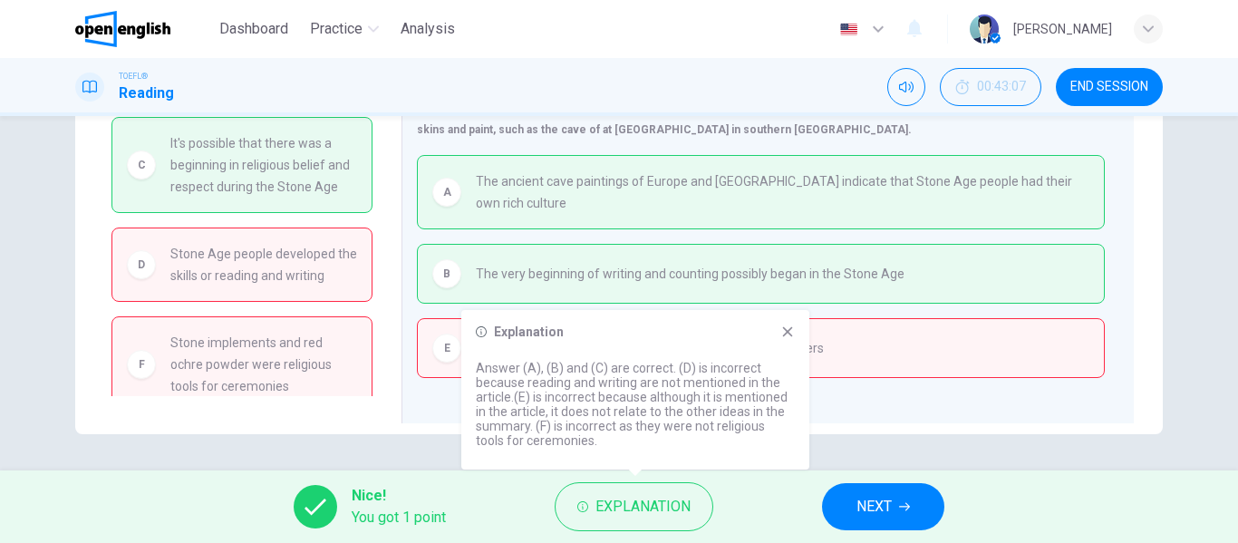
scroll to position [38, 0]
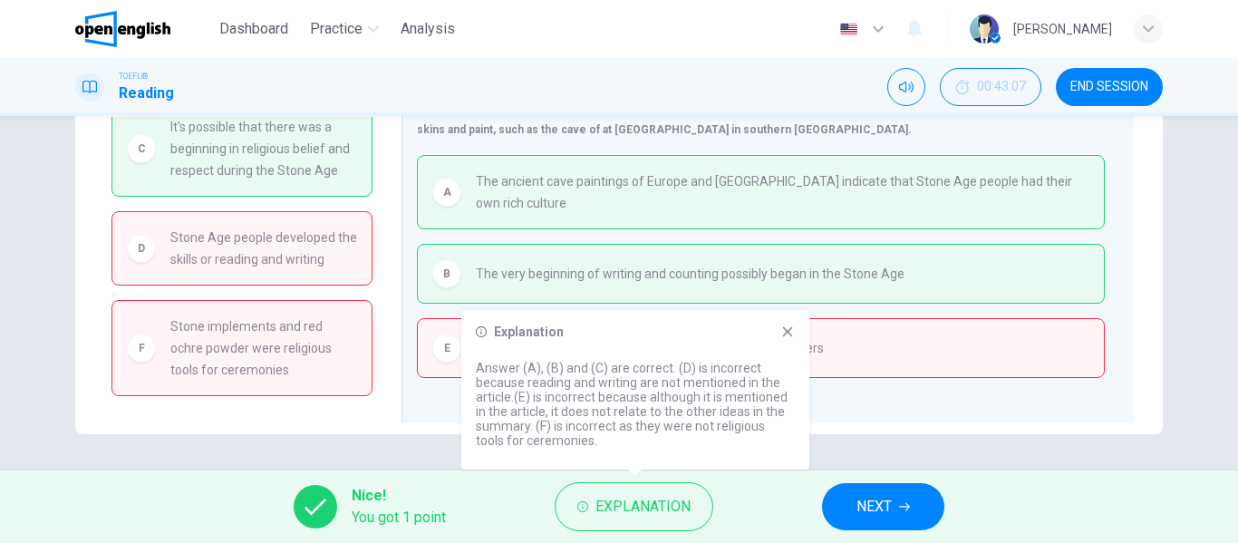
click at [786, 330] on icon at bounding box center [788, 332] width 10 height 10
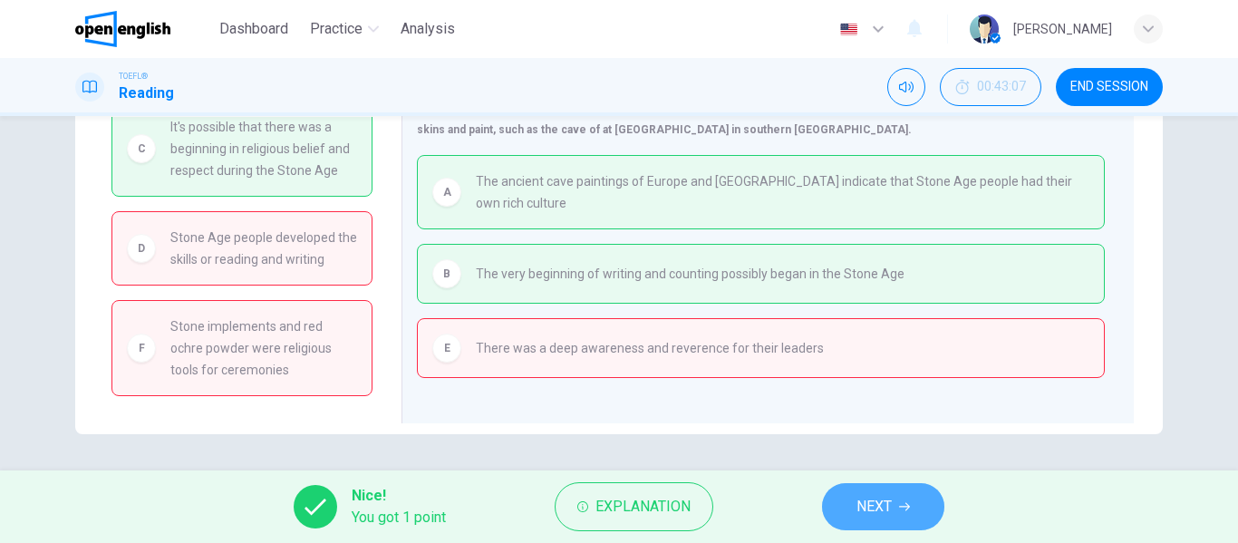
click at [897, 500] on button "NEXT" at bounding box center [883, 506] width 122 height 47
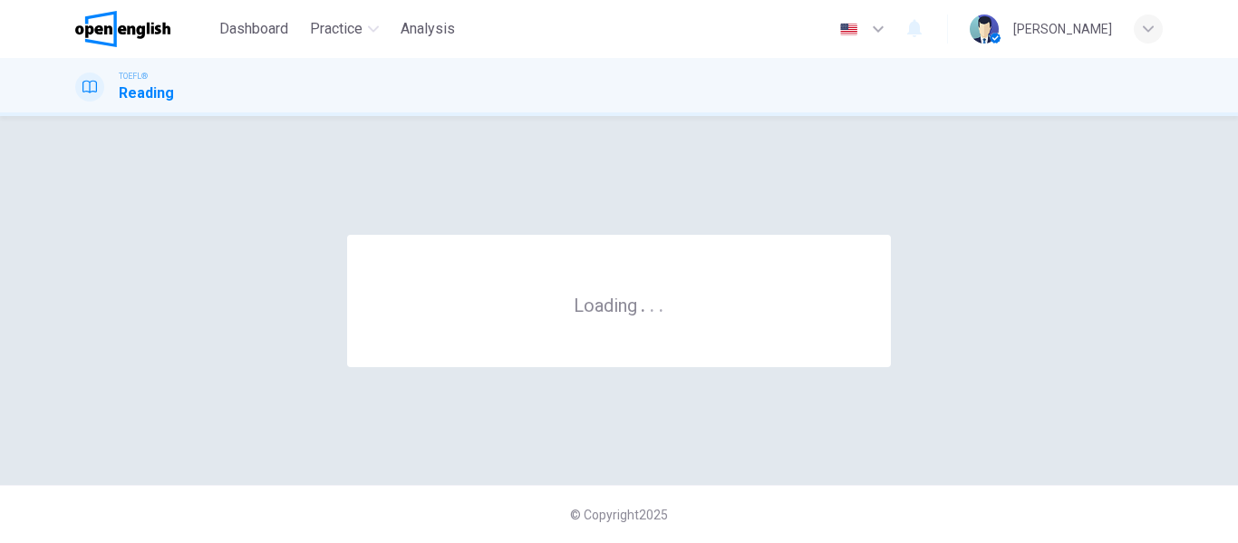
scroll to position [0, 0]
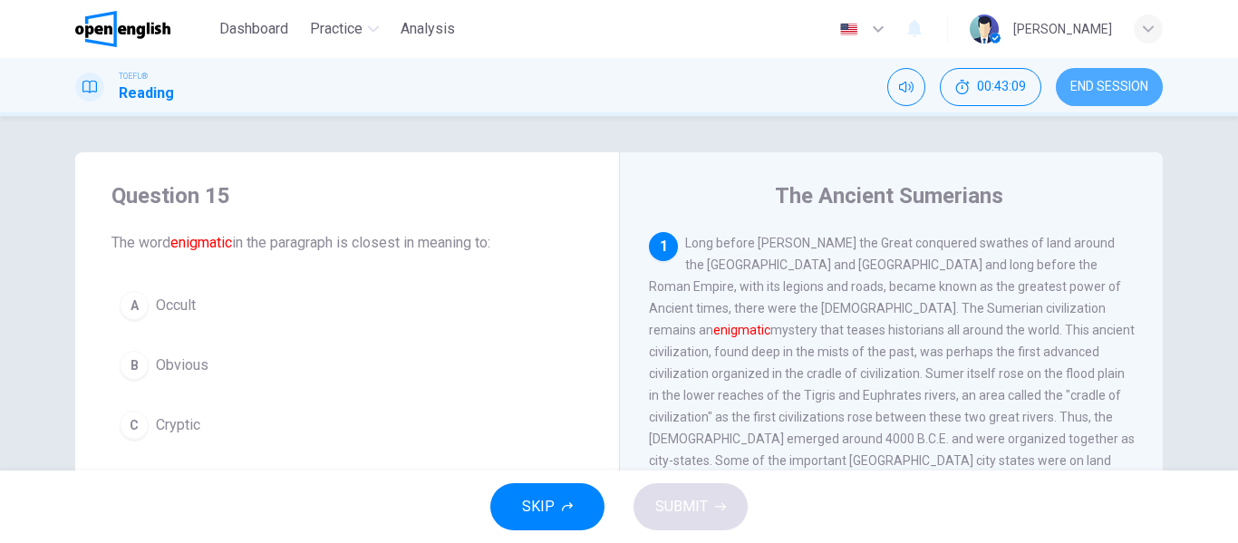
click at [1095, 84] on span "END SESSION" at bounding box center [1109, 87] width 78 height 14
